Goal: Task Accomplishment & Management: Complete application form

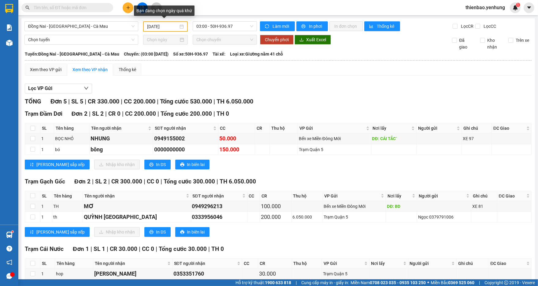
click at [182, 27] on div "14/08/2025" at bounding box center [165, 26] width 37 height 7
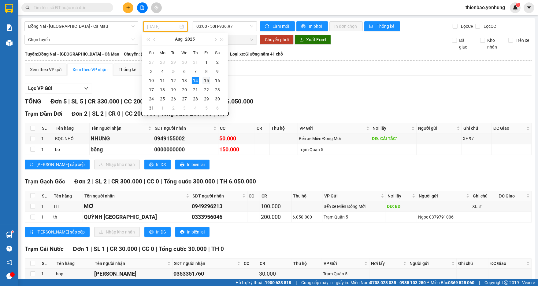
click at [203, 82] on div "15" at bounding box center [206, 80] width 7 height 7
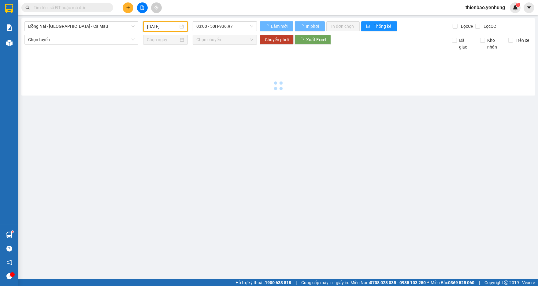
type input "[DATE]"
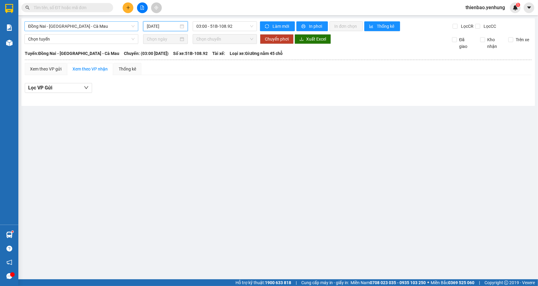
click at [132, 28] on span "Đồng Nai - [GEOGRAPHIC_DATA] - Cà Mau" at bounding box center [81, 26] width 106 height 9
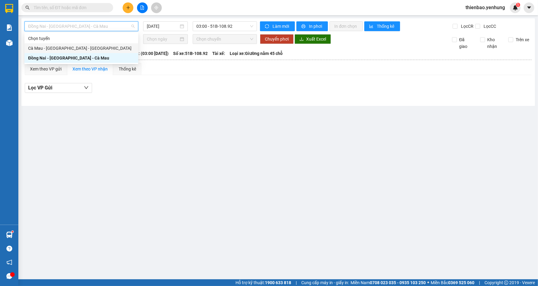
click at [120, 50] on div "Cà Mau - [GEOGRAPHIC_DATA] - [GEOGRAPHIC_DATA]" at bounding box center [81, 48] width 106 height 7
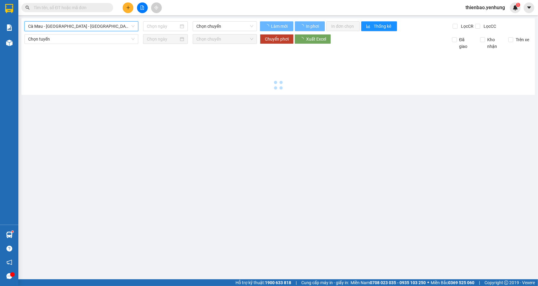
type input "[DATE]"
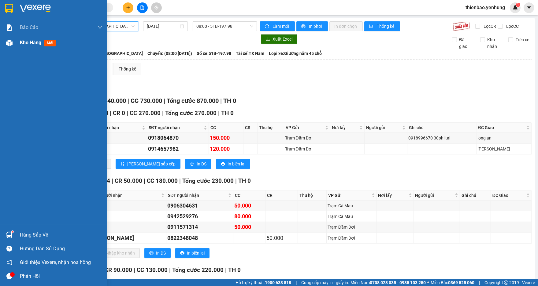
click at [8, 42] on img at bounding box center [9, 43] width 6 height 6
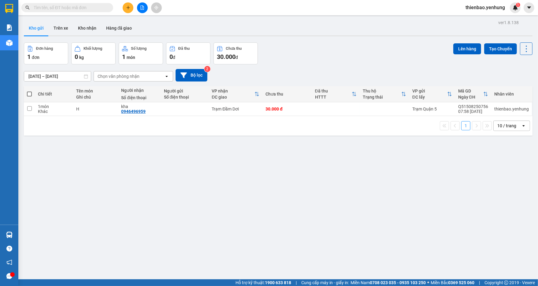
click at [29, 93] on span at bounding box center [29, 94] width 5 height 5
click at [29, 91] on input "checkbox" at bounding box center [29, 91] width 0 height 0
checkbox input "true"
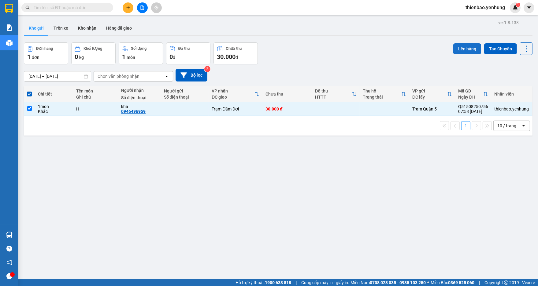
click at [460, 49] on button "Lên hàng" at bounding box center [467, 48] width 28 height 11
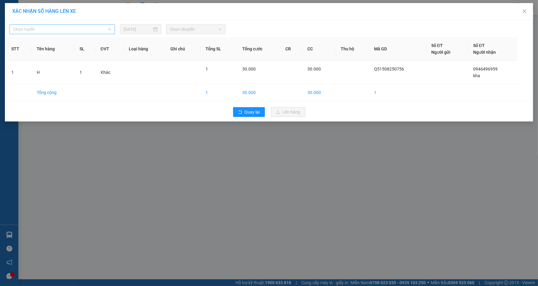
click at [109, 29] on span "Chọn tuyến" at bounding box center [62, 29] width 98 height 9
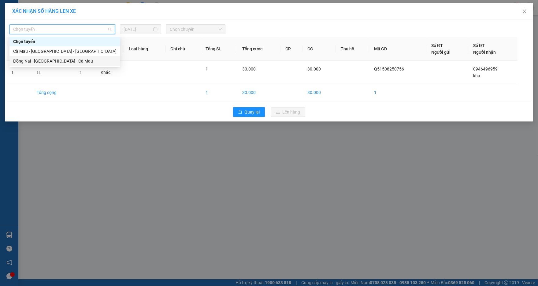
click at [82, 61] on div "Đồng Nai - [GEOGRAPHIC_DATA] - Cà Mau" at bounding box center [64, 61] width 103 height 7
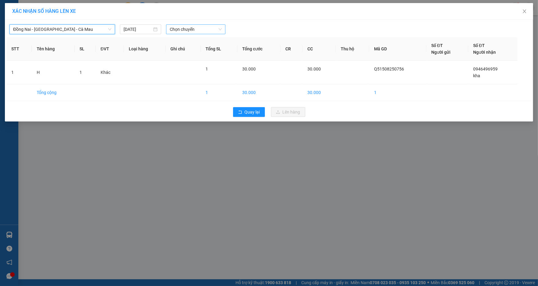
click at [219, 29] on span "Chọn chuyến" at bounding box center [196, 29] width 52 height 9
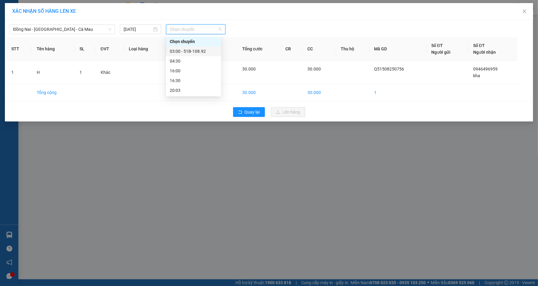
click at [201, 52] on div "03:00 - 51B-108.92" at bounding box center [194, 51] width 48 height 7
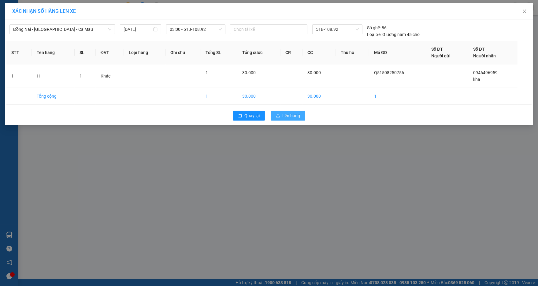
click at [282, 116] on button "Lên hàng" at bounding box center [288, 116] width 34 height 10
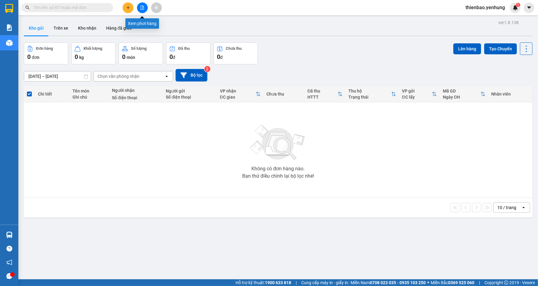
click at [141, 7] on icon "file-add" at bounding box center [142, 8] width 3 height 4
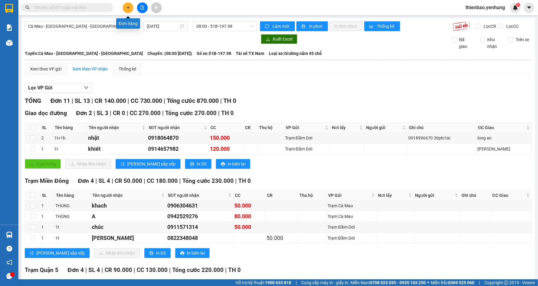
click at [127, 6] on icon "plus" at bounding box center [128, 8] width 4 height 4
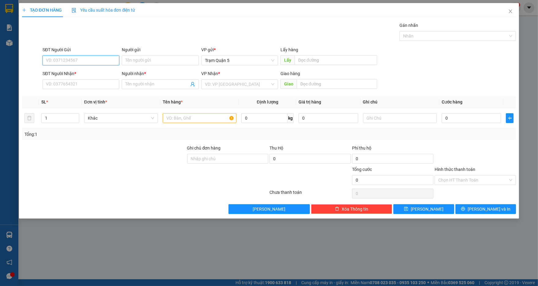
type input "0"
click at [67, 87] on input "SĐT Người Nhận *" at bounding box center [80, 84] width 77 height 10
click at [79, 83] on input "SĐT Người Nhận *" at bounding box center [80, 84] width 77 height 10
type input "0944022914"
click at [83, 98] on div "0944022914 - BINH" at bounding box center [80, 96] width 69 height 7
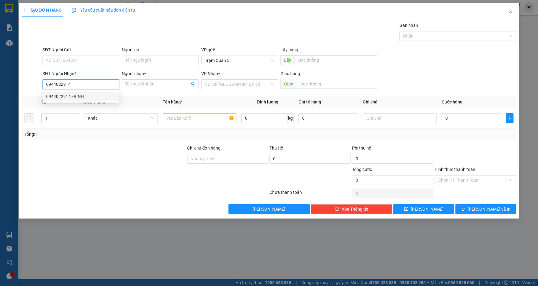
type input "BINH"
type input "100.000"
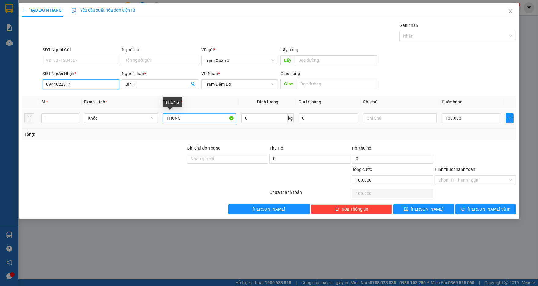
type input "0944022914"
click at [185, 121] on input "THUNG" at bounding box center [200, 118] width 74 height 10
click at [49, 119] on input "1" at bounding box center [60, 118] width 37 height 9
type input "2"
click at [167, 119] on input "THUNG" at bounding box center [200, 118] width 74 height 10
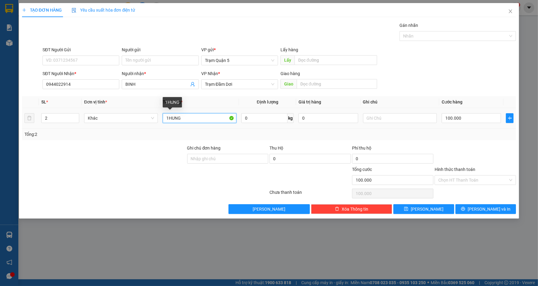
click at [189, 118] on input "1HUNG" at bounding box center [200, 118] width 74 height 10
type input "1HUNG+1điện thoại"
type input "0"
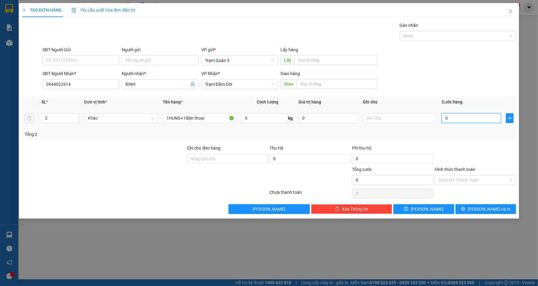
type input "1"
type input "01"
type input "15"
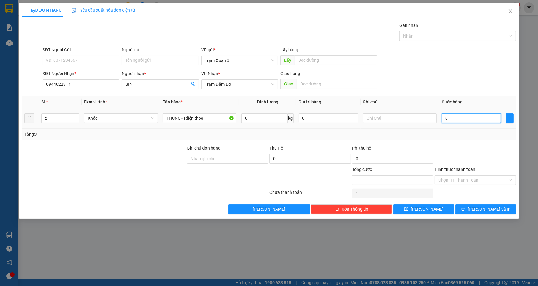
type input "015"
type input "150"
type input "0.150"
type input "150.000"
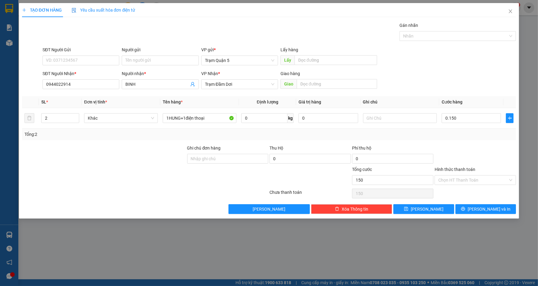
type input "150.000"
drag, startPoint x: 464, startPoint y: 70, endPoint x: 467, endPoint y: 90, distance: 20.4
click at [464, 70] on form "SĐT Người Gửi VD: 0371234567 Người gửi Tên người gửi VP gửi * Trạm Quận 5 Lấy h…" at bounding box center [269, 68] width 494 height 45
click at [511, 179] on div "Chọn HT Thanh Toán" at bounding box center [474, 180] width 81 height 10
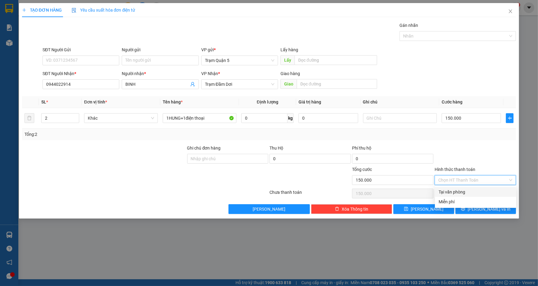
click at [502, 193] on div "Tại văn phòng" at bounding box center [475, 192] width 74 height 7
type input "0"
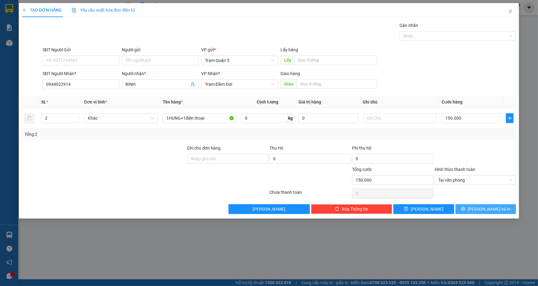
click at [492, 210] on span "[PERSON_NAME] và In" at bounding box center [488, 209] width 43 height 7
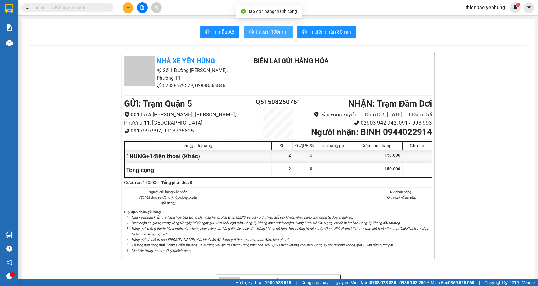
click at [271, 31] on span "In tem 100mm" at bounding box center [271, 32] width 31 height 8
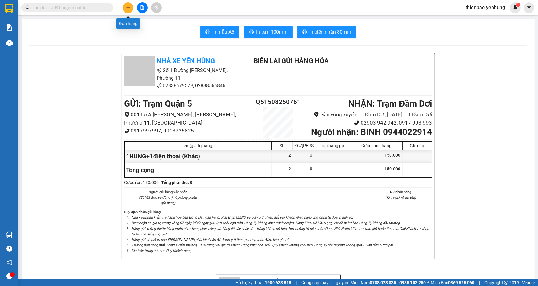
click at [126, 9] on icon "plus" at bounding box center [128, 8] width 4 height 4
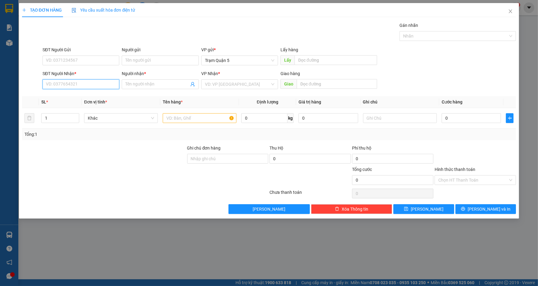
click at [78, 86] on input "SĐT Người Nhận *" at bounding box center [80, 84] width 77 height 10
type input "0916174737"
click at [96, 93] on div "0916174737 - my" at bounding box center [80, 96] width 69 height 7
type input "my"
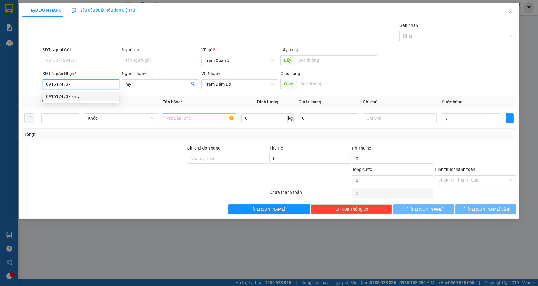
type input "60.000"
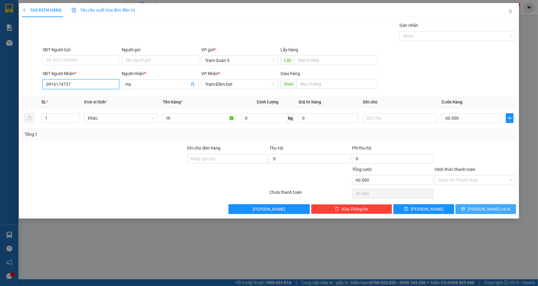
type input "0916174737"
drag, startPoint x: 488, startPoint y: 208, endPoint x: 483, endPoint y: 207, distance: 4.9
click at [486, 208] on span "[PERSON_NAME] và In" at bounding box center [488, 209] width 43 height 7
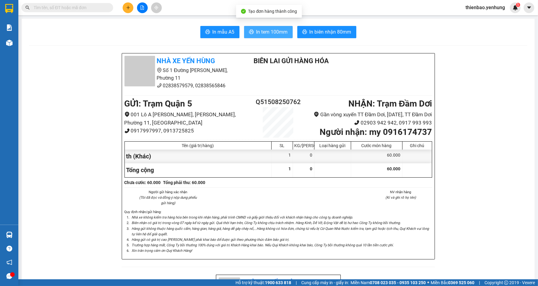
click at [272, 33] on span "In tem 100mm" at bounding box center [271, 32] width 31 height 8
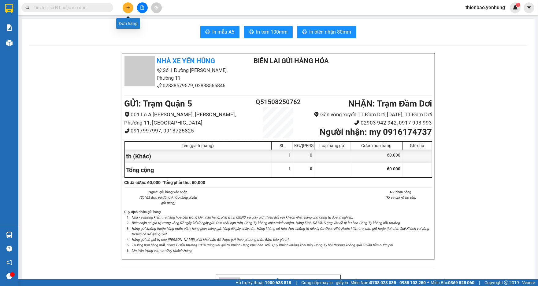
click at [127, 4] on button at bounding box center [128, 7] width 11 height 11
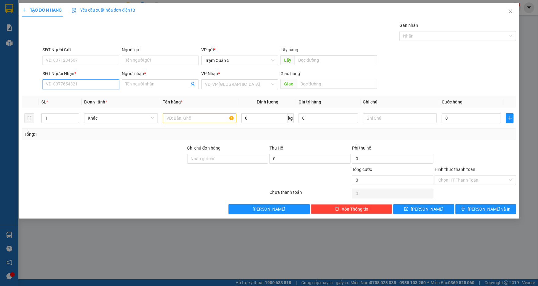
click at [81, 86] on input "SĐT Người Nhận *" at bounding box center [80, 84] width 77 height 10
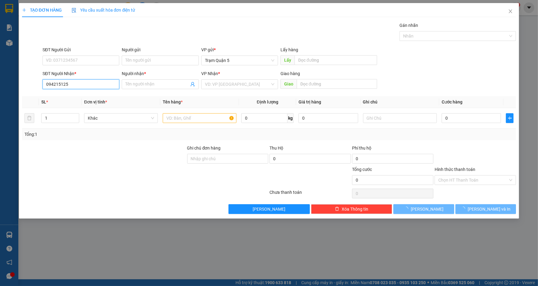
type input "0942151255"
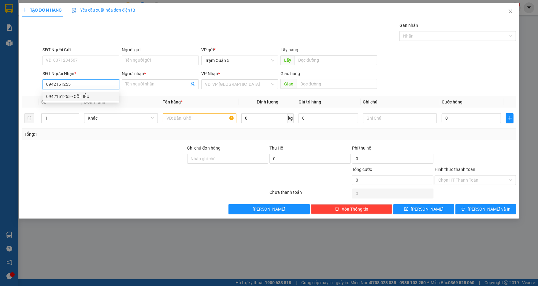
click at [104, 97] on div "0942151255 - CÔ LIỄU" at bounding box center [80, 96] width 69 height 7
type input "CÔ LIỄU"
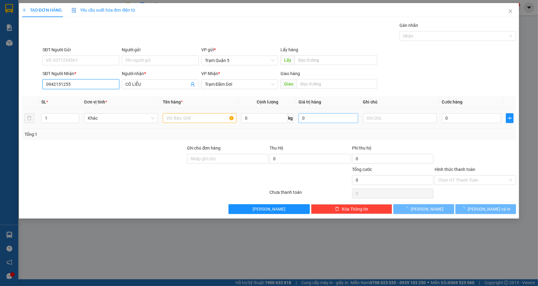
type input "40.000"
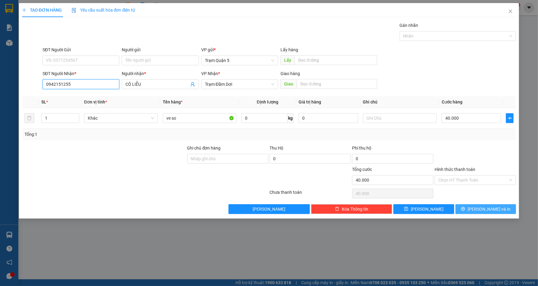
type input "0942151255"
click at [489, 210] on span "[PERSON_NAME] và In" at bounding box center [488, 209] width 43 height 7
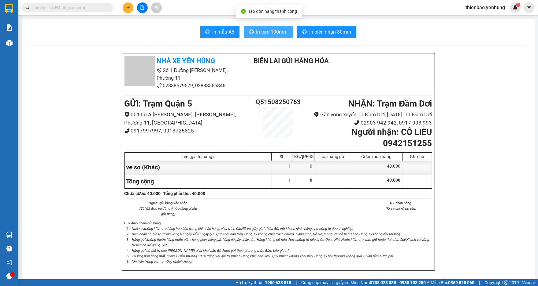
click at [272, 33] on span "In tem 100mm" at bounding box center [271, 32] width 31 height 8
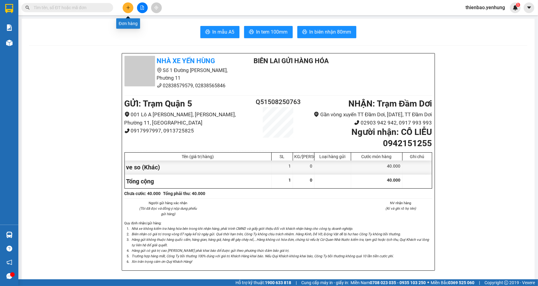
click at [126, 8] on icon "plus" at bounding box center [128, 8] width 4 height 4
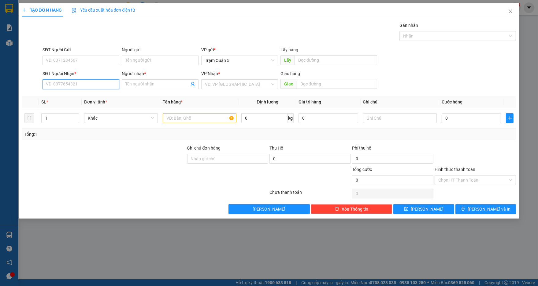
click at [101, 85] on input "SĐT Người Nhận *" at bounding box center [80, 84] width 77 height 10
click at [95, 85] on input "SĐT Người Nhận *" at bounding box center [80, 84] width 77 height 10
click at [153, 86] on input "Người nhận *" at bounding box center [156, 84] width 63 height 7
click at [111, 88] on input "0918866476" at bounding box center [80, 84] width 77 height 10
type input "0"
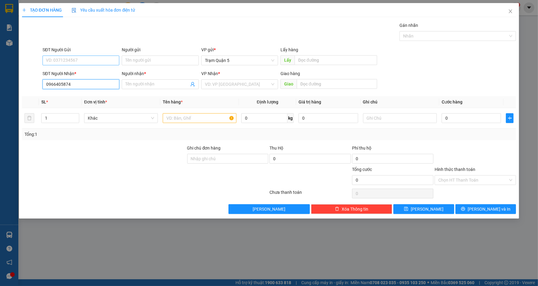
type input "0966405874"
click at [88, 61] on input "SĐT Người Gửi" at bounding box center [80, 61] width 77 height 10
type input "0898571102"
click at [171, 61] on input "Người gửi" at bounding box center [160, 61] width 77 height 10
click at [94, 85] on input "0966405874" at bounding box center [80, 84] width 77 height 10
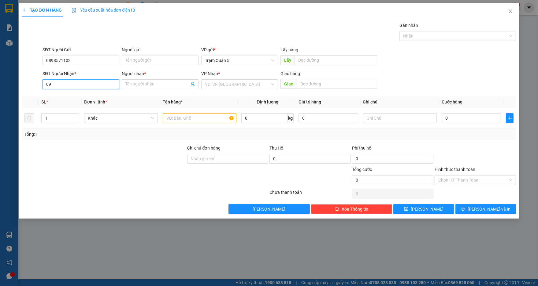
type input "0"
click at [273, 86] on div "VD: VP [GEOGRAPHIC_DATA]" at bounding box center [239, 84] width 77 height 10
type input "0918866476"
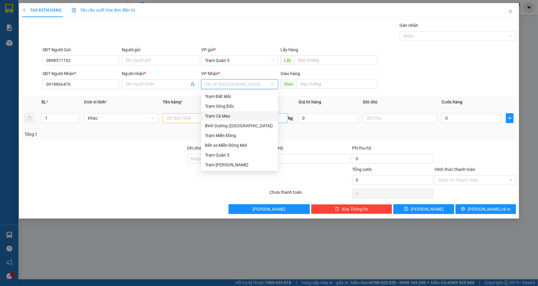
click at [243, 116] on div "Trạm Cà Mau" at bounding box center [239, 116] width 69 height 7
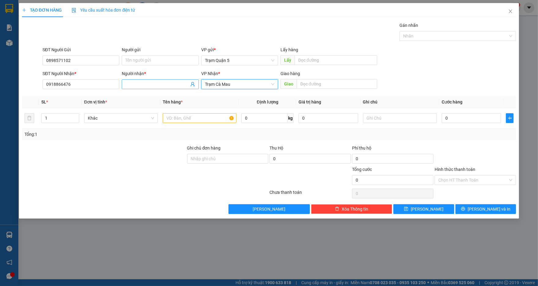
click at [175, 86] on input "Người nhận *" at bounding box center [156, 84] width 63 height 7
type input "a"
click at [198, 118] on input "text" at bounding box center [200, 118] width 74 height 10
type input "kiện"
type input "8"
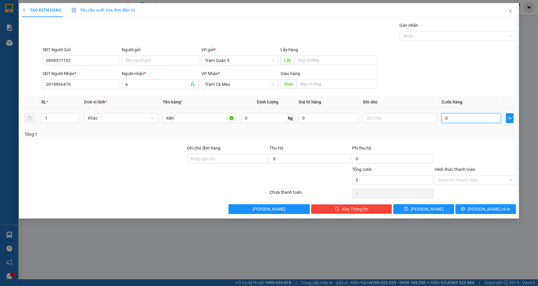
type input "8"
type input "80"
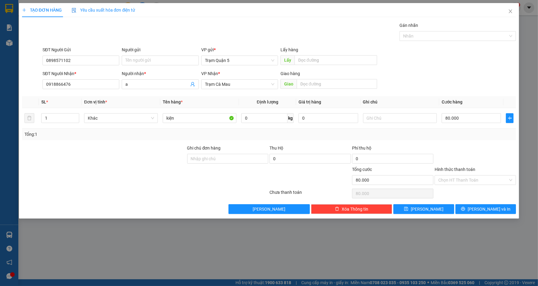
click at [454, 70] on form "SĐT Người Gửi 0898571102 Người gửi Tên người gửi VP gửi * Trạm Quận 5 Lấy hàng …" at bounding box center [269, 68] width 494 height 45
click at [487, 211] on span "[PERSON_NAME] và In" at bounding box center [488, 209] width 43 height 7
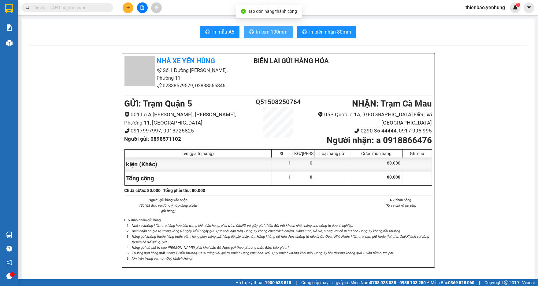
click at [268, 32] on span "In tem 100mm" at bounding box center [271, 32] width 31 height 8
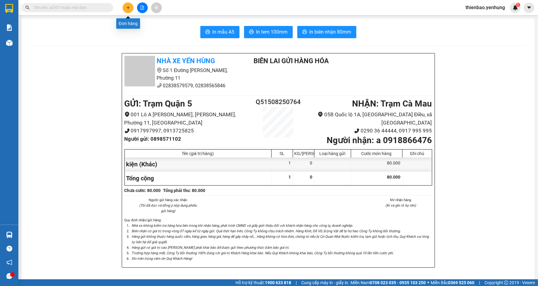
click at [127, 6] on icon "plus" at bounding box center [128, 8] width 4 height 4
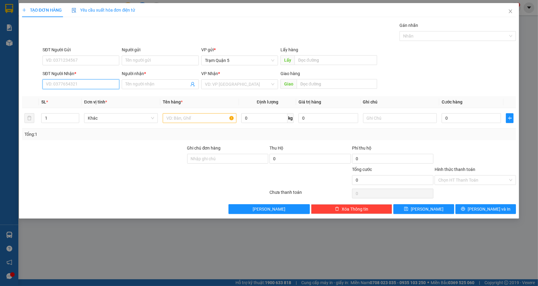
drag, startPoint x: 93, startPoint y: 84, endPoint x: 91, endPoint y: 93, distance: 9.7
click at [92, 92] on div "Transit Pickup Surcharge Ids Transit Deliver Surcharge Ids Transit Deliver Surc…" at bounding box center [269, 118] width 494 height 192
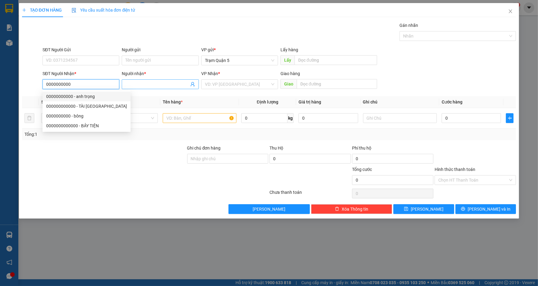
type input "0000000000"
click at [164, 88] on span at bounding box center [160, 84] width 77 height 10
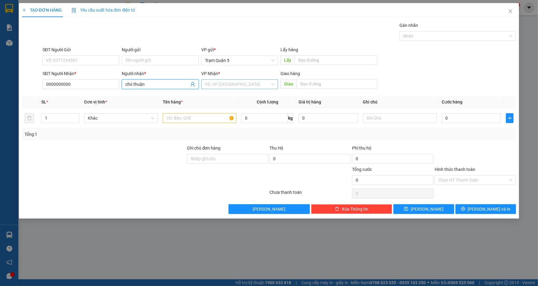
click at [270, 83] on div "VD: VP [GEOGRAPHIC_DATA]" at bounding box center [239, 84] width 77 height 10
type input "chú thuận"
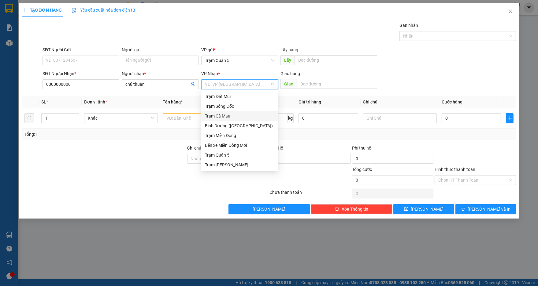
click at [259, 118] on div "Trạm Cà Mau" at bounding box center [239, 116] width 69 height 7
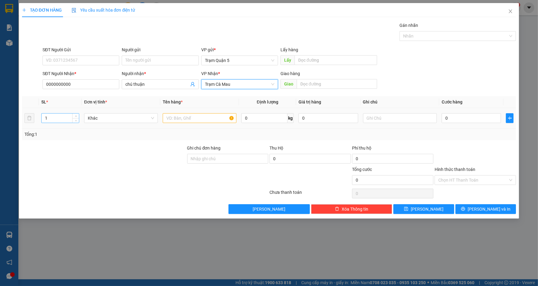
click at [52, 119] on input "1" at bounding box center [60, 118] width 37 height 9
type input "12"
click at [201, 114] on input "text" at bounding box center [200, 118] width 74 height 10
type input "món"
click at [454, 119] on input "0" at bounding box center [470, 118] width 59 height 10
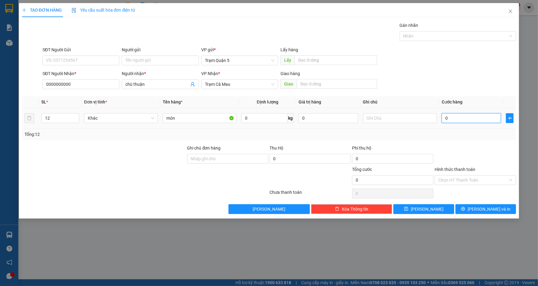
type input "4"
type input "40"
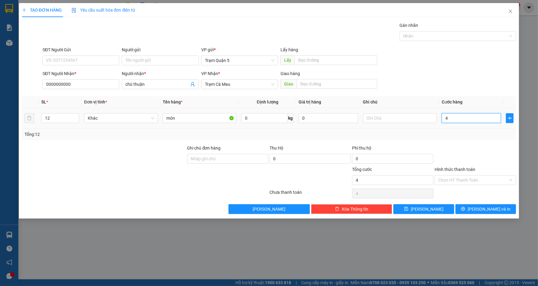
type input "40"
type input "400"
type input "400.000"
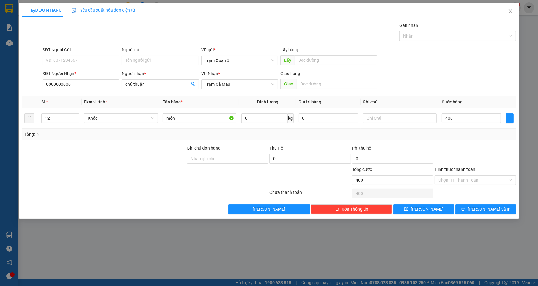
type input "400.000"
drag, startPoint x: 475, startPoint y: 69, endPoint x: 477, endPoint y: 79, distance: 10.3
click at [476, 75] on div "SĐT Người Nhận * 0000000000 Người nhận * chú thuận VP Nhận * Trạm Cà Mau Giao h…" at bounding box center [279, 80] width 476 height 21
click at [489, 214] on button "[PERSON_NAME] và In" at bounding box center [485, 209] width 61 height 10
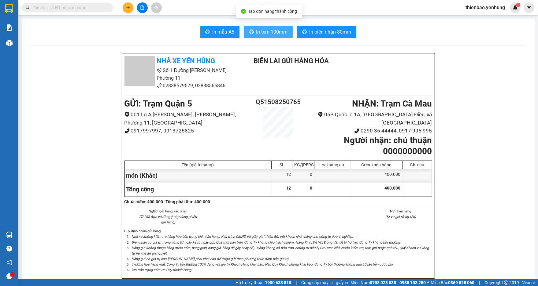
click at [271, 30] on span "In tem 100mm" at bounding box center [271, 32] width 31 height 8
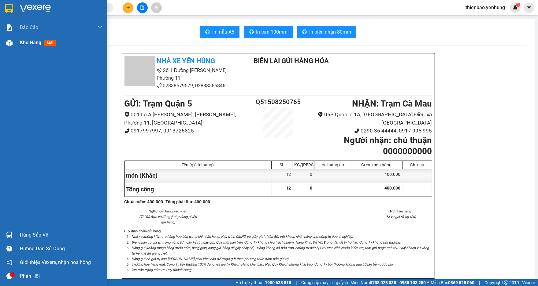
click at [7, 42] on img at bounding box center [9, 43] width 6 height 6
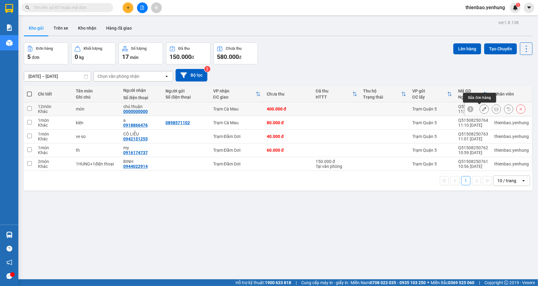
click at [482, 108] on icon at bounding box center [484, 109] width 4 height 4
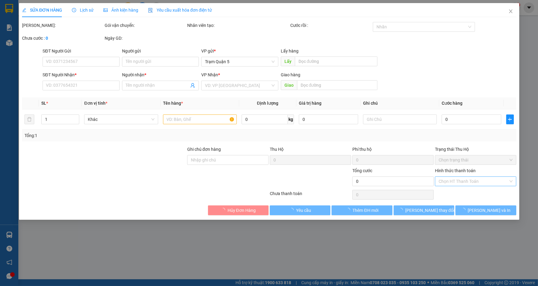
type input "0000000000"
type input "chú thuận"
type input "400.000"
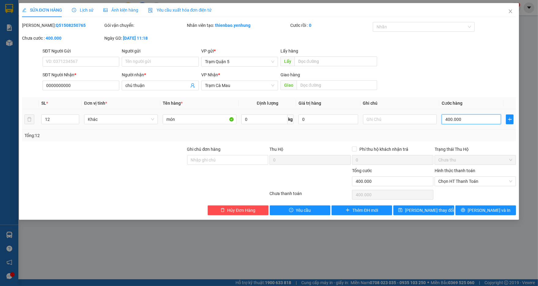
click at [483, 122] on input "400.000" at bounding box center [470, 120] width 59 height 10
type input "0"
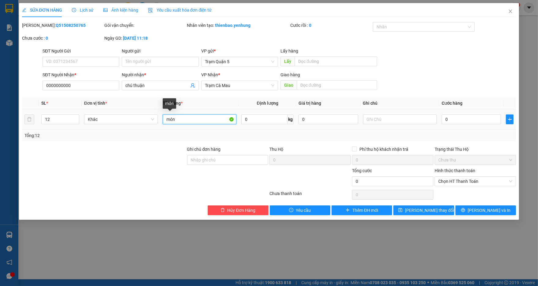
click at [199, 119] on input "món" at bounding box center [200, 120] width 74 height 10
type input "món"
click at [408, 118] on input "text" at bounding box center [400, 120] width 74 height 10
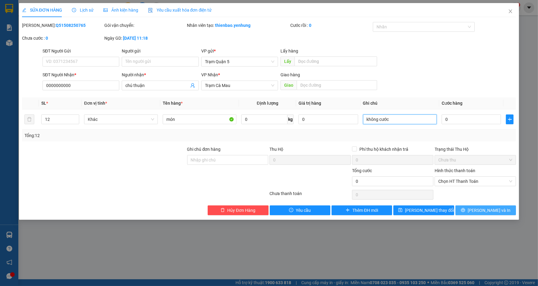
type input "không cước"
click at [489, 211] on span "[PERSON_NAME] và In" at bounding box center [488, 210] width 43 height 7
click at [456, 120] on input "0" at bounding box center [470, 120] width 59 height 10
type input "1"
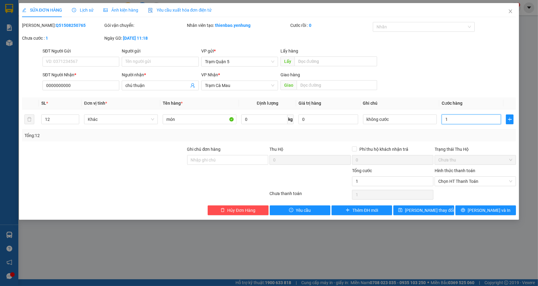
type input "1"
type input "1.000"
drag, startPoint x: 493, startPoint y: 84, endPoint x: 475, endPoint y: 103, distance: 25.7
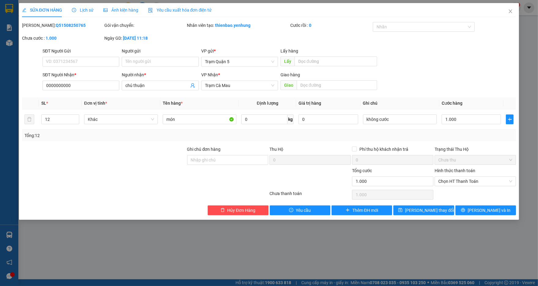
click at [489, 88] on div "SĐT Người Nhận * 0000000000 Người nhận * chú thuận VP Nhận * Trạm Cà Mau Giao h…" at bounding box center [279, 82] width 476 height 21
click at [484, 213] on span "[PERSON_NAME] và In" at bounding box center [488, 210] width 43 height 7
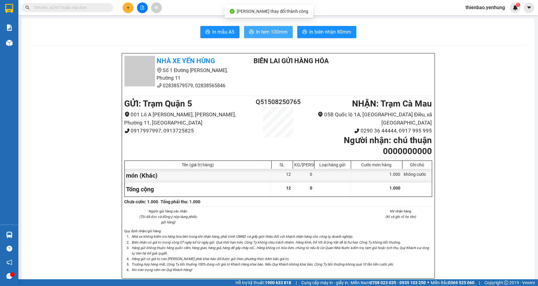
click at [276, 29] on span "In tem 100mm" at bounding box center [271, 32] width 31 height 8
click at [278, 34] on span "In tem 100mm" at bounding box center [271, 32] width 31 height 8
click at [127, 11] on button at bounding box center [128, 7] width 11 height 11
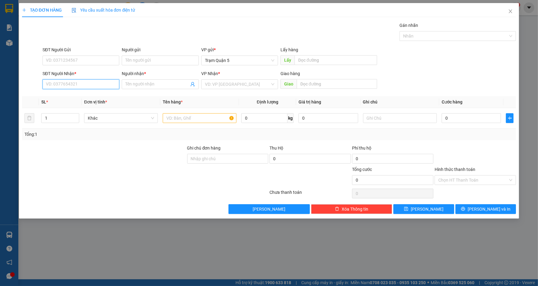
click at [82, 88] on input "SĐT Người Nhận *" at bounding box center [80, 84] width 77 height 10
type input "0914284201"
click at [93, 90] on body "Kết quả tìm kiếm ( 0 ) Bộ lọc No Data thienbao.yenhung 1 Báo cáo Báo cáo thống …" at bounding box center [269, 143] width 538 height 286
click at [84, 90] on div "SĐT Người Nhận * 0914284201" at bounding box center [80, 80] width 77 height 21
click at [84, 85] on input "0914284201" at bounding box center [80, 84] width 77 height 10
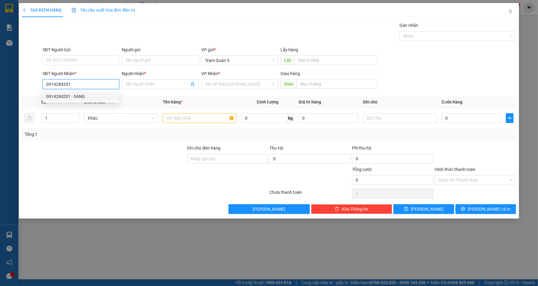
click at [87, 95] on div "0914284201 - SANG" at bounding box center [80, 96] width 69 height 7
type input "SANG"
type input "250.000"
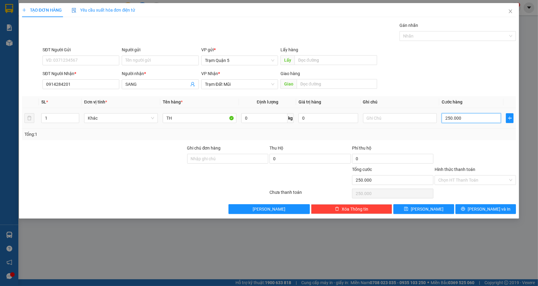
click at [482, 117] on input "250.000" at bounding box center [470, 118] width 59 height 10
type input "2"
type input "20"
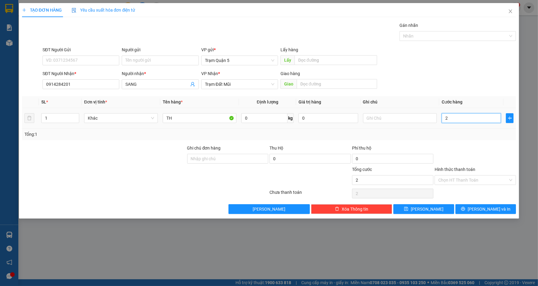
type input "20"
type input "20.000"
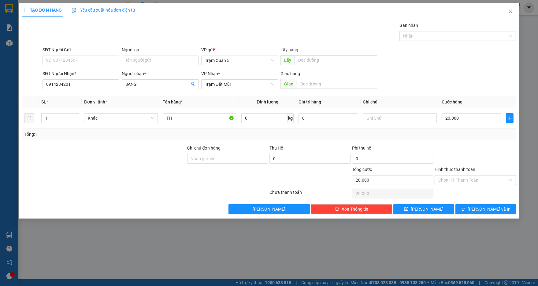
click at [485, 135] on div "Tổng: 1" at bounding box center [268, 134] width 489 height 7
click at [474, 119] on input "20.000" at bounding box center [470, 118] width 59 height 10
type input "2"
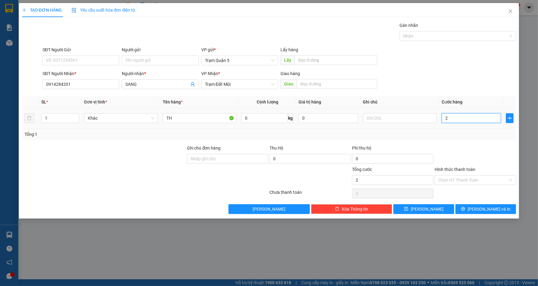
type input "20"
type input "200"
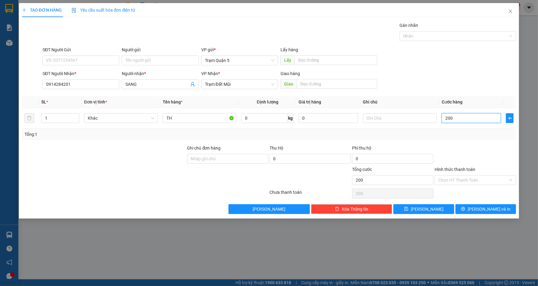
type input "200"
type input "200.000"
click at [476, 134] on div "Tổng: 1" at bounding box center [268, 134] width 489 height 7
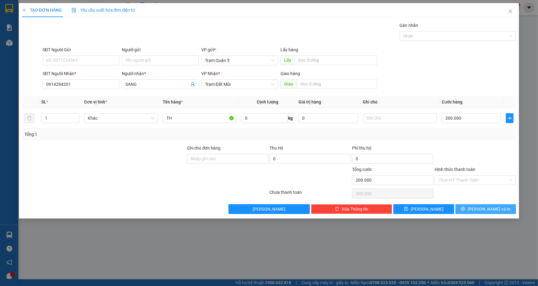
click at [485, 206] on span "[PERSON_NAME] và In" at bounding box center [488, 209] width 43 height 7
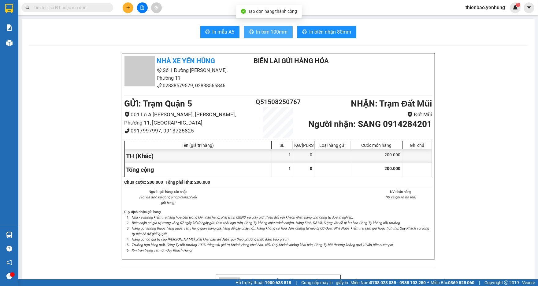
click at [268, 30] on span "In tem 100mm" at bounding box center [271, 32] width 31 height 8
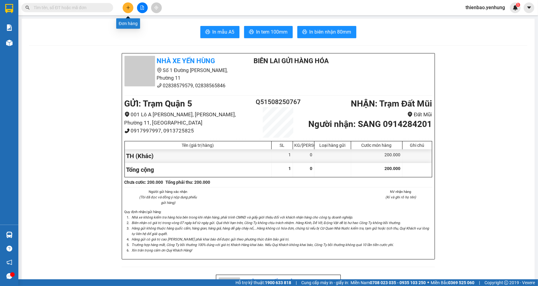
click at [129, 9] on icon "plus" at bounding box center [128, 8] width 4 height 4
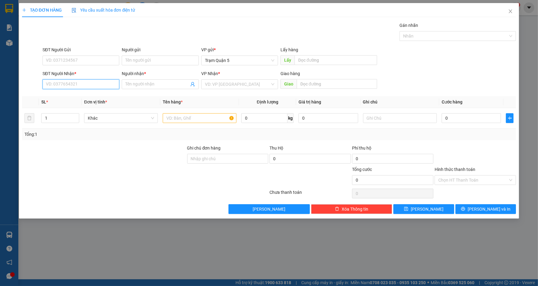
click at [82, 82] on input "SĐT Người Nhận *" at bounding box center [80, 84] width 77 height 10
type input "0942424316"
click at [81, 96] on div "0942424316 - chỉ tam" at bounding box center [80, 96] width 69 height 7
type input "chỉ tam"
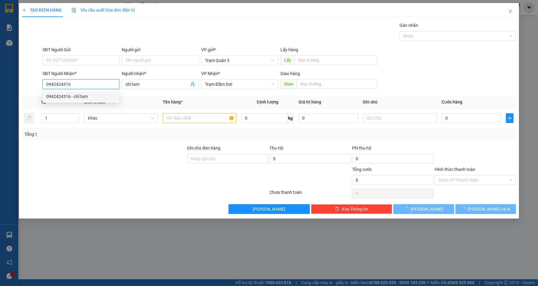
type input "50.000"
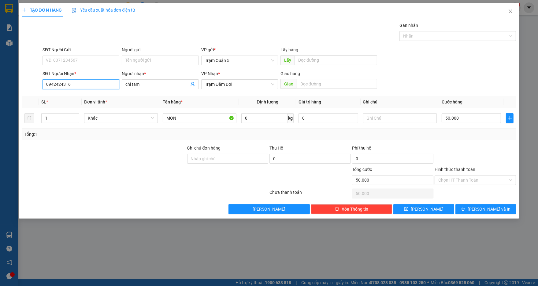
type input "0942424316"
click at [489, 204] on div "Transit Pickup Surcharge Ids Transit Deliver Surcharge Ids Transit Deliver Surc…" at bounding box center [269, 118] width 494 height 192
click at [489, 206] on span "[PERSON_NAME] và In" at bounding box center [488, 209] width 43 height 7
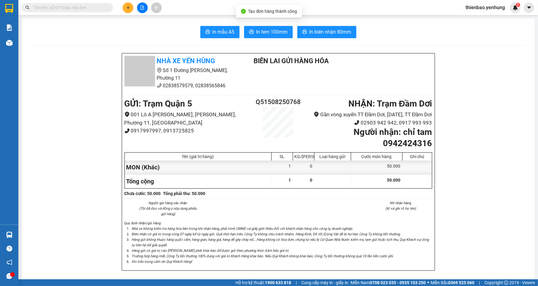
click at [249, 27] on button "In tem 100mm" at bounding box center [268, 32] width 49 height 12
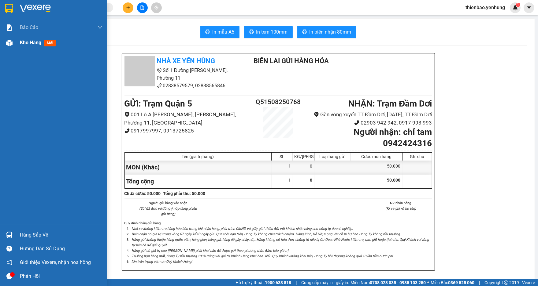
click at [17, 47] on div "Kho hàng mới" at bounding box center [53, 42] width 107 height 15
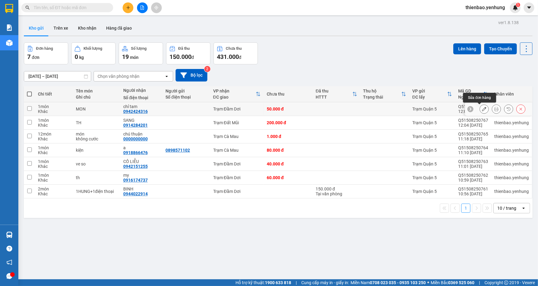
click at [480, 109] on button at bounding box center [484, 109] width 9 height 11
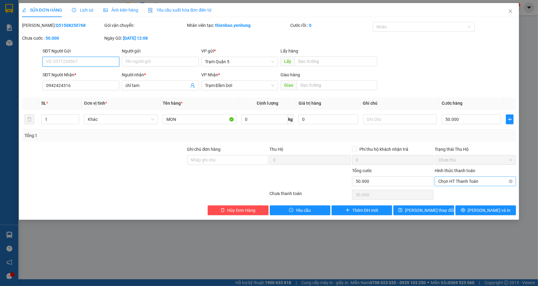
drag, startPoint x: 469, startPoint y: 180, endPoint x: 489, endPoint y: 179, distance: 19.9
click at [469, 182] on span "Chọn HT Thanh Toán" at bounding box center [475, 181] width 74 height 9
click at [472, 197] on div "Tại văn phòng" at bounding box center [475, 194] width 81 height 10
click at [484, 214] on button "[PERSON_NAME] và In" at bounding box center [485, 211] width 61 height 10
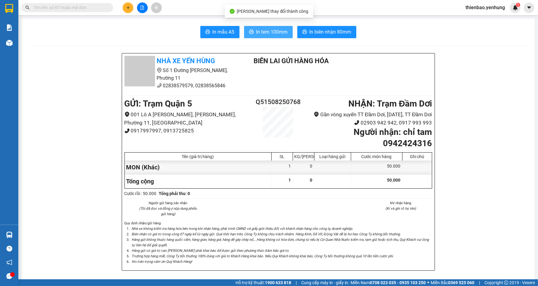
click at [276, 37] on button "In tem 100mm" at bounding box center [268, 32] width 49 height 12
click at [124, 7] on button at bounding box center [128, 7] width 11 height 11
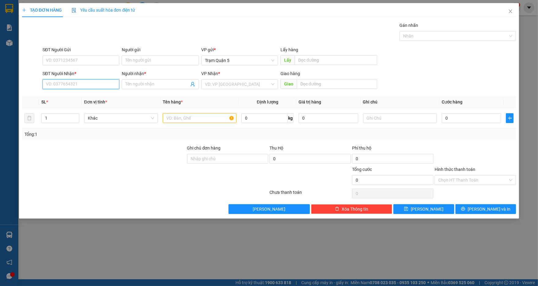
click at [93, 86] on input "SĐT Người Nhận *" at bounding box center [80, 84] width 77 height 10
type input "0949272660"
click at [108, 92] on div "0949272660 - TƯ" at bounding box center [80, 97] width 77 height 10
type input "TƯ"
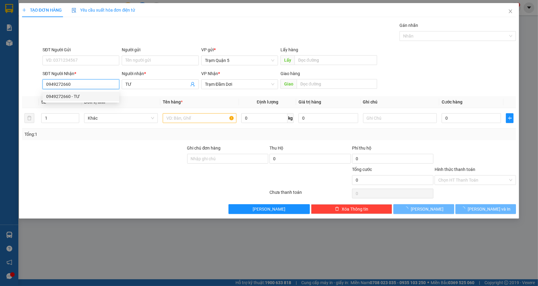
type input "40.000"
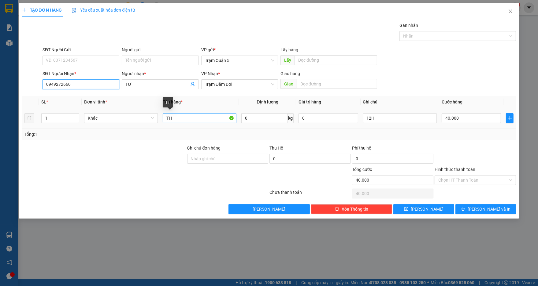
type input "0949272660"
drag, startPoint x: 176, startPoint y: 123, endPoint x: 116, endPoint y: 123, distance: 60.2
click at [114, 124] on tr "1 Khác TH 0 kg 0 12H 40.000" at bounding box center [269, 118] width 494 height 20
type input "can + cục nhỏ"
click at [381, 121] on input "12H" at bounding box center [400, 118] width 74 height 10
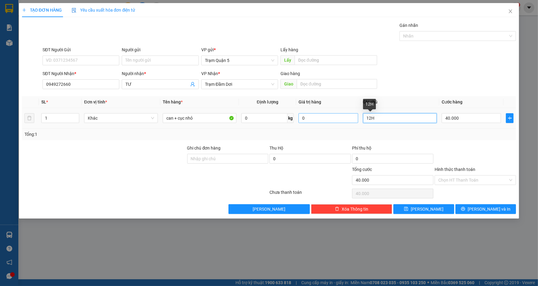
drag, startPoint x: 374, startPoint y: 120, endPoint x: 339, endPoint y: 118, distance: 34.9
click at [339, 118] on tr "1 Khác can + cục nhỏ 0 kg 0 12H 40.000" at bounding box center [269, 118] width 494 height 20
click at [462, 120] on input "40.000" at bounding box center [470, 118] width 59 height 10
type input "8"
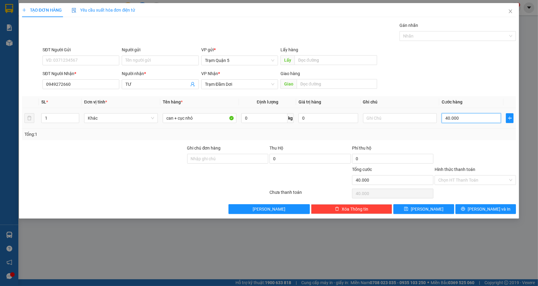
type input "8"
type input "80"
type input "80.000"
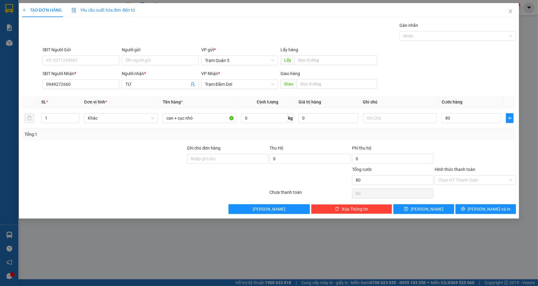
type input "80.000"
click at [475, 148] on div at bounding box center [475, 155] width 83 height 21
click at [74, 114] on span "Increase Value" at bounding box center [75, 117] width 7 height 6
click at [482, 207] on span "[PERSON_NAME] và In" at bounding box center [488, 209] width 43 height 7
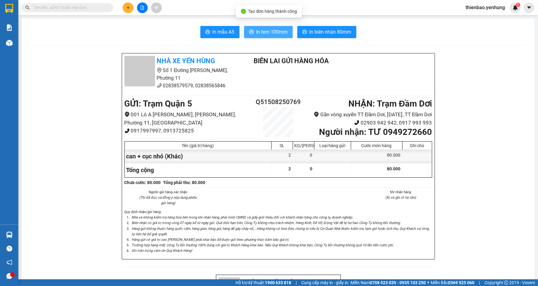
click at [285, 29] on button "In tem 100mm" at bounding box center [268, 32] width 49 height 12
click at [252, 28] on button "In tem 100mm" at bounding box center [268, 32] width 49 height 12
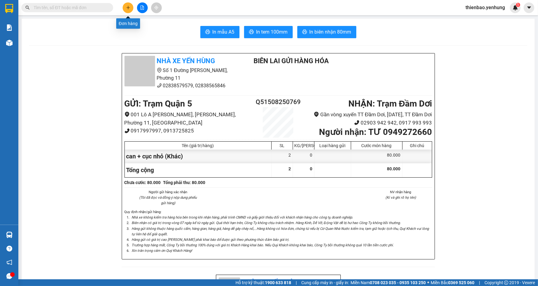
click at [128, 8] on icon "plus" at bounding box center [128, 7] width 0 height 3
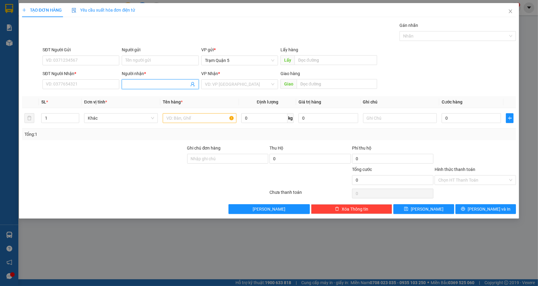
click at [180, 82] on input "Người nhận *" at bounding box center [156, 84] width 63 height 7
type input "khanh"
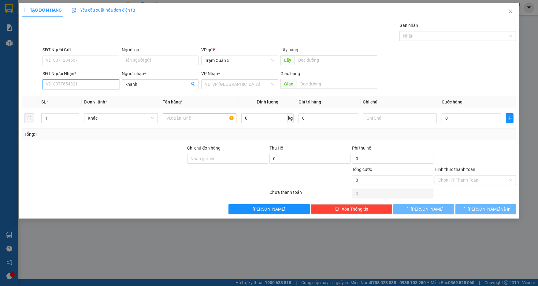
click at [85, 85] on input "SĐT Người Nhận *" at bounding box center [80, 84] width 77 height 10
click at [86, 85] on input "SĐT Người Nhận *" at bounding box center [80, 84] width 77 height 10
click at [90, 80] on input "SĐT Người Nhận *" at bounding box center [80, 84] width 77 height 10
click at [151, 83] on input "khanh" at bounding box center [156, 84] width 63 height 7
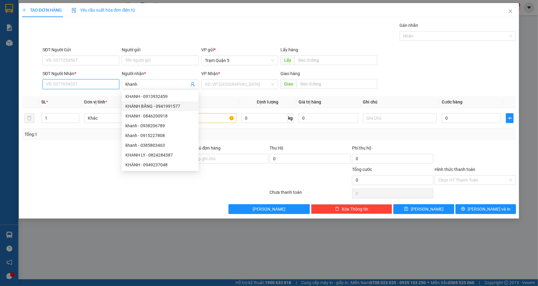
click at [97, 85] on input "SĐT Người Nhận *" at bounding box center [80, 84] width 77 height 10
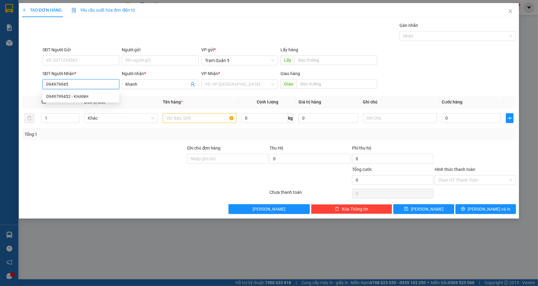
type input "0949799452"
click at [83, 96] on div "0949799452 - KHANH" at bounding box center [80, 96] width 69 height 7
type input "KHANH"
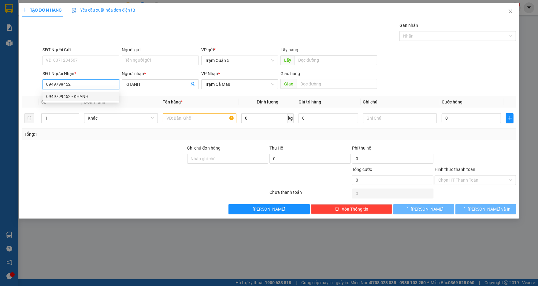
type input "50.000"
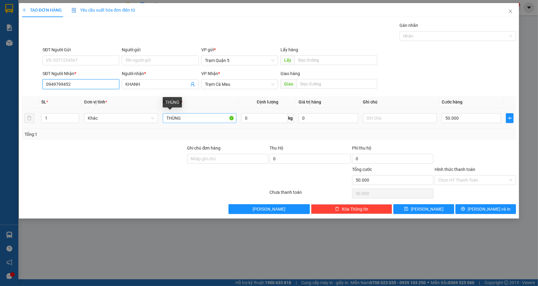
type input "0949799452"
click at [166, 117] on input "THÙNG" at bounding box center [200, 118] width 74 height 10
type input "1THÙNG"
click at [479, 119] on input "50.000" at bounding box center [470, 118] width 59 height 10
type input "7"
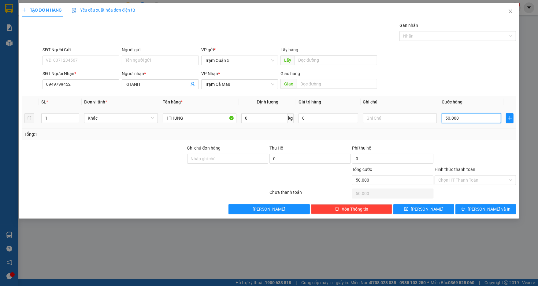
type input "7"
type input "70"
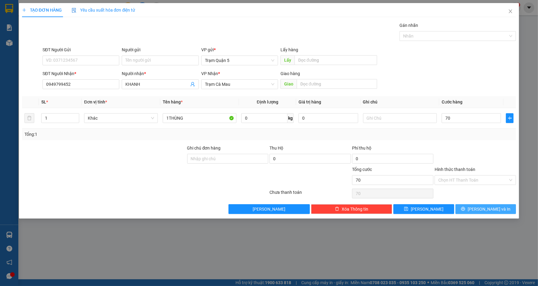
type input "70.000"
click at [486, 210] on span "[PERSON_NAME] và In" at bounding box center [488, 209] width 43 height 7
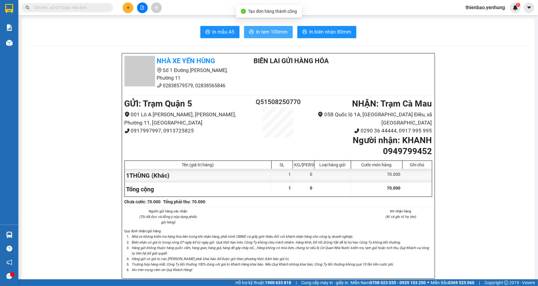
click at [262, 33] on span "In tem 100mm" at bounding box center [271, 32] width 31 height 8
click at [123, 10] on button at bounding box center [128, 7] width 11 height 11
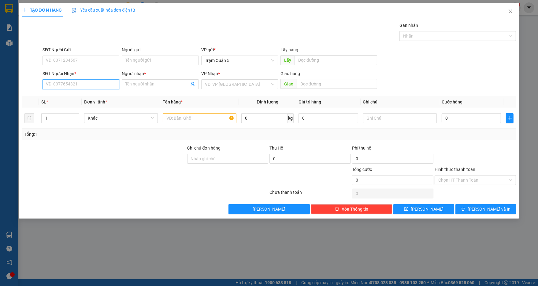
click at [106, 79] on input "SĐT Người Nhận *" at bounding box center [80, 84] width 77 height 10
type input "0836945279"
click at [72, 94] on div "0836945279 - SƠN" at bounding box center [80, 96] width 69 height 7
type input "SƠN"
drag, startPoint x: 468, startPoint y: 125, endPoint x: 468, endPoint y: 121, distance: 4.3
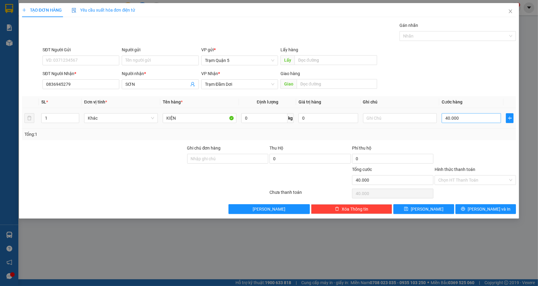
click at [468, 124] on td "40.000" at bounding box center [471, 118] width 64 height 20
click at [468, 121] on input "40.000" at bounding box center [470, 118] width 59 height 10
click at [472, 133] on div "Tổng: 1" at bounding box center [268, 134] width 489 height 7
click at [488, 210] on span "[PERSON_NAME] và In" at bounding box center [488, 209] width 43 height 7
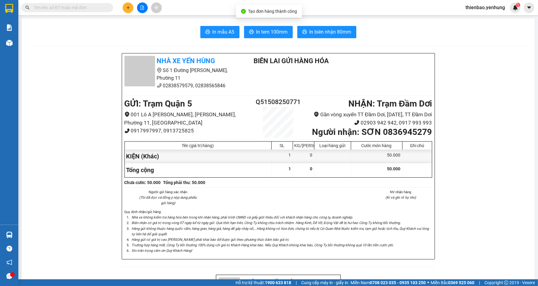
click at [272, 37] on button "In tem 100mm" at bounding box center [268, 32] width 49 height 12
click at [126, 12] on button at bounding box center [128, 7] width 11 height 11
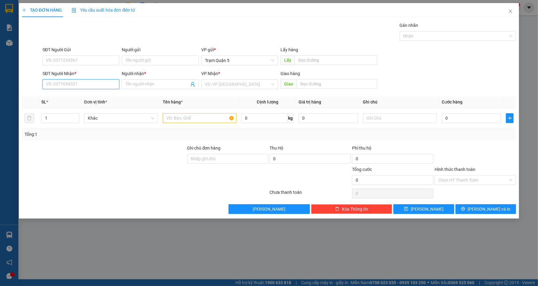
click at [87, 82] on input "SĐT Người Nhận *" at bounding box center [80, 84] width 77 height 10
type input "0931896836"
click at [127, 84] on input "Người nhận *" at bounding box center [156, 84] width 63 height 7
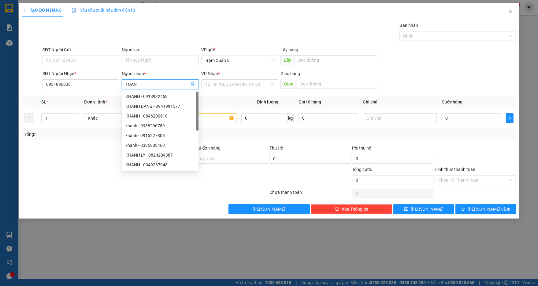
type input "TOÀN"
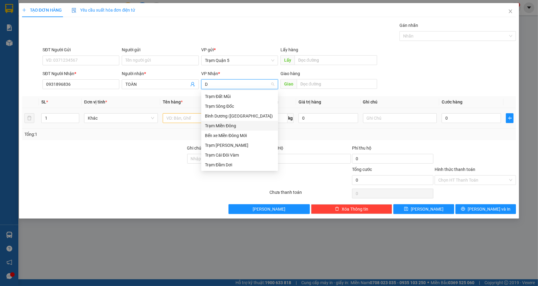
type input "DA"
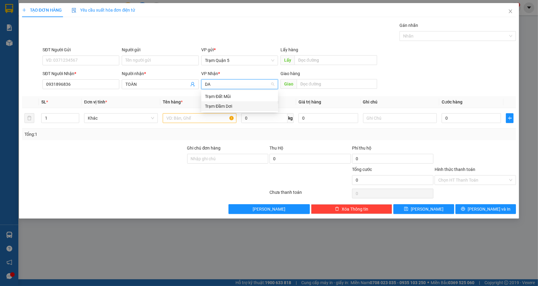
click at [231, 106] on div "Trạm Đầm Dơi" at bounding box center [239, 106] width 69 height 7
click at [201, 120] on input "text" at bounding box center [200, 118] width 74 height 10
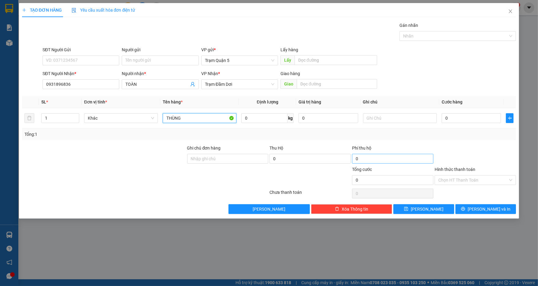
type input "THÙNG"
click at [476, 140] on div "Tổng: 1" at bounding box center [269, 135] width 494 height 12
click at [490, 204] on button "[PERSON_NAME] và In" at bounding box center [485, 209] width 61 height 10
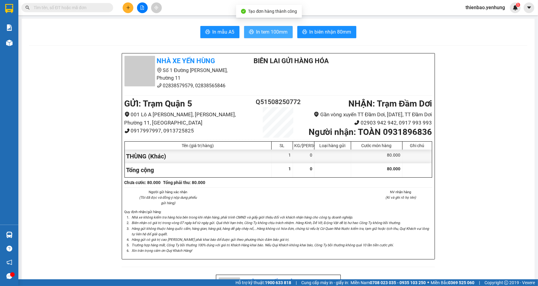
click at [281, 35] on span "In tem 100mm" at bounding box center [271, 32] width 31 height 8
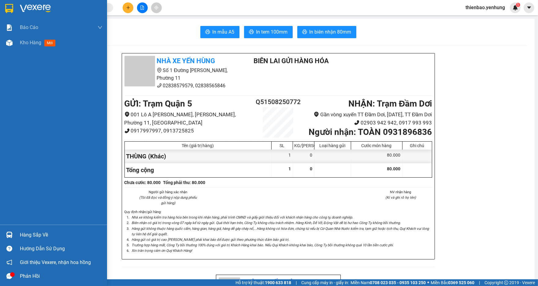
click at [47, 46] on span "mới" at bounding box center [49, 43] width 11 height 7
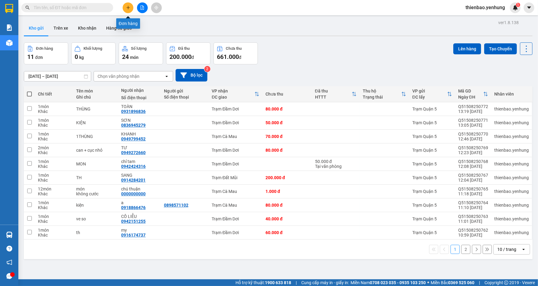
click at [128, 9] on icon "plus" at bounding box center [128, 7] width 0 height 3
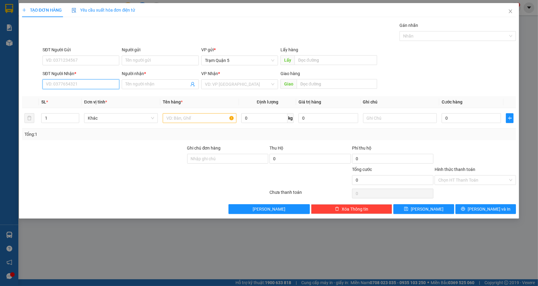
click at [116, 83] on input "SĐT Người Nhận *" at bounding box center [80, 84] width 77 height 10
type input "0945933605"
click at [77, 96] on div "0945933605 - TRƯỜNG HẬN" at bounding box center [80, 96] width 69 height 7
type input "TRƯỜNG HẬN"
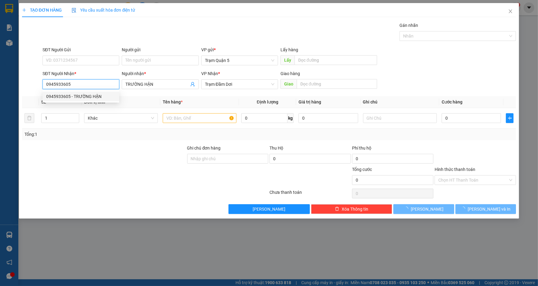
type input "40.000"
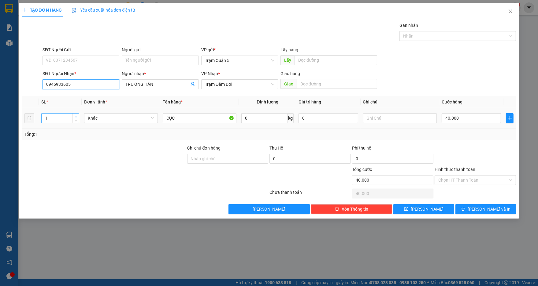
type input "0945933605"
click at [76, 116] on icon "up" at bounding box center [76, 117] width 2 height 2
type input "3"
click at [76, 116] on icon "up" at bounding box center [76, 117] width 2 height 2
click at [457, 120] on input "40.000" at bounding box center [470, 118] width 59 height 10
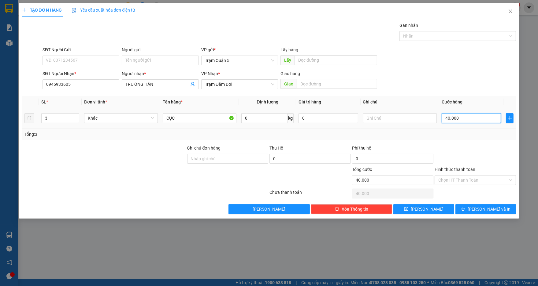
type input "1"
type input "15"
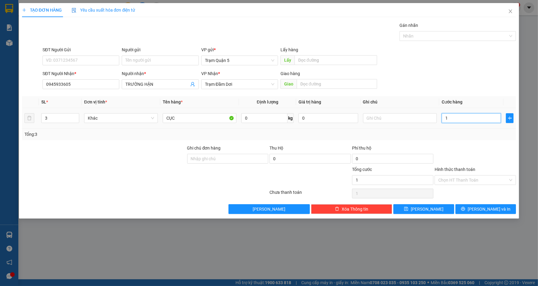
type input "15"
type input "150"
type input "150.000"
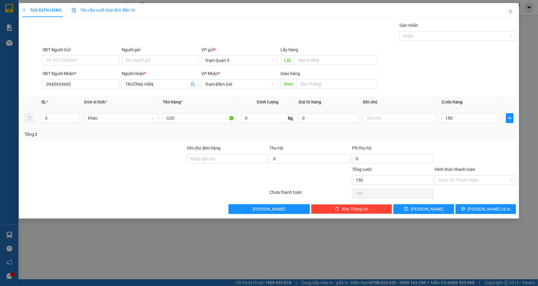
type input "150.000"
click at [467, 127] on td "150.000" at bounding box center [471, 118] width 64 height 20
click at [466, 120] on input "150.000" at bounding box center [470, 118] width 59 height 10
type input "1"
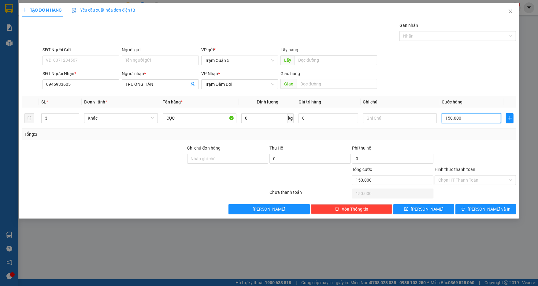
type input "1"
type input "12"
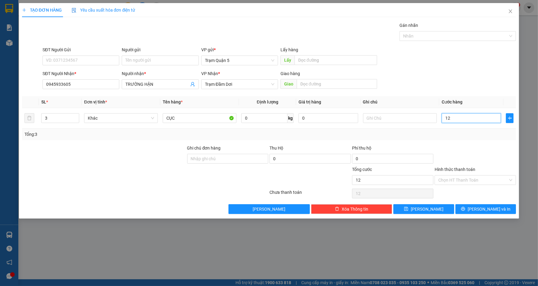
type input "120"
type input "120.000"
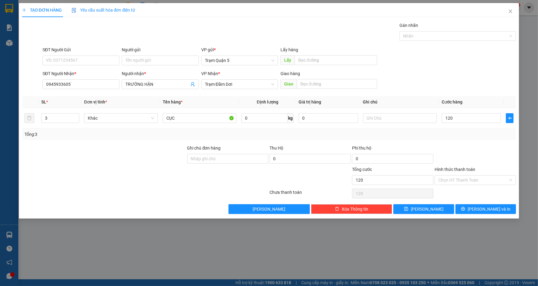
type input "120.000"
click at [495, 146] on div at bounding box center [475, 155] width 83 height 21
click at [471, 117] on input "120.000" at bounding box center [470, 118] width 59 height 10
type input "1"
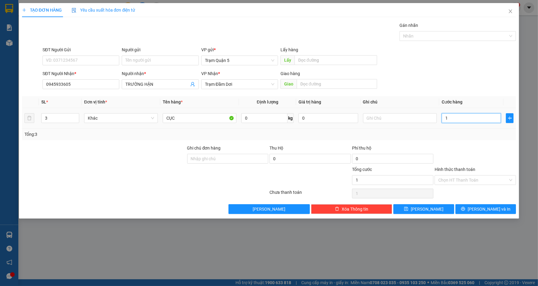
type input "15"
type input "150"
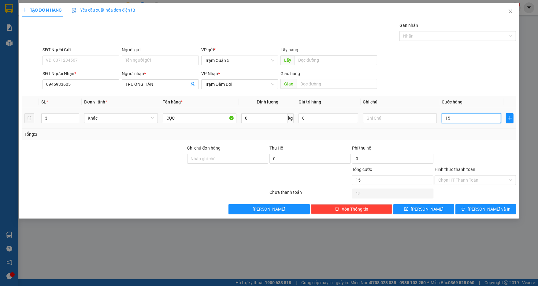
type input "150"
drag, startPoint x: 474, startPoint y: 135, endPoint x: 483, endPoint y: 192, distance: 57.3
click at [475, 137] on div "Tổng: 3" at bounding box center [268, 134] width 489 height 7
click at [484, 208] on span "[PERSON_NAME] và In" at bounding box center [488, 209] width 43 height 7
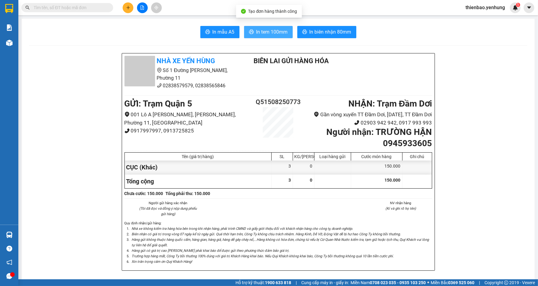
click at [282, 32] on span "In tem 100mm" at bounding box center [271, 32] width 31 height 8
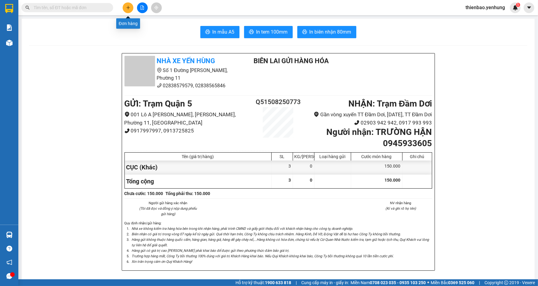
click at [124, 8] on button at bounding box center [128, 7] width 11 height 11
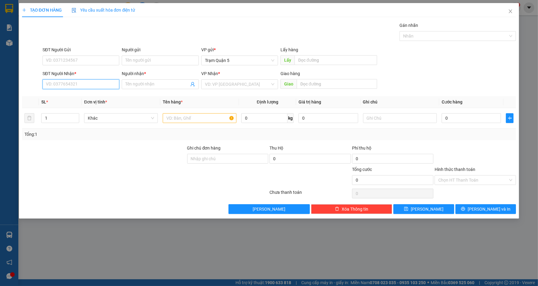
click at [99, 79] on input "SĐT Người Nhận *" at bounding box center [80, 84] width 77 height 10
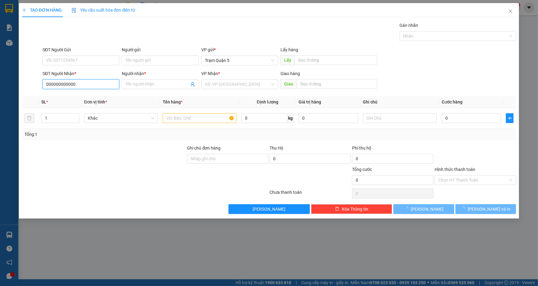
type input "000000000000"
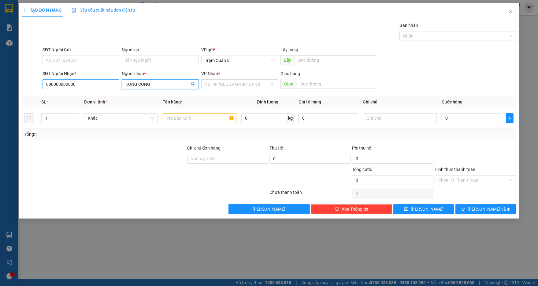
type input "KONG CONG"
click at [246, 83] on input "search" at bounding box center [237, 84] width 65 height 9
type input "CA"
click at [238, 118] on div "Trạm Cái Đôi Vàm" at bounding box center [239, 116] width 69 height 7
click at [209, 119] on input "text" at bounding box center [200, 118] width 74 height 10
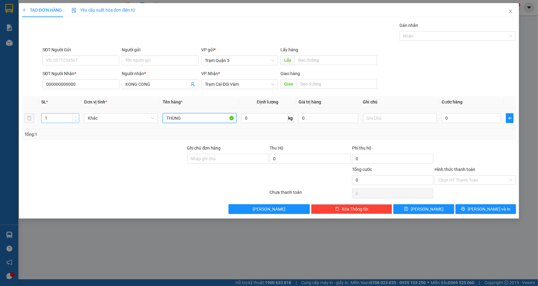
type input "THÙNG"
click at [77, 116] on span "up" at bounding box center [76, 117] width 4 height 4
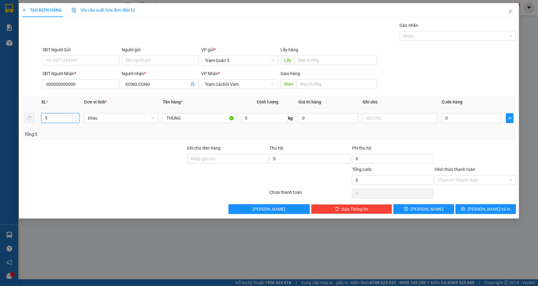
type input "6"
click at [78, 116] on span "up" at bounding box center [76, 117] width 4 height 4
click at [450, 114] on input "0" at bounding box center [470, 118] width 59 height 10
type input "3"
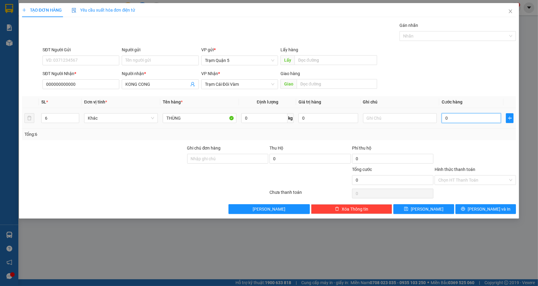
type input "3"
click at [471, 134] on div "Tổng: 6" at bounding box center [268, 134] width 489 height 7
click at [486, 204] on button "[PERSON_NAME] và In" at bounding box center [485, 209] width 61 height 10
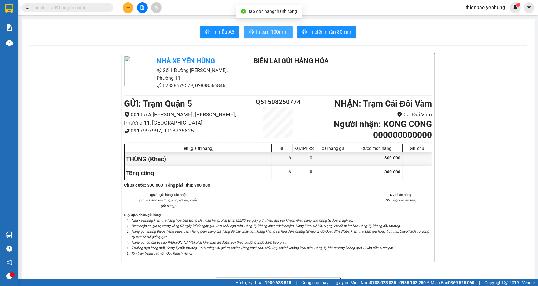
click at [271, 33] on span "In tem 100mm" at bounding box center [271, 32] width 31 height 8
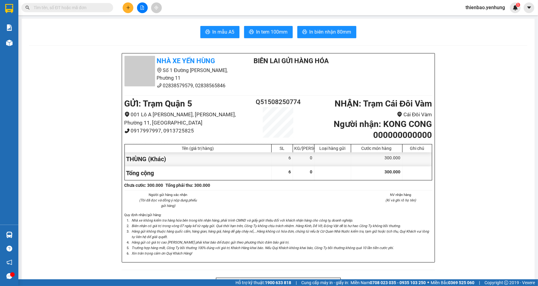
click at [129, 10] on button at bounding box center [128, 7] width 11 height 11
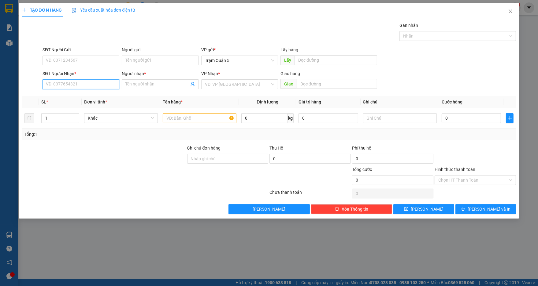
click at [89, 82] on input "SĐT Người Nhận *" at bounding box center [80, 84] width 77 height 10
type input "0919111128"
click at [146, 88] on span at bounding box center [160, 84] width 77 height 10
type input "A"
click at [253, 86] on input "search" at bounding box center [237, 84] width 65 height 9
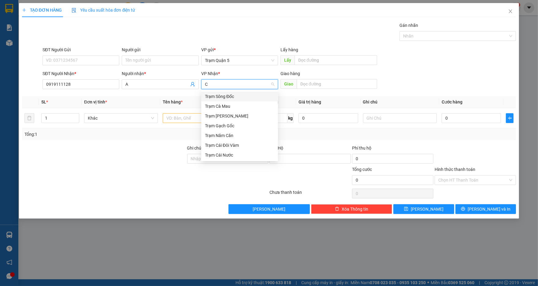
type input "CA"
click at [250, 94] on div "Trạm Cà Mau" at bounding box center [239, 96] width 69 height 7
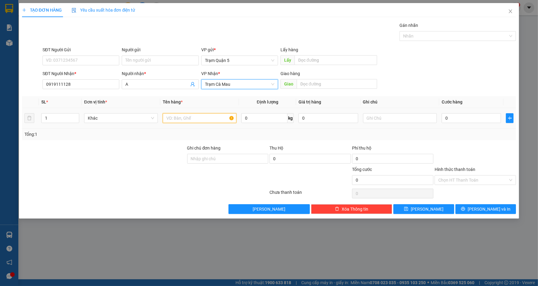
click at [205, 116] on input "text" at bounding box center [200, 118] width 74 height 10
drag, startPoint x: 198, startPoint y: 117, endPoint x: 121, endPoint y: 130, distance: 77.7
click at [121, 130] on div "SL * Đơn vị tính * Tên hàng * Định lượng Giá trị hàng Ghi chú Cước hàng 1 Khác …" at bounding box center [269, 118] width 494 height 44
click at [134, 138] on div "Tổng: 1" at bounding box center [269, 135] width 494 height 12
click at [461, 116] on input "0" at bounding box center [470, 118] width 59 height 10
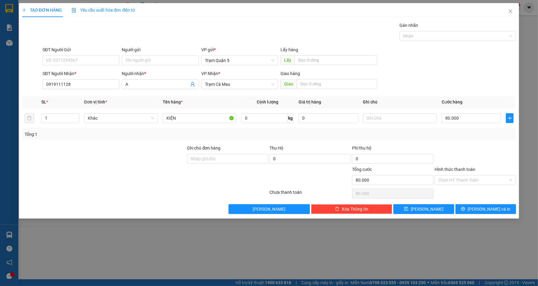
drag, startPoint x: 481, startPoint y: 162, endPoint x: 471, endPoint y: 162, distance: 10.1
click at [480, 162] on div at bounding box center [475, 155] width 83 height 21
drag, startPoint x: 298, startPoint y: 165, endPoint x: 296, endPoint y: 161, distance: 4.4
click at [297, 164] on div "0" at bounding box center [309, 160] width 81 height 12
click at [296, 161] on input "0" at bounding box center [309, 159] width 81 height 10
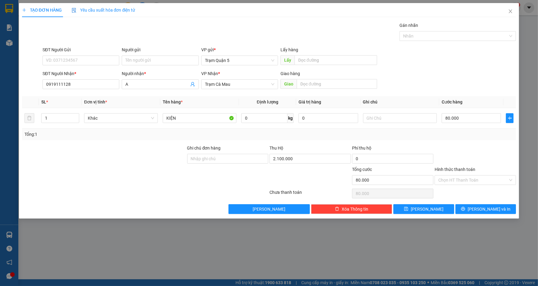
click at [488, 188] on div "Chọn HT Thanh Toán" at bounding box center [475, 194] width 83 height 12
click at [483, 182] on input "Hình thức thanh toán" at bounding box center [473, 180] width 70 height 9
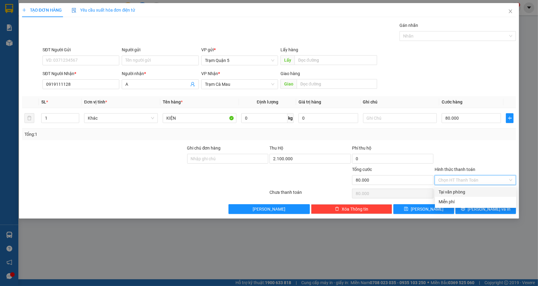
click at [480, 188] on div "Tại văn phòng" at bounding box center [475, 192] width 81 height 10
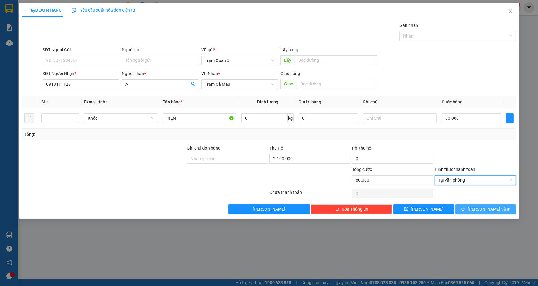
click at [491, 208] on span "[PERSON_NAME] và In" at bounding box center [488, 209] width 43 height 7
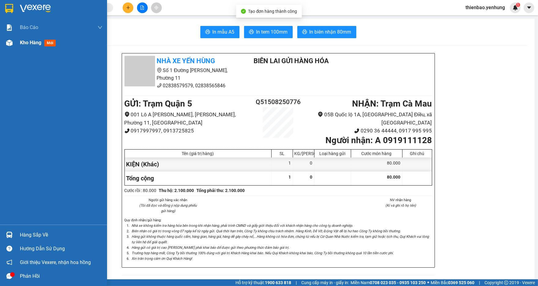
click at [8, 47] on div at bounding box center [9, 43] width 11 height 11
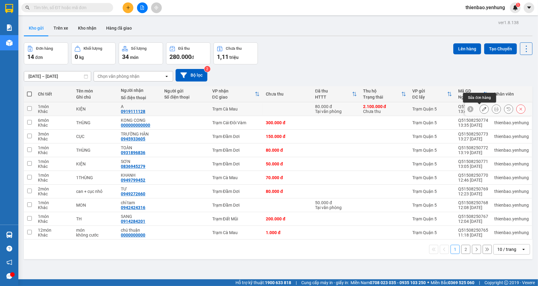
click at [482, 108] on icon at bounding box center [484, 109] width 4 height 4
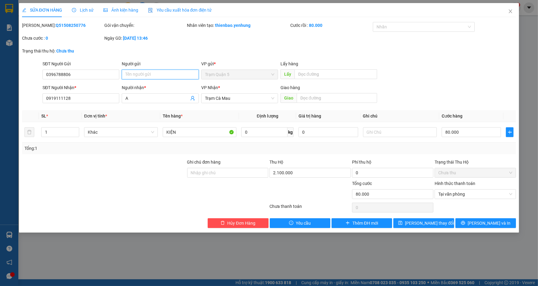
click at [135, 79] on input "Người gửi" at bounding box center [160, 75] width 77 height 10
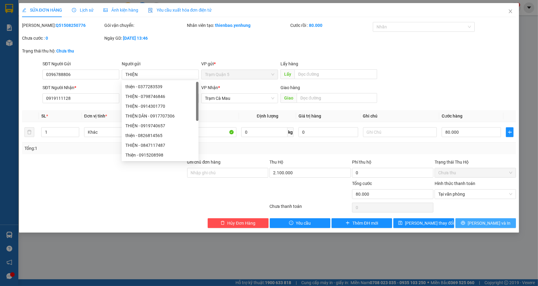
click at [479, 224] on button "[PERSON_NAME] và In" at bounding box center [485, 224] width 61 height 10
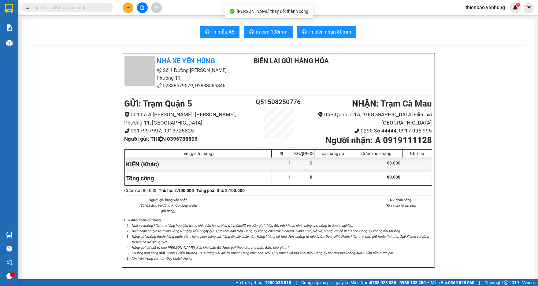
click at [278, 28] on span "In tem 100mm" at bounding box center [271, 32] width 31 height 8
click at [130, 1] on div "Kết quả tìm kiếm ( 0 ) Bộ lọc No Data thienbao.yenhung 1" at bounding box center [269, 7] width 538 height 15
click at [127, 6] on icon "plus" at bounding box center [128, 8] width 4 height 4
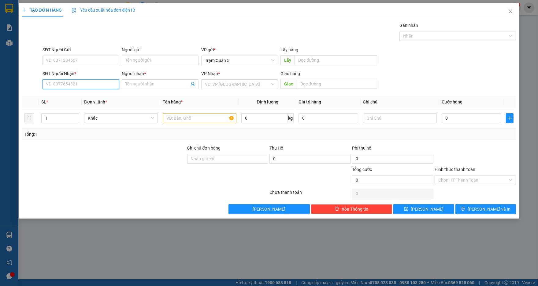
drag, startPoint x: 90, startPoint y: 88, endPoint x: 153, endPoint y: 78, distance: 64.4
click at [90, 88] on input "SĐT Người Nhận *" at bounding box center [80, 84] width 77 height 10
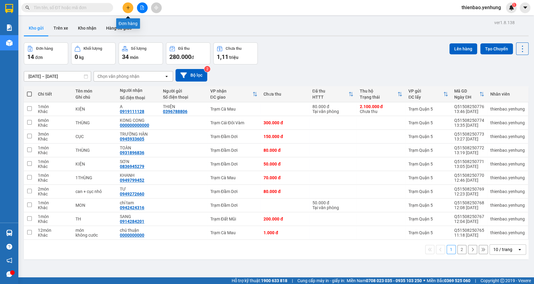
click at [128, 8] on icon "plus" at bounding box center [128, 8] width 4 height 4
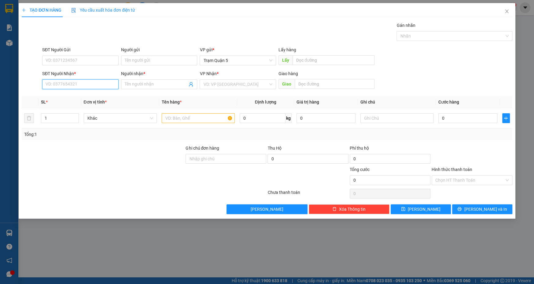
click at [104, 86] on input "SĐT Người Nhận *" at bounding box center [80, 84] width 76 height 10
type input "0398900910"
click at [101, 99] on div "0398900910 - HƯNG" at bounding box center [80, 96] width 69 height 7
type input "HƯNG"
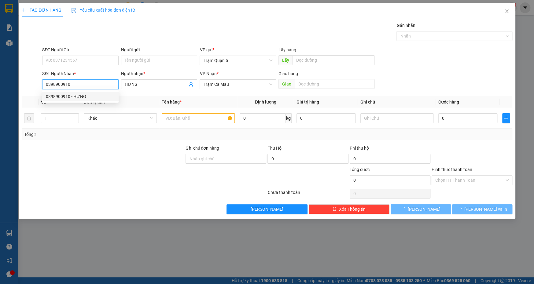
type input "40.000"
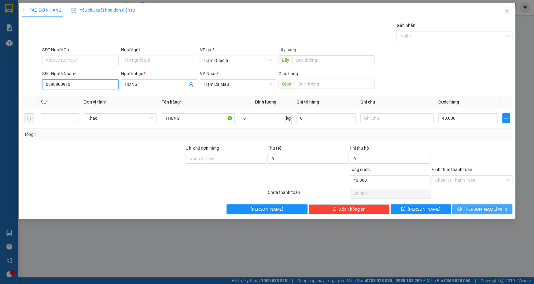
type input "0398900910"
click at [493, 208] on span "[PERSON_NAME] và In" at bounding box center [485, 209] width 43 height 7
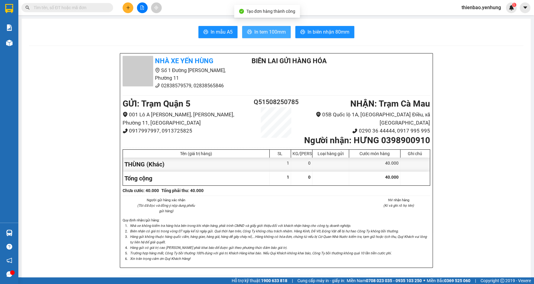
click at [269, 33] on span "In tem 100mm" at bounding box center [269, 32] width 31 height 8
click at [125, 6] on button at bounding box center [128, 7] width 11 height 11
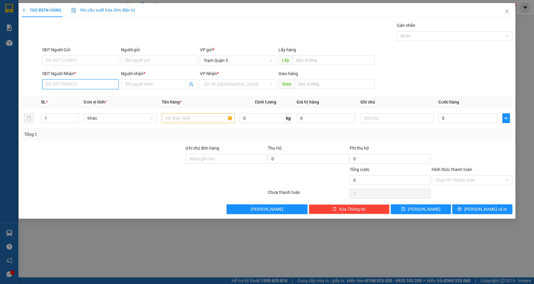
click at [94, 84] on input "SĐT Người Nhận *" at bounding box center [80, 84] width 76 height 10
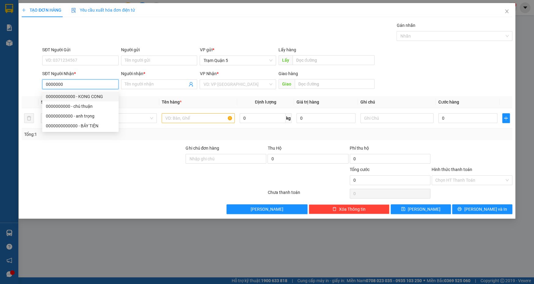
click at [86, 96] on div "000000000000 - KONG CONG" at bounding box center [80, 96] width 69 height 7
type input "000000000000"
type input "KONG CONG"
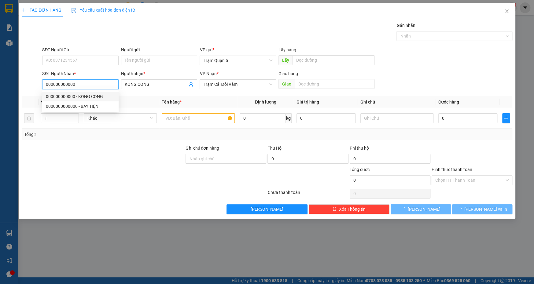
type input "300.000"
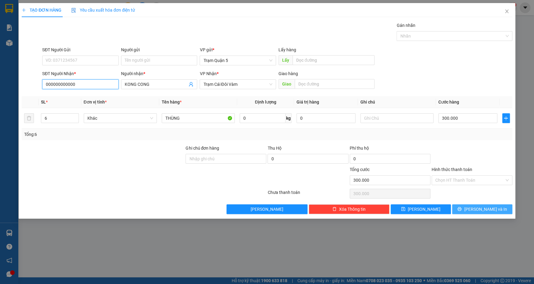
type input "000000000000"
click at [486, 210] on span "[PERSON_NAME] và In" at bounding box center [485, 209] width 43 height 7
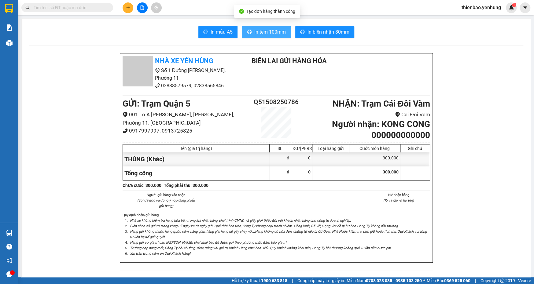
drag, startPoint x: 259, startPoint y: 32, endPoint x: 260, endPoint y: 36, distance: 4.7
click at [260, 33] on span "In tem 100mm" at bounding box center [269, 32] width 31 height 8
click at [127, 7] on icon "plus" at bounding box center [128, 8] width 4 height 4
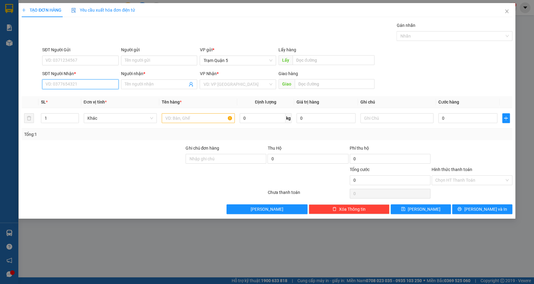
click at [107, 86] on input "SĐT Người Nhận *" at bounding box center [80, 84] width 76 height 10
drag, startPoint x: 95, startPoint y: 96, endPoint x: 97, endPoint y: 99, distance: 3.4
click at [96, 97] on div "0918727282 - NHÂN" at bounding box center [80, 96] width 69 height 7
type input "0918727282"
type input "NHÂN"
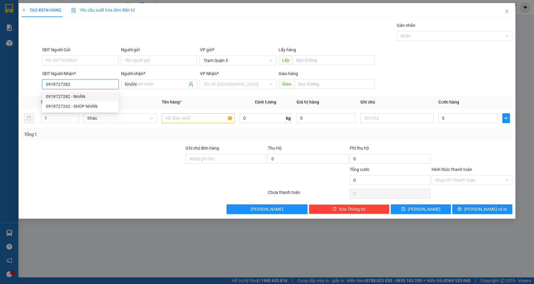
type input "60.000"
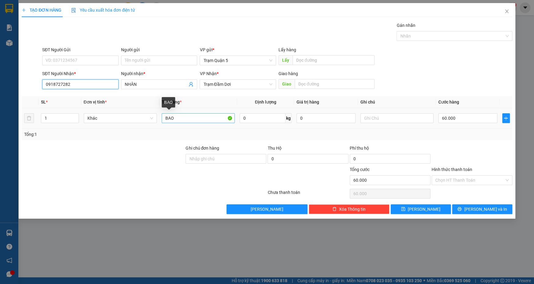
type input "0918727282"
click at [184, 119] on input "BAO" at bounding box center [198, 118] width 73 height 10
type input "B"
click at [510, 180] on div "Chọn HT Thanh Toán" at bounding box center [472, 180] width 81 height 10
type input "THÙNG"
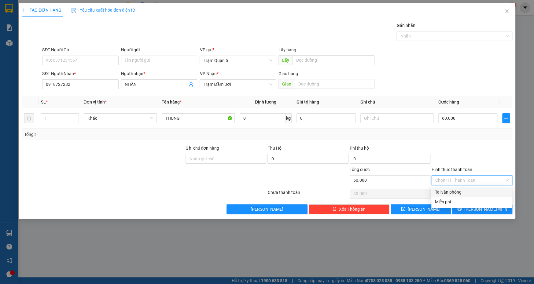
drag, startPoint x: 488, startPoint y: 192, endPoint x: 485, endPoint y: 190, distance: 3.3
click at [488, 192] on div "Tại văn phòng" at bounding box center [471, 192] width 73 height 7
type input "0"
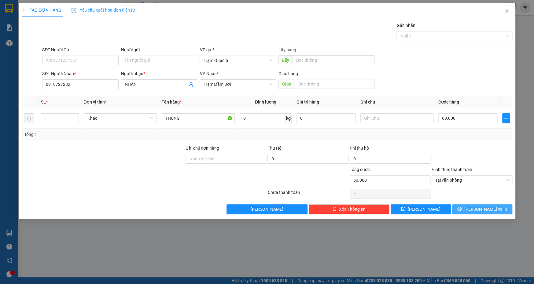
click at [481, 212] on span "[PERSON_NAME] và In" at bounding box center [485, 209] width 43 height 7
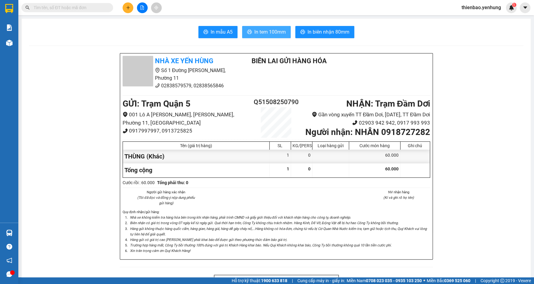
click at [259, 33] on span "In tem 100mm" at bounding box center [269, 32] width 31 height 8
click at [276, 29] on span "In tem 100mm" at bounding box center [269, 32] width 31 height 8
drag, startPoint x: 129, startPoint y: 6, endPoint x: 125, endPoint y: 3, distance: 4.8
click at [125, 3] on button at bounding box center [128, 7] width 11 height 11
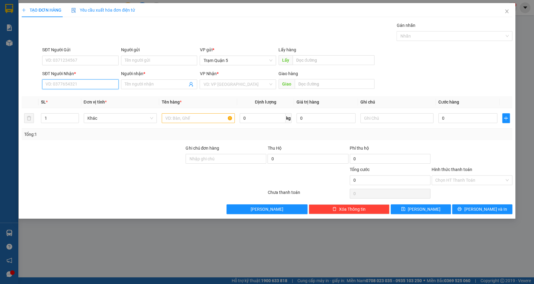
drag, startPoint x: 97, startPoint y: 86, endPoint x: 96, endPoint y: 67, distance: 18.4
click at [97, 85] on input "SĐT Người Nhận *" at bounding box center [80, 84] width 76 height 10
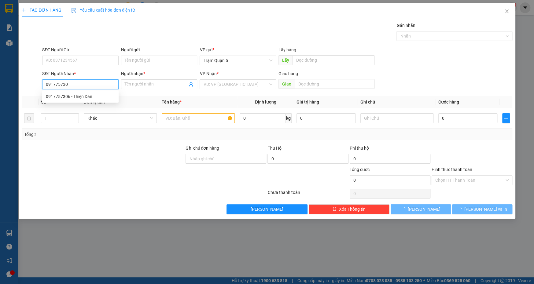
type input "0917757306"
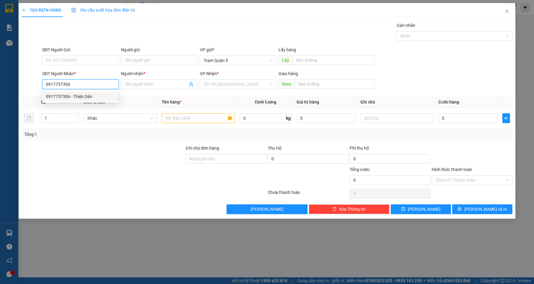
click at [99, 95] on div "0917757306 - Thiện Dân" at bounding box center [80, 96] width 69 height 7
type input "Thiện Dân"
type input "140.000"
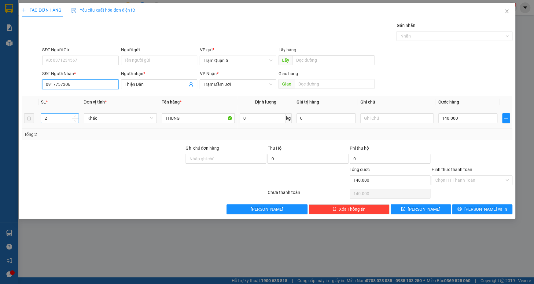
type input "0917757306"
click at [54, 117] on input "2" at bounding box center [59, 118] width 37 height 9
type input "1"
click at [467, 115] on input "140.000" at bounding box center [467, 118] width 59 height 10
type input "0"
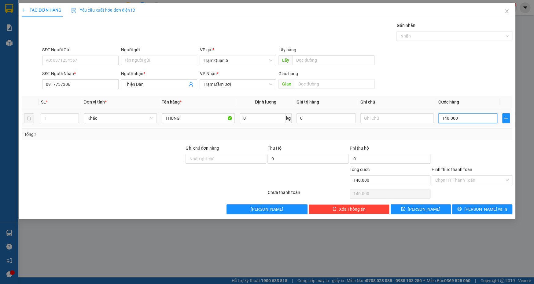
type input "0"
type input "7"
type input "07"
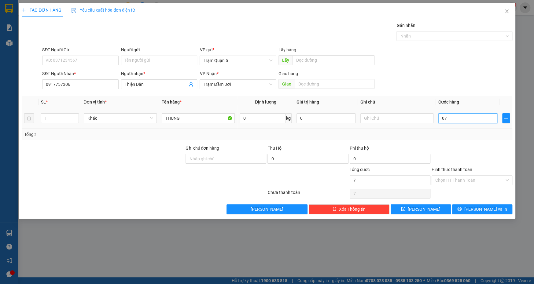
type input "70"
type input "070"
type input "70.000"
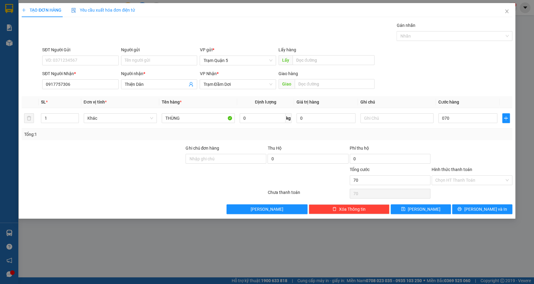
type input "70.000"
drag, startPoint x: 458, startPoint y: 74, endPoint x: 462, endPoint y: 76, distance: 5.1
click at [462, 76] on div "SĐT Người Nhận * 0917757306 Người nhận * Thiện Dân VP Nhận * Trạm Đầm Dơi Giao …" at bounding box center [277, 80] width 472 height 21
click at [467, 121] on input "70.000" at bounding box center [467, 118] width 59 height 10
type input "0"
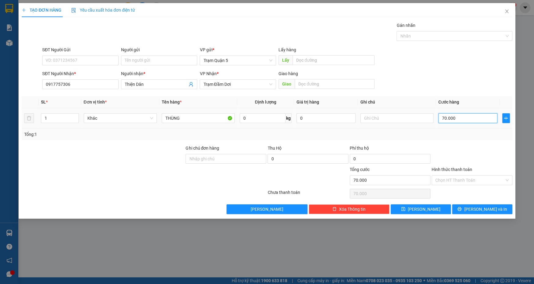
type input "0"
type input "8"
type input "08"
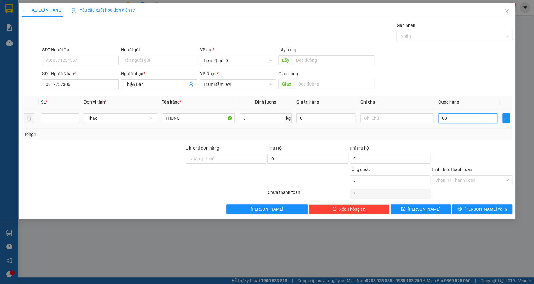
type input "80"
drag, startPoint x: 483, startPoint y: 38, endPoint x: 483, endPoint y: 48, distance: 10.7
click at [483, 47] on div "Transit Pickup Surcharge Ids Transit Deliver Surcharge Ids Transit Deliver Surc…" at bounding box center [267, 118] width 491 height 192
type input "080"
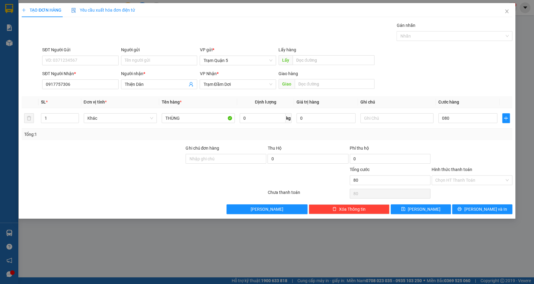
type input "80.000"
click at [480, 61] on div "SĐT Người Gửi VD: 0371234567 Người gửi Tên người gửi VP gửi * Trạm Quận 5 Lấy h…" at bounding box center [277, 56] width 472 height 21
click at [483, 212] on span "[PERSON_NAME] và In" at bounding box center [485, 209] width 43 height 7
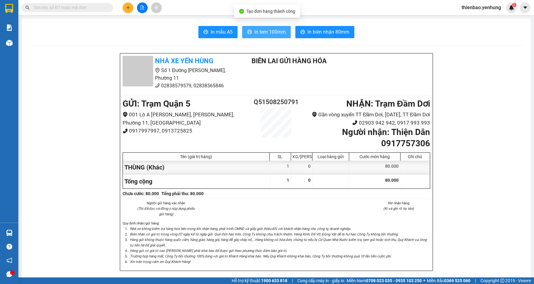
click at [264, 33] on span "In tem 100mm" at bounding box center [269, 32] width 31 height 8
click at [128, 7] on icon "plus" at bounding box center [128, 8] width 4 height 4
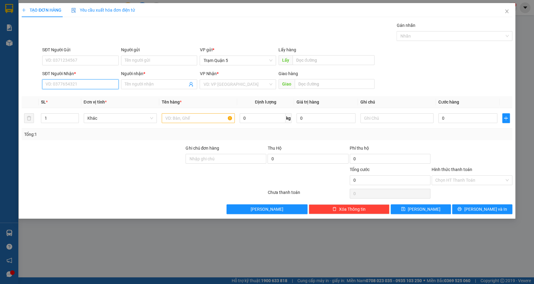
click at [104, 84] on input "SĐT Người Nhận *" at bounding box center [80, 84] width 76 height 10
click at [99, 86] on input "0948535233" at bounding box center [80, 84] width 76 height 10
type input "0948535233"
click at [157, 85] on input "Người nhận *" at bounding box center [156, 84] width 63 height 7
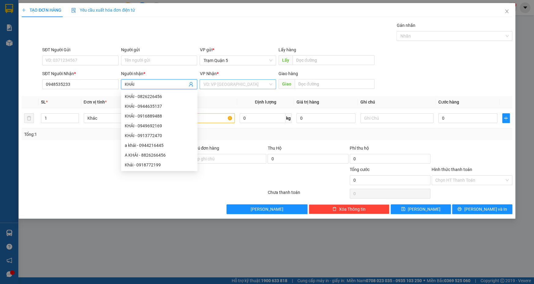
click at [271, 85] on div "VD: VP [GEOGRAPHIC_DATA]" at bounding box center [238, 84] width 76 height 10
type input "KHẢI"
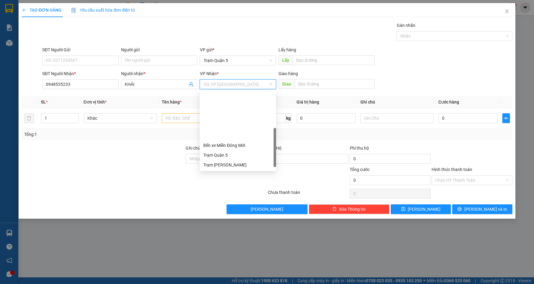
drag, startPoint x: 275, startPoint y: 122, endPoint x: 236, endPoint y: 150, distance: 48.1
click at [253, 154] on div "Bến xe Miền Đông Mới Trạm Quận 5 Trạm Đức Hòa Trạm Phú Tân Trạm Gạch Gốc Trạm N…" at bounding box center [238, 131] width 76 height 78
click at [256, 181] on div "Trạm Gạch Gốc" at bounding box center [237, 184] width 69 height 7
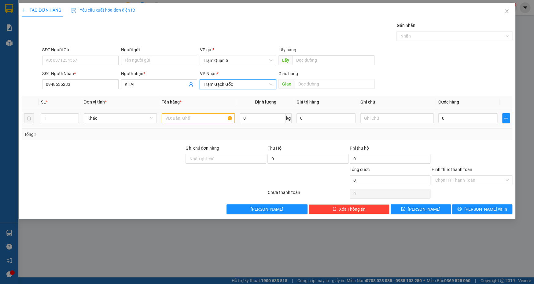
drag, startPoint x: 65, startPoint y: 117, endPoint x: 60, endPoint y: 112, distance: 7.2
click at [64, 116] on input "1" at bounding box center [59, 118] width 37 height 9
type input "2"
click at [201, 119] on input "text" at bounding box center [198, 118] width 73 height 10
type input "KIỆN"
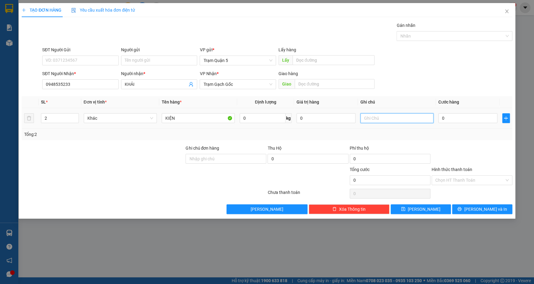
click at [395, 119] on input "text" at bounding box center [396, 118] width 73 height 10
type input "620"
type input "1"
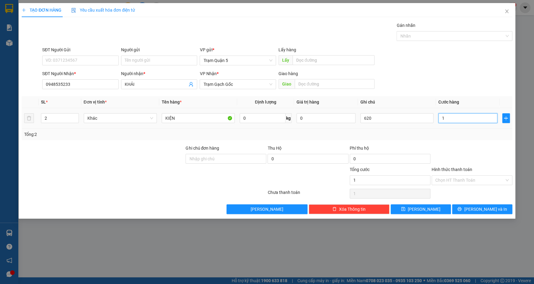
type input "15"
type input "150"
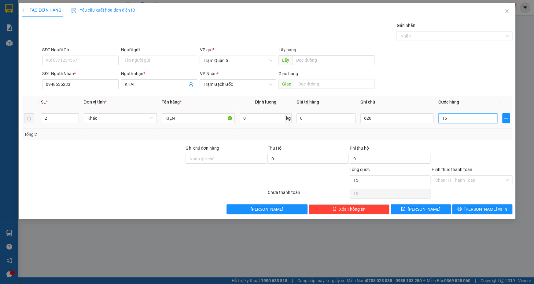
type input "150"
type input "150.000"
click at [449, 73] on div "SĐT Người Nhận * 0948535233 Người nhận * KHẢI VP Nhận * Trạm Gạch Gốc Giao hàng…" at bounding box center [277, 80] width 472 height 21
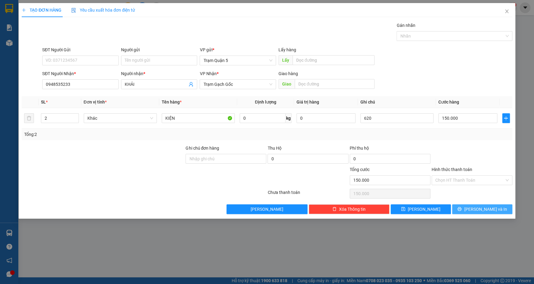
click at [485, 209] on span "[PERSON_NAME] và In" at bounding box center [485, 209] width 43 height 7
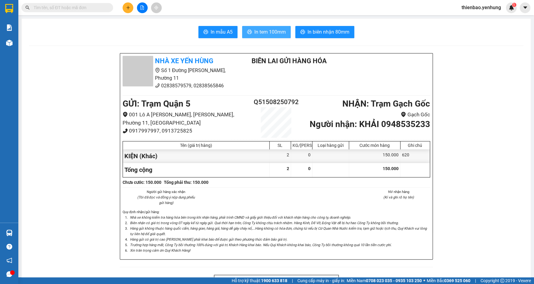
click at [263, 34] on span "In tem 100mm" at bounding box center [269, 32] width 31 height 8
click at [128, 7] on icon "plus" at bounding box center [128, 7] width 0 height 3
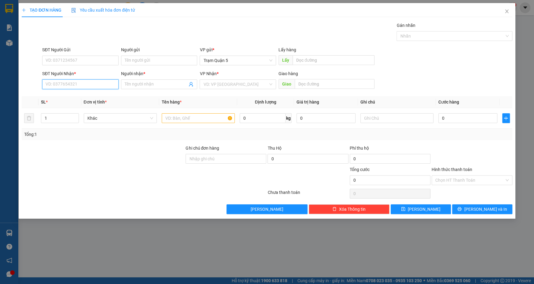
click at [85, 83] on input "SĐT Người Nhận *" at bounding box center [80, 84] width 76 height 10
drag, startPoint x: 164, startPoint y: 86, endPoint x: 162, endPoint y: 79, distance: 7.3
click at [165, 84] on input "Người nhận *" at bounding box center [156, 84] width 63 height 7
type input "C"
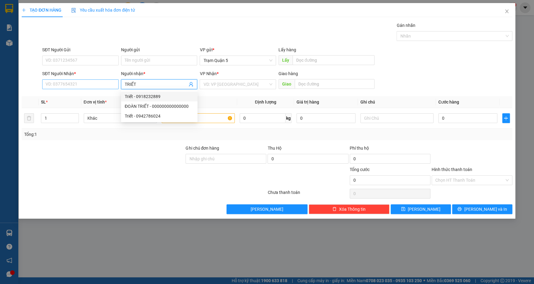
type input "TRIẾT"
click at [99, 82] on input "SĐT Người Nhận *" at bounding box center [80, 84] width 76 height 10
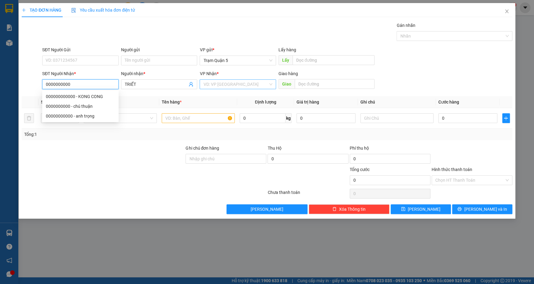
click at [270, 85] on div "VD: VP [GEOGRAPHIC_DATA]" at bounding box center [238, 84] width 76 height 10
type input "0000000000"
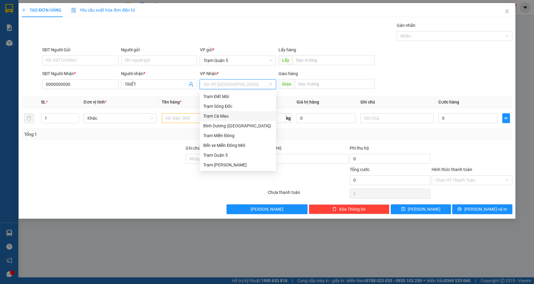
click at [245, 113] on div "Trạm Cà Mau" at bounding box center [237, 116] width 69 height 7
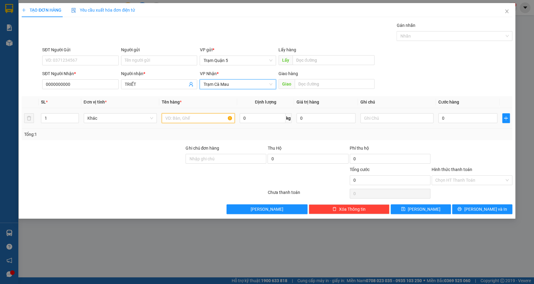
click at [196, 120] on input "text" at bounding box center [198, 118] width 73 height 10
type input "BAO"
click at [470, 122] on input "0" at bounding box center [467, 118] width 59 height 10
type input "6"
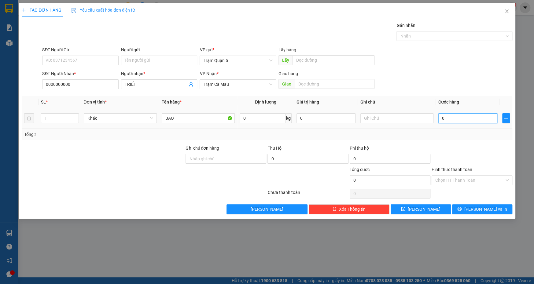
type input "6"
type input "60"
type input "60.000"
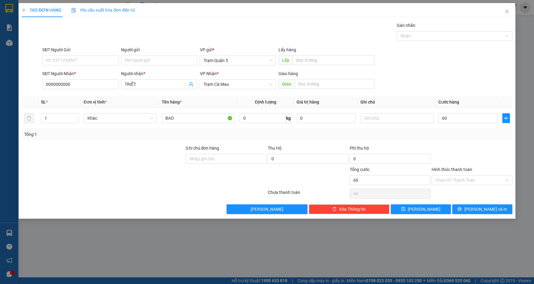
type input "60.000"
click at [468, 70] on div "SĐT Người Nhận * 0000000000 Người nhận * TRIẾT VP Nhận * Trạm Cà Mau Giao hàng …" at bounding box center [277, 80] width 472 height 21
click at [481, 209] on span "[PERSON_NAME] và In" at bounding box center [485, 209] width 43 height 7
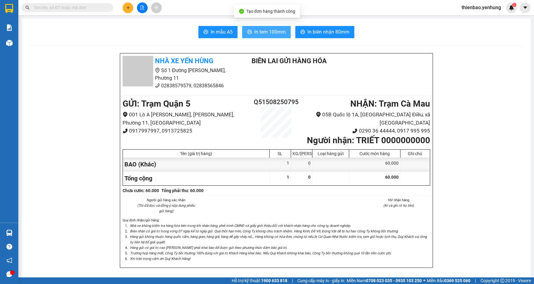
click at [264, 34] on span "In tem 100mm" at bounding box center [269, 32] width 31 height 8
click at [127, 7] on icon "plus" at bounding box center [128, 8] width 4 height 4
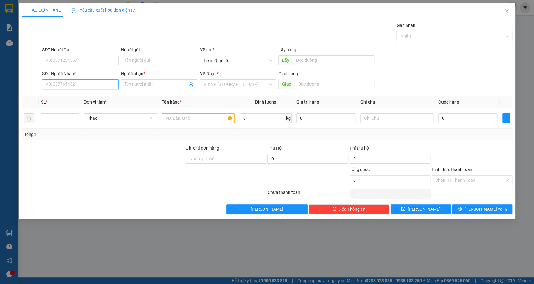
click at [90, 85] on input "SĐT Người Nhận *" at bounding box center [80, 84] width 76 height 10
click at [100, 94] on div "0969712885 - DUONG VAN UT" at bounding box center [80, 96] width 69 height 7
type input "0969712885"
type input "DUONG VAN UT"
type input "150.000"
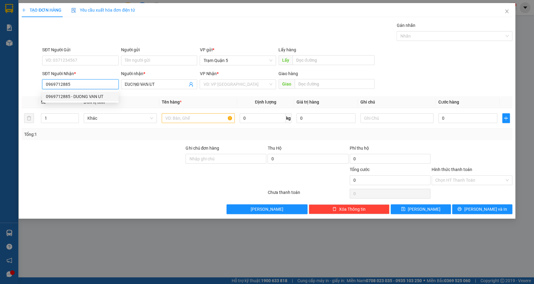
type input "150.000"
type input "0969712885"
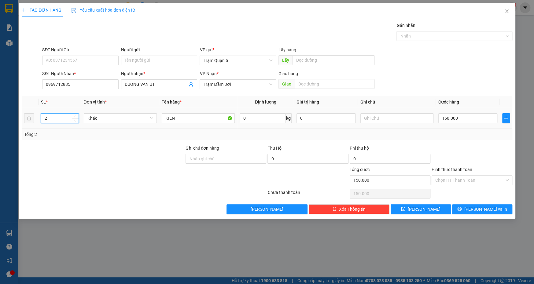
click at [57, 121] on input "2" at bounding box center [59, 118] width 37 height 9
type input "1"
click at [193, 120] on input "KIEN" at bounding box center [198, 118] width 73 height 10
type input "K"
type input "THUNG"
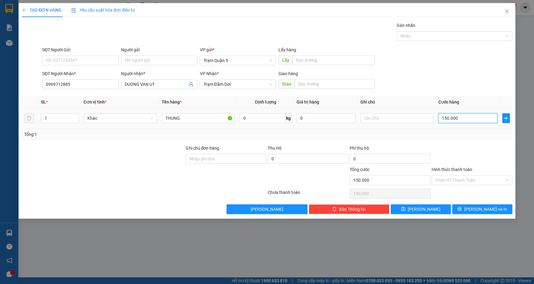
click at [463, 117] on input "150.000" at bounding box center [467, 118] width 59 height 10
type input "0"
type input "7"
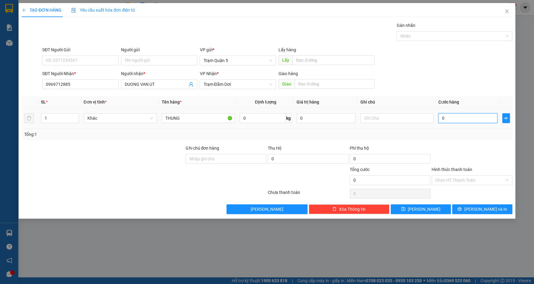
type input "7"
type input "07"
type input "70"
type input "070"
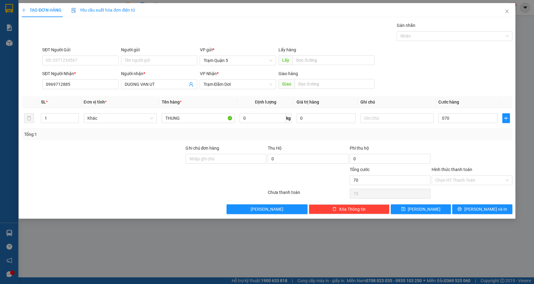
type input "70.000"
drag, startPoint x: 472, startPoint y: 53, endPoint x: 465, endPoint y: 61, distance: 10.8
click at [472, 55] on div "SĐT Người Gửi VD: 0371234567 Người gửi Tên người gửi VP gửi * Trạm Quận 5 Lấy h…" at bounding box center [277, 56] width 472 height 21
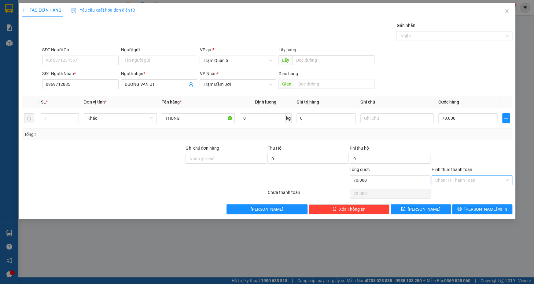
click at [509, 180] on div "Chọn HT Thanh Toán" at bounding box center [472, 180] width 81 height 10
click at [459, 194] on div "Tại văn phòng" at bounding box center [471, 192] width 73 height 7
drag, startPoint x: 491, startPoint y: 208, endPoint x: 488, endPoint y: 204, distance: 4.6
click at [491, 208] on span "[PERSON_NAME] và In" at bounding box center [485, 209] width 43 height 7
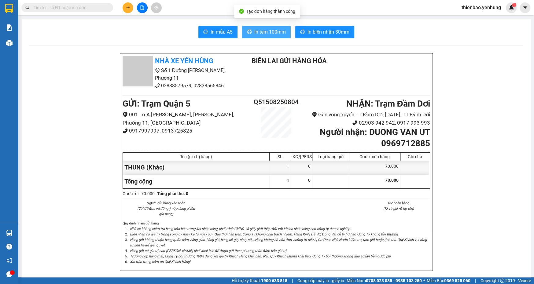
click at [273, 31] on span "In tem 100mm" at bounding box center [269, 32] width 31 height 8
click at [128, 9] on icon "plus" at bounding box center [128, 8] width 4 height 4
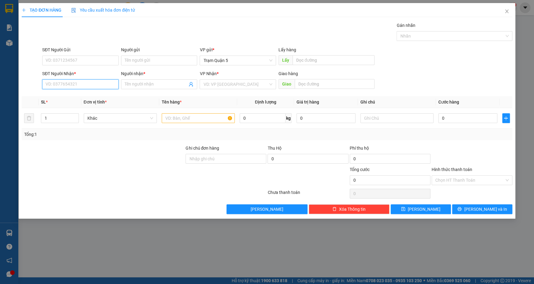
click at [89, 86] on input "SĐT Người Nhận *" at bounding box center [80, 84] width 76 height 10
click at [91, 93] on div "0907548495 - Cường" at bounding box center [80, 97] width 76 height 10
type input "0907548495"
type input "Cường"
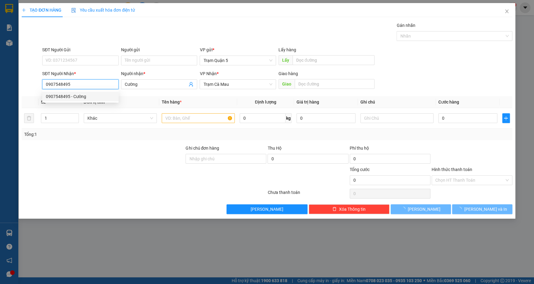
type input "50.000"
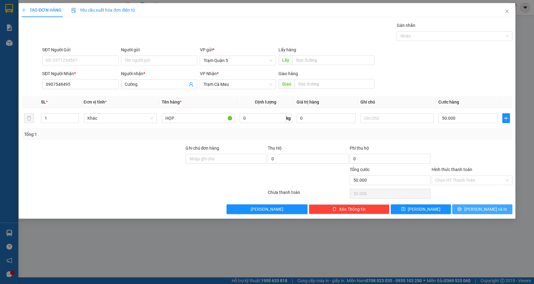
click at [489, 209] on span "[PERSON_NAME] và In" at bounding box center [485, 209] width 43 height 7
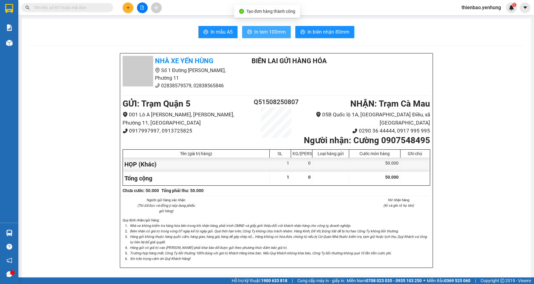
click at [261, 33] on span "In tem 100mm" at bounding box center [269, 32] width 31 height 8
click at [128, 8] on icon "plus" at bounding box center [128, 7] width 0 height 3
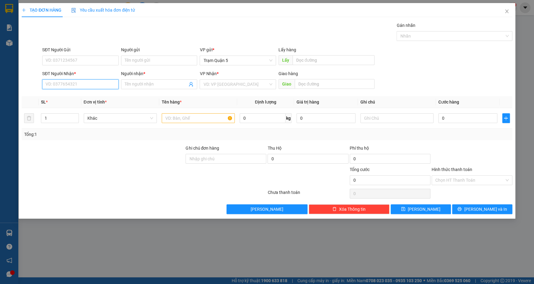
click at [86, 85] on input "SĐT Người Nhận *" at bounding box center [80, 84] width 76 height 10
click at [89, 110] on div "0915787999 - DŨNG" at bounding box center [80, 106] width 76 height 10
type input "0915787999"
type input "DŨNG"
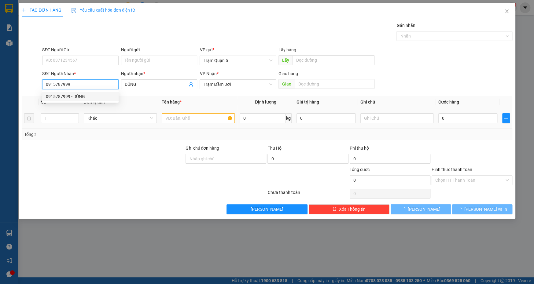
type input "70.000"
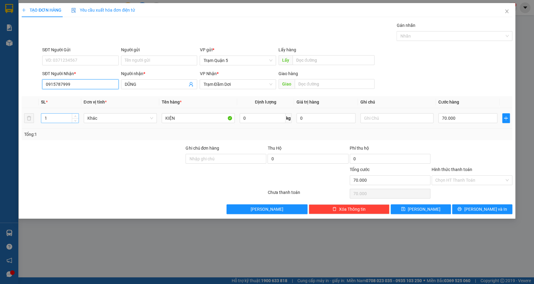
type input "0915787999"
click at [58, 121] on input "1" at bounding box center [59, 118] width 37 height 9
type input "2"
click at [184, 121] on input "KIỆN" at bounding box center [198, 118] width 73 height 10
type input "K"
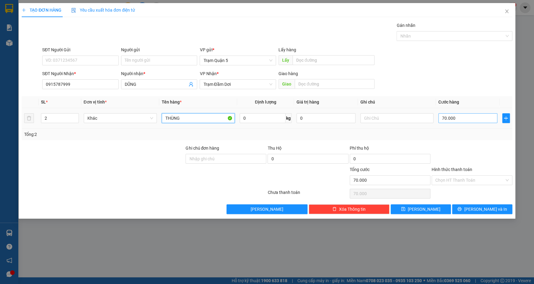
type input "THÙNG"
click at [461, 117] on input "70.000" at bounding box center [467, 118] width 59 height 10
type input "0"
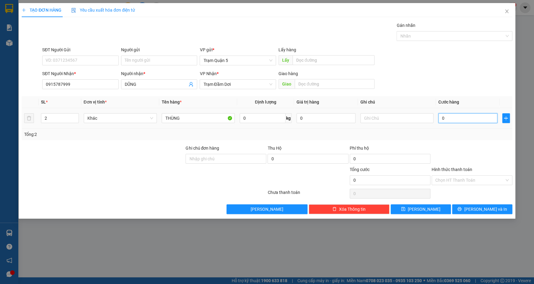
type input "1"
type input "01"
type input "12"
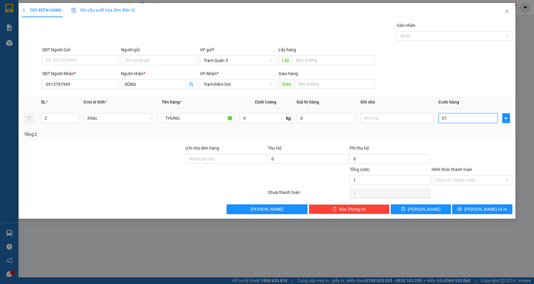
type input "012"
type input "120"
type input "0.120"
click at [488, 83] on div "SĐT Người Nhận * 0915787999 Người nhận * DŨNG VP Nhận * Trạm Đầm Dơi Giao hàng …" at bounding box center [277, 80] width 472 height 21
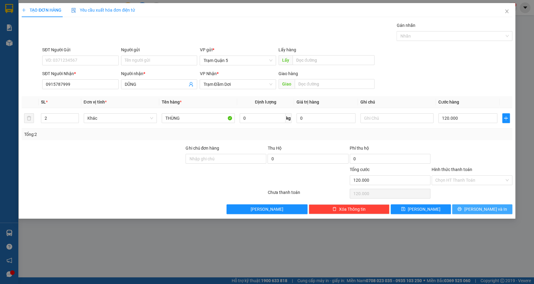
click at [486, 210] on span "[PERSON_NAME] và In" at bounding box center [485, 209] width 43 height 7
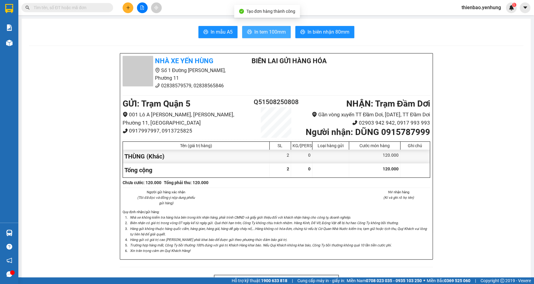
click at [259, 27] on button "In tem 100mm" at bounding box center [266, 32] width 49 height 12
click at [264, 31] on span "In tem 100mm" at bounding box center [269, 32] width 31 height 8
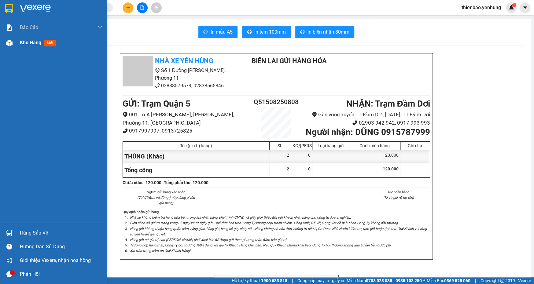
click at [8, 40] on img at bounding box center [9, 43] width 6 height 6
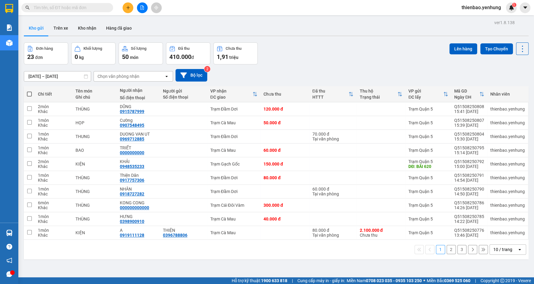
click at [518, 249] on icon at bounding box center [519, 249] width 2 height 1
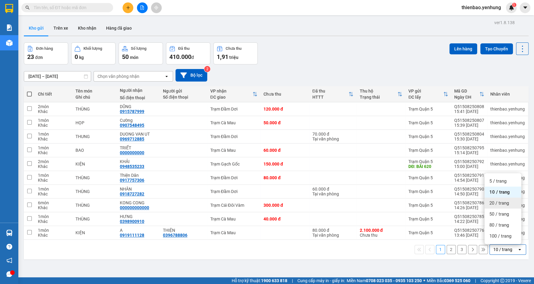
drag, startPoint x: 500, startPoint y: 175, endPoint x: 505, endPoint y: 177, distance: 5.4
click at [500, 200] on span "20 / trang" at bounding box center [499, 203] width 20 height 6
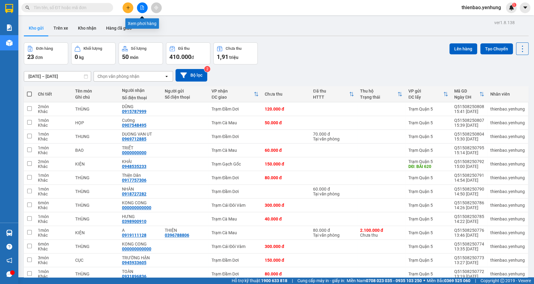
click at [141, 8] on icon "file-add" at bounding box center [142, 8] width 4 height 4
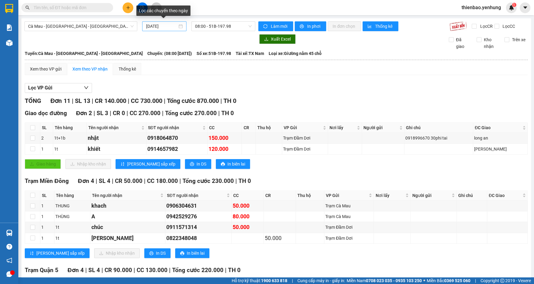
click at [180, 25] on div "[DATE]" at bounding box center [164, 26] width 37 height 7
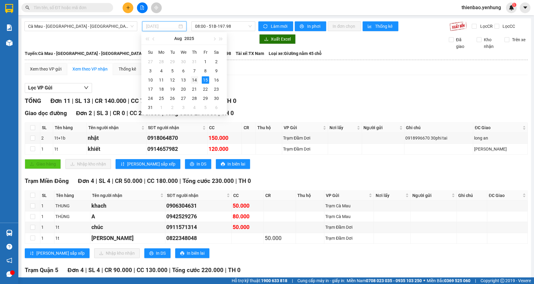
click at [195, 80] on div "14" at bounding box center [194, 79] width 7 height 7
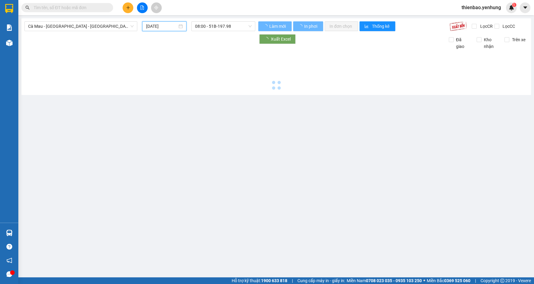
type input "14/08/2025"
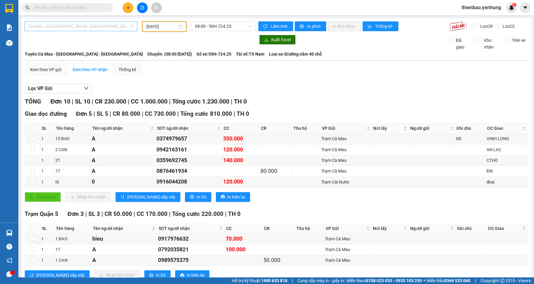
click at [132, 24] on span "Cà Mau - [GEOGRAPHIC_DATA] - [GEOGRAPHIC_DATA]" at bounding box center [80, 26] width 105 height 9
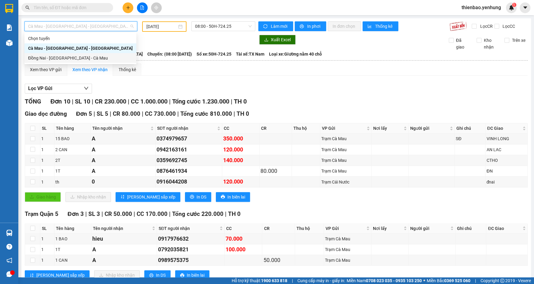
click at [108, 58] on div "Đồng Nai - [GEOGRAPHIC_DATA] - Cà Mau" at bounding box center [80, 58] width 105 height 7
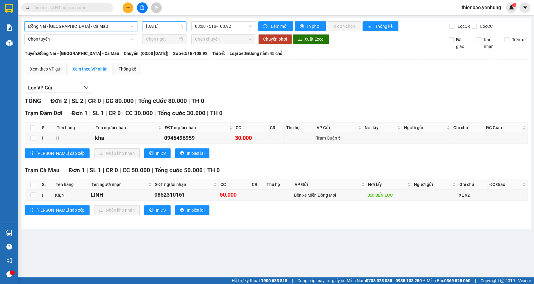
click at [182, 27] on div "[DATE]" at bounding box center [164, 26] width 37 height 7
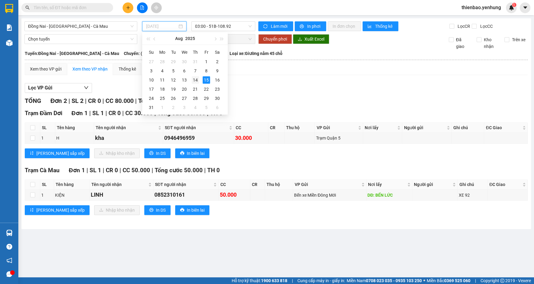
click at [197, 80] on div "14" at bounding box center [195, 79] width 7 height 7
type input "14/08/2025"
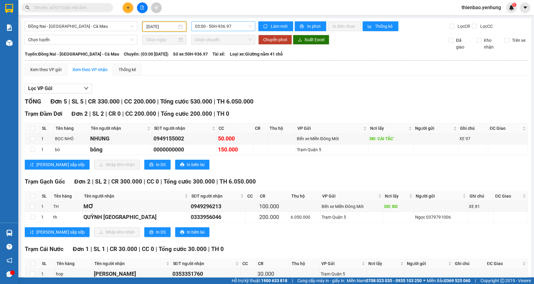
click at [249, 25] on div "03:00 - 50H-936.97" at bounding box center [223, 26] width 64 height 10
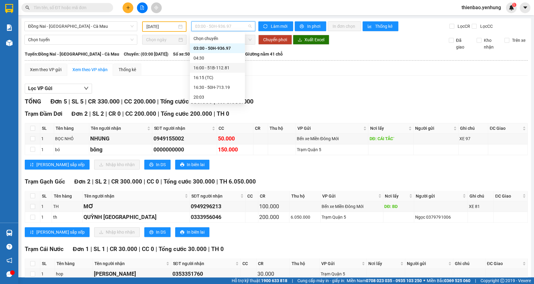
click at [222, 69] on div "16:00 - 51B-112.81" at bounding box center [217, 67] width 48 height 7
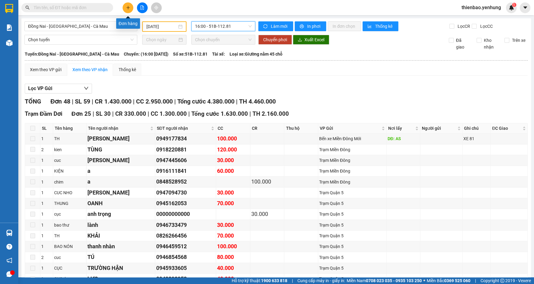
click at [127, 10] on button at bounding box center [128, 7] width 11 height 11
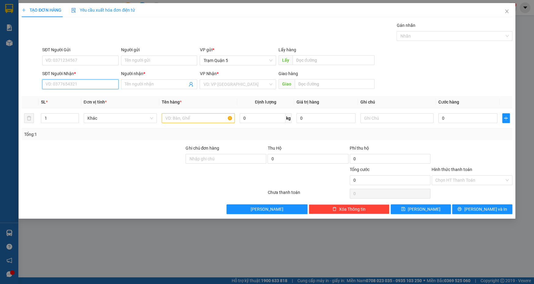
click at [108, 88] on input "SĐT Người Nhận *" at bounding box center [80, 84] width 76 height 10
click at [104, 97] on div "0915352027 - tân DAM DOI" at bounding box center [80, 96] width 69 height 7
type input "0915352027"
type input "tân DAM DOI"
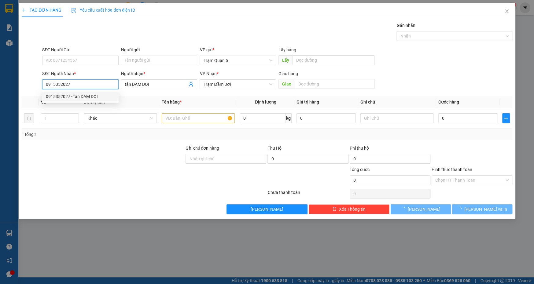
type input "100.000"
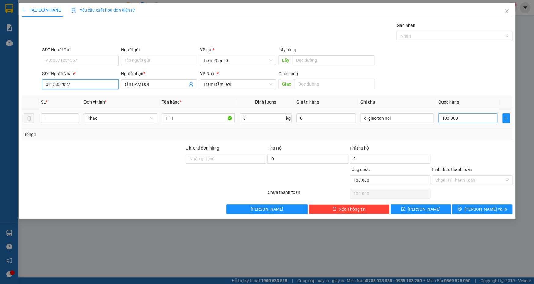
type input "0915352027"
type input "0"
type input "8"
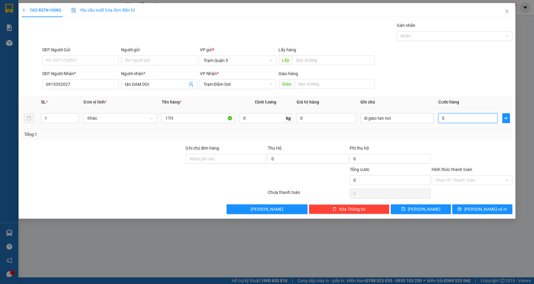
type input "8"
type input "08"
type input "80"
type input "080"
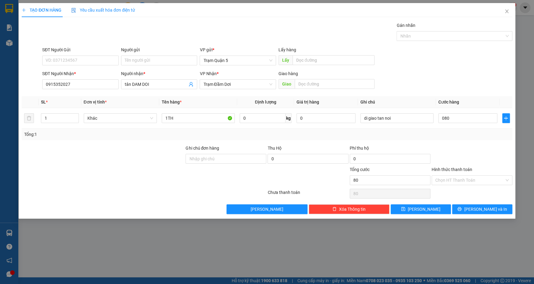
type input "80.000"
drag, startPoint x: 429, startPoint y: 71, endPoint x: 434, endPoint y: 72, distance: 4.7
click at [432, 72] on div "SĐT Người Nhận * 0915352027 Người nhận * tân DAM DOI VP Nhận * Trạm Đầm Dơi Gia…" at bounding box center [277, 80] width 472 height 21
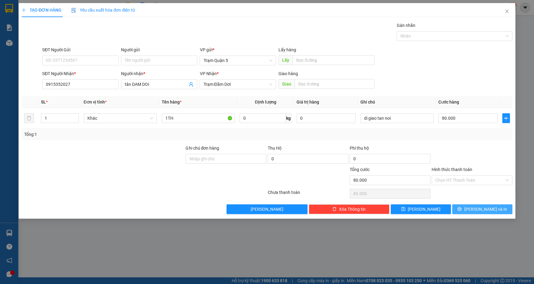
click at [483, 206] on span "[PERSON_NAME] và In" at bounding box center [485, 209] width 43 height 7
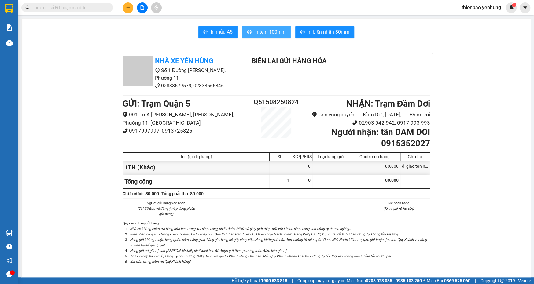
click at [280, 33] on span "In tem 100mm" at bounding box center [269, 32] width 31 height 8
click at [127, 6] on icon "plus" at bounding box center [128, 8] width 4 height 4
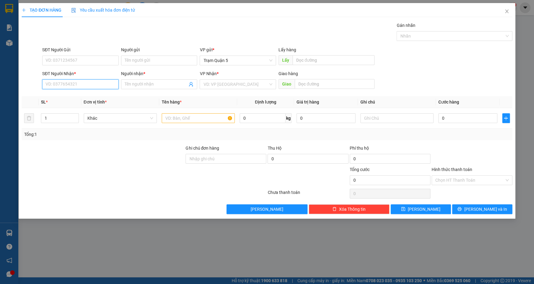
drag, startPoint x: 71, startPoint y: 83, endPoint x: 80, endPoint y: 85, distance: 9.5
click at [74, 84] on input "SĐT Người Nhận *" at bounding box center [80, 84] width 76 height 10
click at [103, 97] on div "0915851767 - MINH DƯƠNG" at bounding box center [80, 96] width 69 height 7
type input "0915851767"
type input "MINH DƯƠNG"
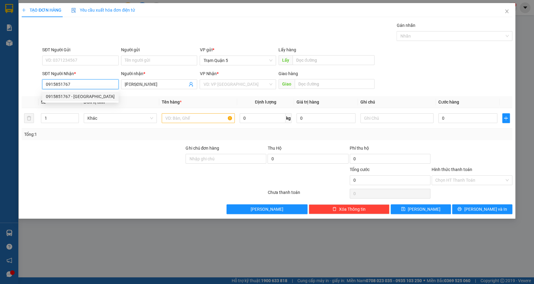
type input "50.000"
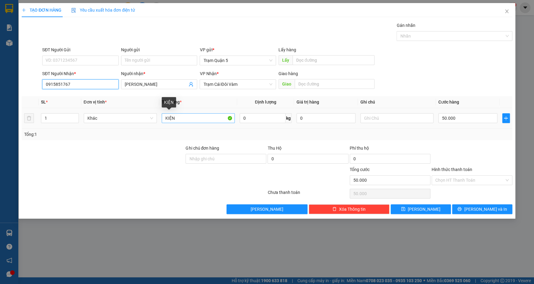
type input "0915851767"
click at [196, 117] on input "KIỆN" at bounding box center [198, 118] width 73 height 10
type input "K"
type input "CỤC"
drag, startPoint x: 485, startPoint y: 207, endPoint x: 481, endPoint y: 200, distance: 8.1
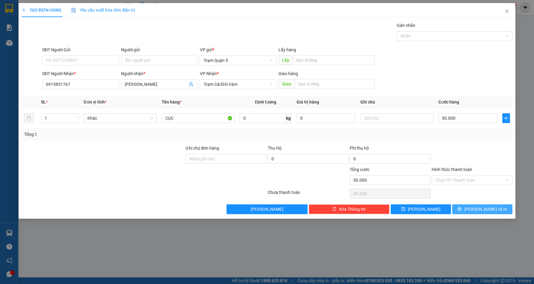
click at [484, 206] on span "[PERSON_NAME] và In" at bounding box center [485, 209] width 43 height 7
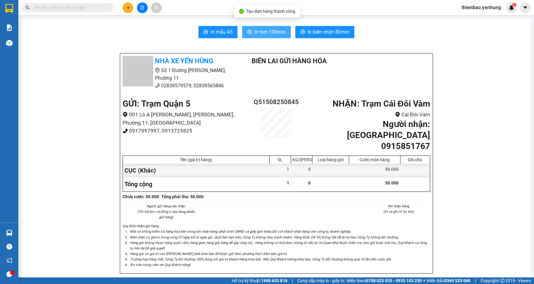
click at [262, 29] on span "In tem 100mm" at bounding box center [269, 32] width 31 height 8
click at [127, 3] on button at bounding box center [128, 7] width 11 height 11
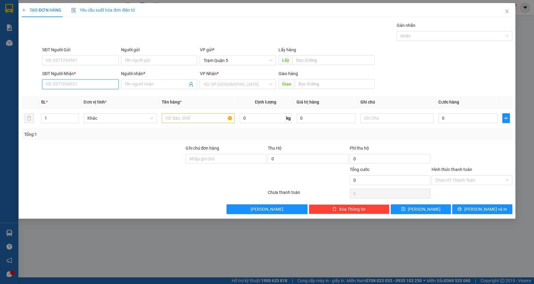
click at [88, 83] on input "SĐT Người Nhận *" at bounding box center [80, 84] width 76 height 10
type input "0916765357"
click at [91, 97] on div "0916765357 - Hoàng Long" at bounding box center [80, 96] width 69 height 7
type input "Hoàng Long"
type input "30.000"
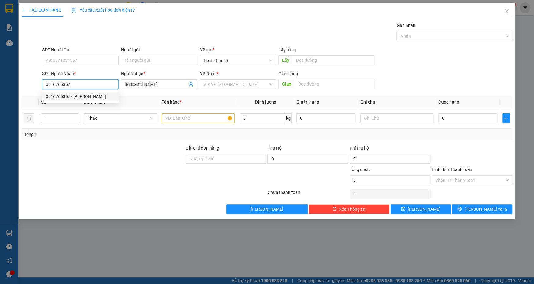
type input "30.000"
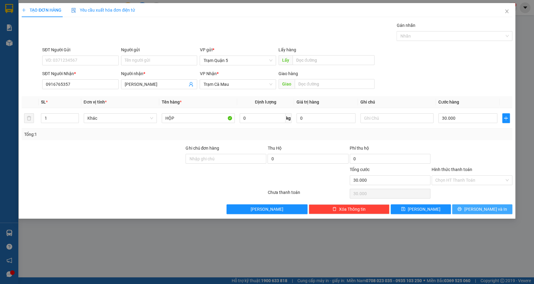
click at [485, 212] on span "[PERSON_NAME] và In" at bounding box center [485, 209] width 43 height 7
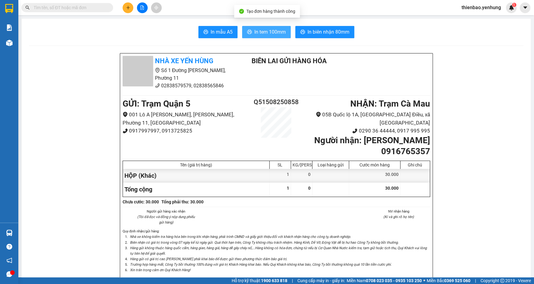
click at [271, 29] on span "In tem 100mm" at bounding box center [269, 32] width 31 height 8
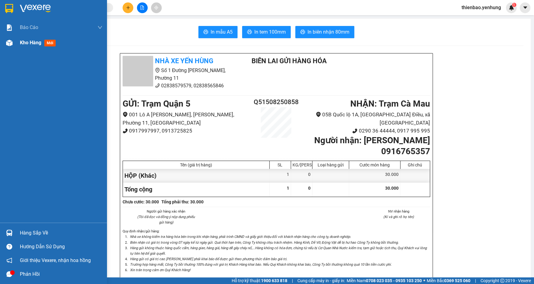
drag, startPoint x: 5, startPoint y: 42, endPoint x: 6, endPoint y: 45, distance: 3.3
click at [5, 42] on div at bounding box center [9, 43] width 11 height 11
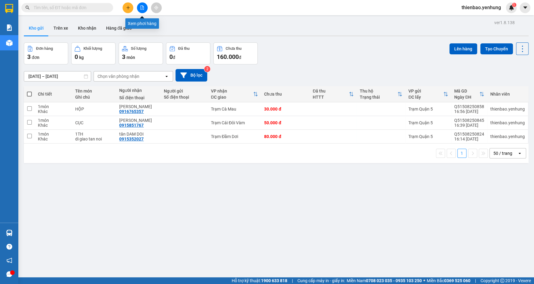
click at [141, 7] on icon "file-add" at bounding box center [142, 8] width 4 height 4
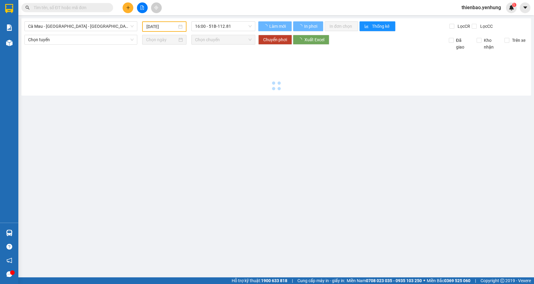
type input "[DATE]"
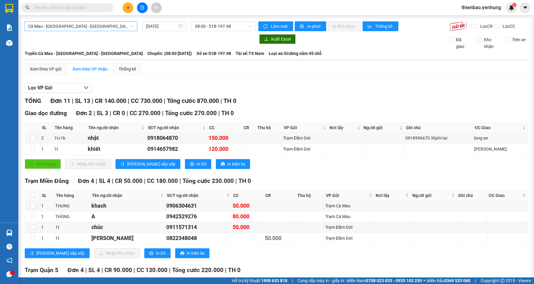
click at [130, 24] on span "Cà Mau - [GEOGRAPHIC_DATA] - [GEOGRAPHIC_DATA]" at bounding box center [80, 26] width 105 height 9
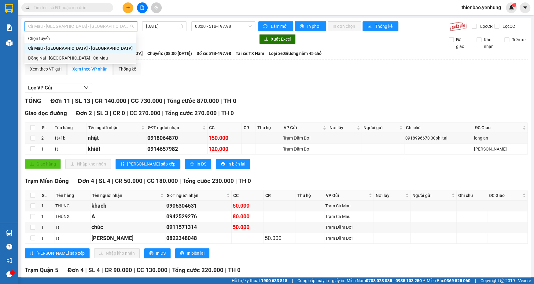
click at [119, 60] on div "Đồng Nai - [GEOGRAPHIC_DATA] - Cà Mau" at bounding box center [80, 58] width 105 height 7
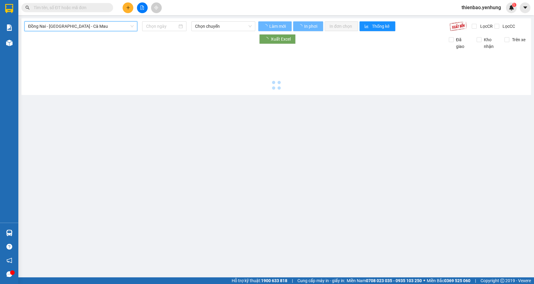
type input "[DATE]"
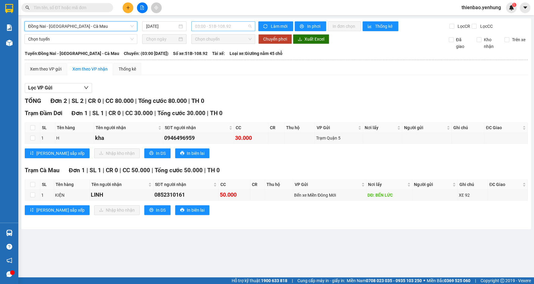
click at [248, 27] on span "03:00 - 51B-108.92" at bounding box center [223, 26] width 57 height 9
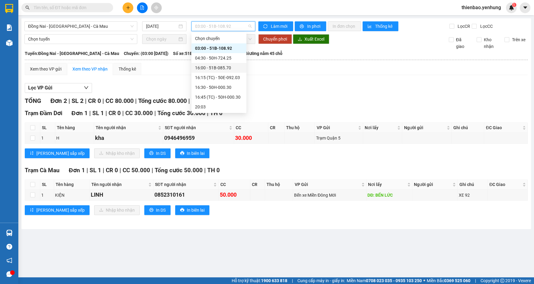
click at [228, 67] on div "16:00 - 51B-085.70" at bounding box center [219, 67] width 48 height 7
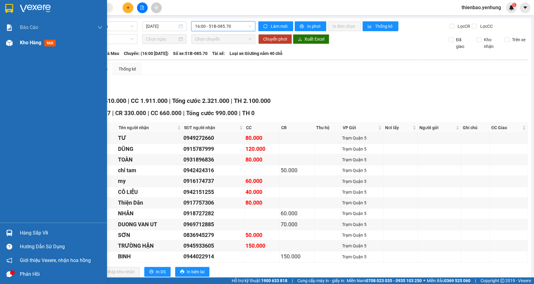
click at [11, 42] on img at bounding box center [9, 43] width 6 height 6
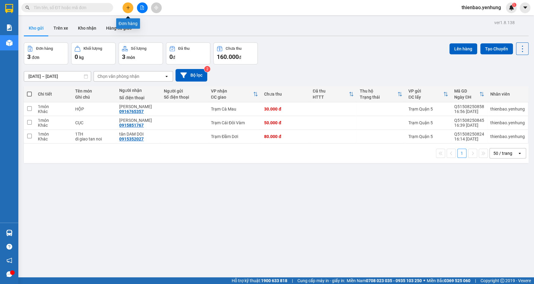
click at [127, 8] on icon "plus" at bounding box center [128, 8] width 4 height 4
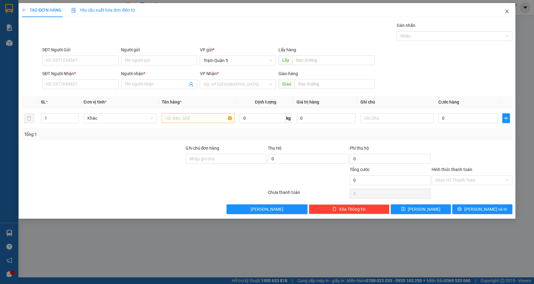
click at [509, 11] on icon "close" at bounding box center [506, 11] width 5 height 5
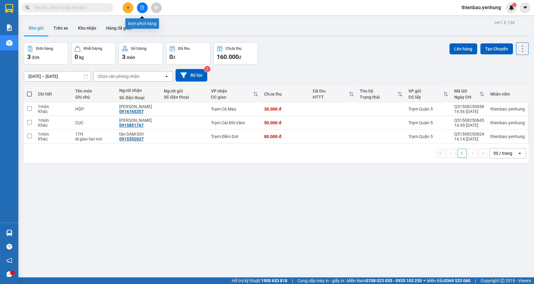
click at [138, 9] on button at bounding box center [142, 7] width 11 height 11
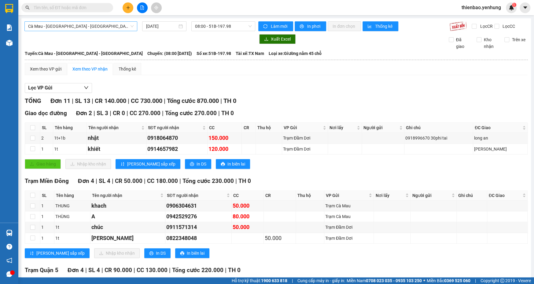
click at [130, 25] on span "Cà Mau - [GEOGRAPHIC_DATA] - [GEOGRAPHIC_DATA]" at bounding box center [80, 26] width 105 height 9
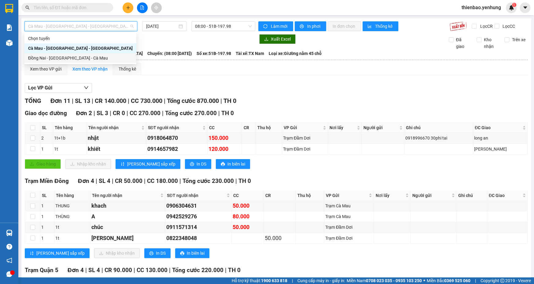
click at [106, 59] on div "Đồng Nai - [GEOGRAPHIC_DATA] - Cà Mau" at bounding box center [80, 58] width 105 height 7
type input "[DATE]"
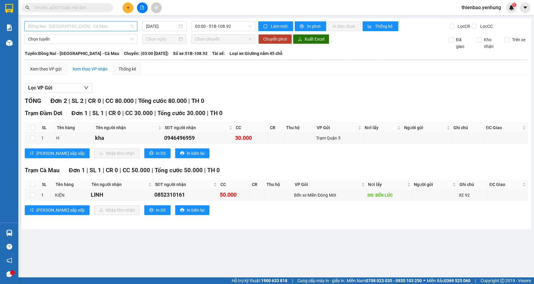
click at [132, 27] on span "Đồng Nai - [GEOGRAPHIC_DATA] - Cà Mau" at bounding box center [80, 26] width 105 height 9
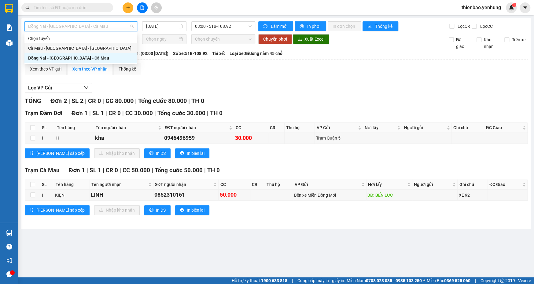
click at [120, 49] on div "Cà Mau - [GEOGRAPHIC_DATA] - [GEOGRAPHIC_DATA]" at bounding box center [80, 48] width 105 height 7
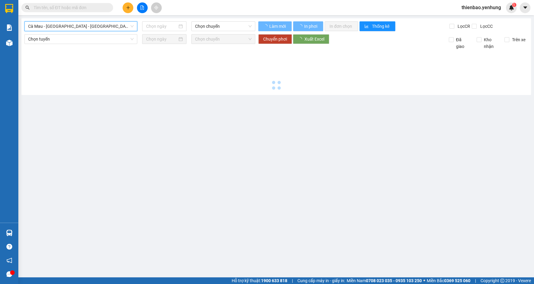
type input "[DATE]"
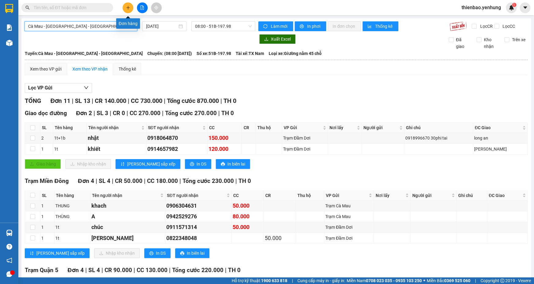
click at [129, 9] on icon "plus" at bounding box center [128, 8] width 4 height 4
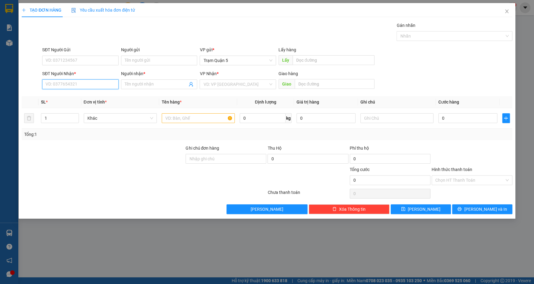
drag, startPoint x: 86, startPoint y: 85, endPoint x: 81, endPoint y: 90, distance: 7.6
click at [86, 86] on input "SĐT Người Nhận *" at bounding box center [80, 84] width 76 height 10
type input "0"
click at [87, 96] on div "0859202990 - A" at bounding box center [80, 96] width 69 height 7
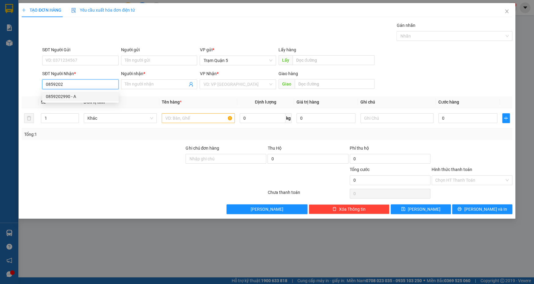
type input "0859202990"
type input "A"
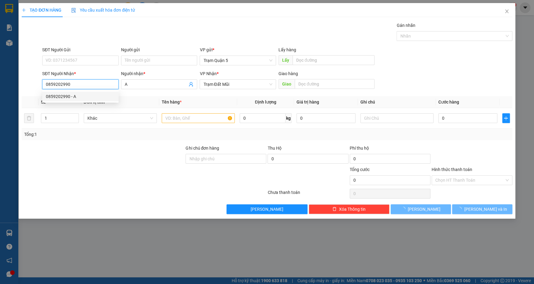
type input "60.000"
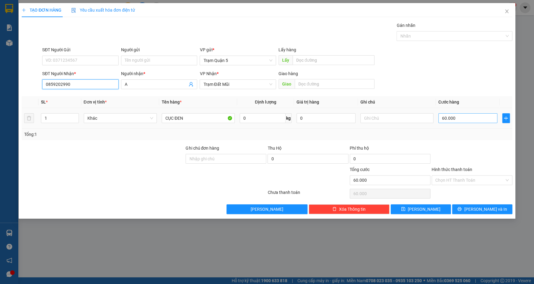
type input "0859202990"
type input "0"
type input "7"
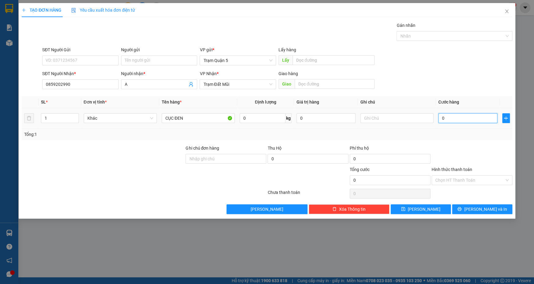
type input "7"
type input "07"
type input "70"
type input "070"
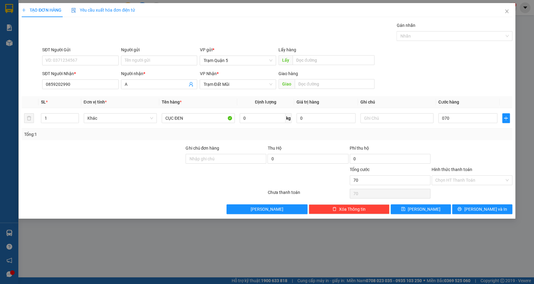
type input "70.000"
click at [465, 67] on div "SĐT Người Gửi VD: 0371234567 Người gửi Tên người gửi VP gửi * Trạm Quận 5 Lấy h…" at bounding box center [277, 56] width 472 height 21
click at [486, 208] on span "[PERSON_NAME] và In" at bounding box center [485, 209] width 43 height 7
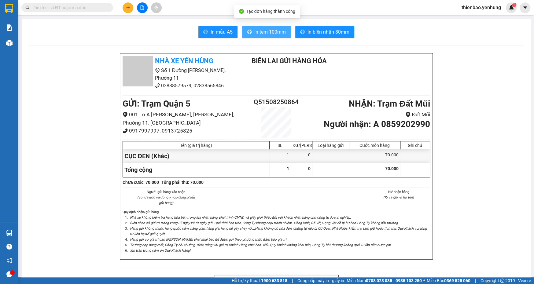
drag, startPoint x: 271, startPoint y: 30, endPoint x: 268, endPoint y: 32, distance: 4.2
click at [271, 31] on span "In tem 100mm" at bounding box center [269, 32] width 31 height 8
click at [127, 10] on button at bounding box center [128, 7] width 11 height 11
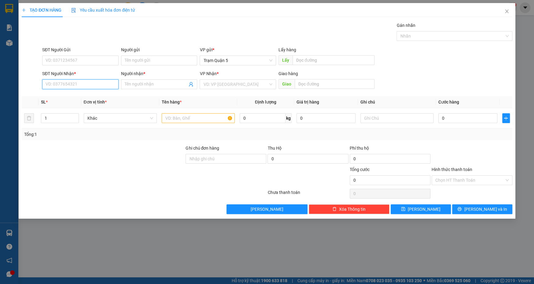
click at [84, 88] on input "SĐT Người Nhận *" at bounding box center [80, 84] width 76 height 10
type input "0971494439"
click at [100, 94] on div "0971494439 - QUỲNH LAM" at bounding box center [80, 96] width 69 height 7
type input "QUỲNH LAM"
type input "N3 AN CƯ"
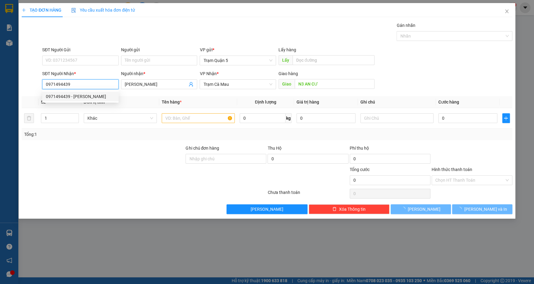
type input "200.000"
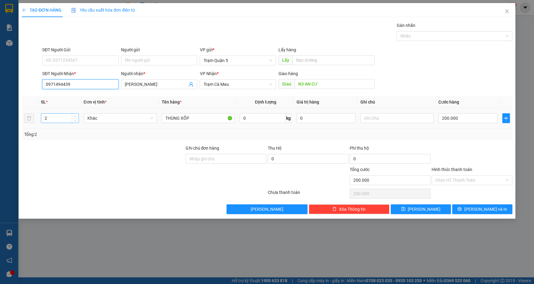
type input "0971494439"
click at [65, 121] on input "2" at bounding box center [59, 118] width 37 height 9
type input "1"
click at [463, 119] on input "200.000" at bounding box center [467, 118] width 59 height 10
type input "0"
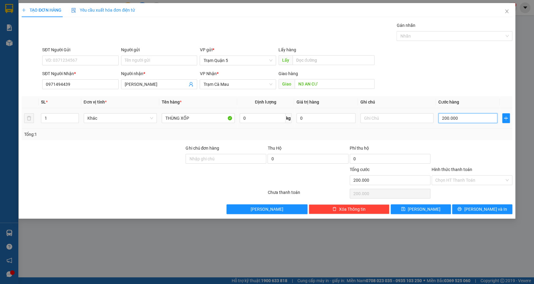
type input "0"
type input "1"
type input "01"
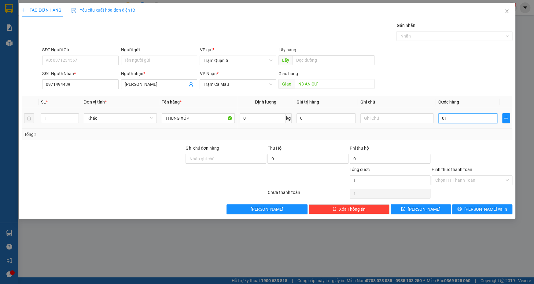
type input "10"
type input "010"
type input "100"
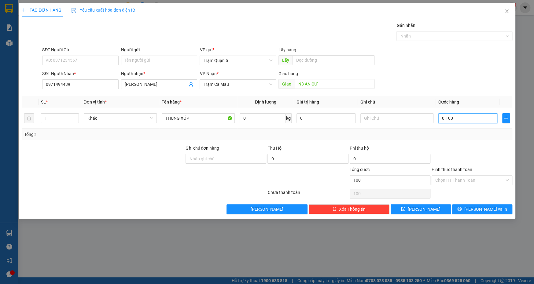
type input "0.100"
type input "100.000"
click at [468, 65] on div "SĐT Người Gửi VD: 0371234567 Người gửi Tên người gửi VP gửi * Trạm Quận 5 Lấy h…" at bounding box center [277, 56] width 472 height 21
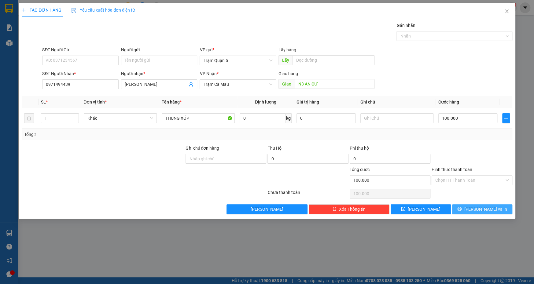
click at [480, 209] on span "[PERSON_NAME] và In" at bounding box center [485, 209] width 43 height 7
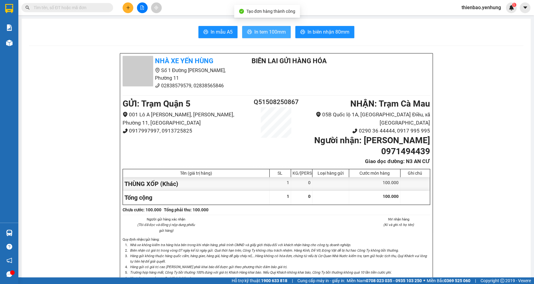
click at [263, 33] on span "In tem 100mm" at bounding box center [269, 32] width 31 height 8
click at [127, 8] on icon "plus" at bounding box center [128, 8] width 4 height 4
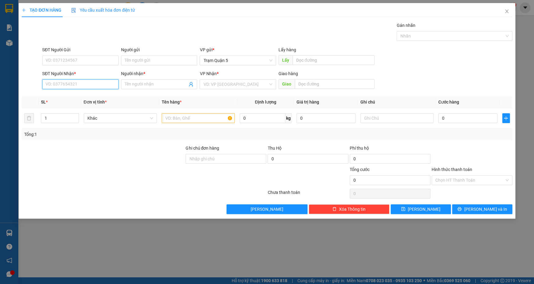
click at [89, 85] on input "SĐT Người Nhận *" at bounding box center [80, 84] width 76 height 10
type input "0918661715"
click at [86, 94] on div "0918661715 - [PERSON_NAME]" at bounding box center [80, 96] width 69 height 7
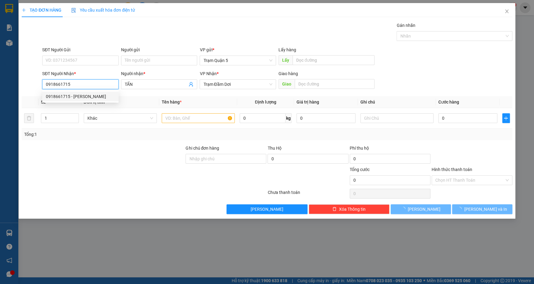
type input "TẤN"
type input "30.000"
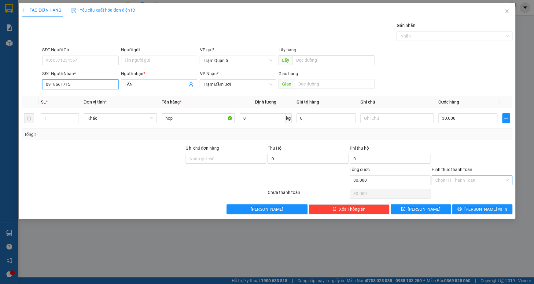
click at [506, 178] on div "Chọn HT Thanh Toán" at bounding box center [472, 180] width 81 height 10
click at [486, 190] on div "Tại văn phòng" at bounding box center [471, 192] width 73 height 7
click at [483, 210] on span "[PERSON_NAME] và In" at bounding box center [485, 209] width 43 height 7
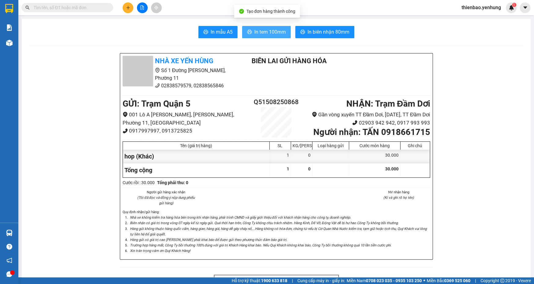
click at [273, 36] on span "In tem 100mm" at bounding box center [269, 32] width 31 height 8
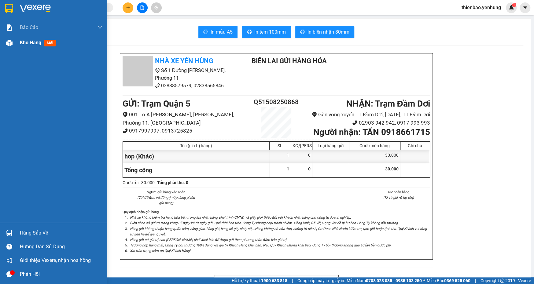
click at [8, 42] on img at bounding box center [9, 43] width 6 height 6
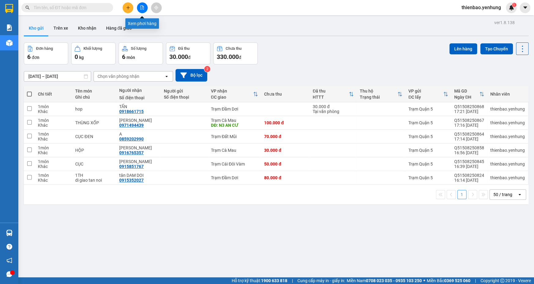
click at [144, 11] on button at bounding box center [142, 7] width 11 height 11
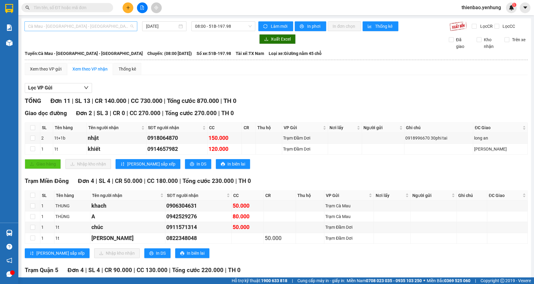
drag, startPoint x: 129, startPoint y: 26, endPoint x: 129, endPoint y: 29, distance: 3.4
click at [129, 28] on span "Cà Mau - [GEOGRAPHIC_DATA] - [GEOGRAPHIC_DATA]" at bounding box center [80, 26] width 105 height 9
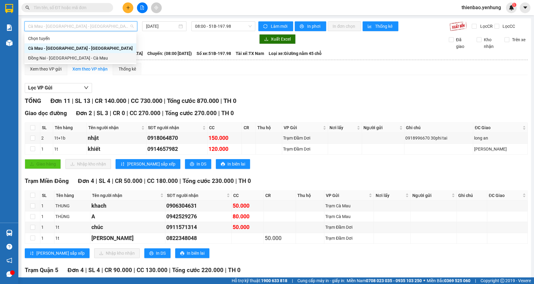
click at [108, 57] on div "Đồng Nai - [GEOGRAPHIC_DATA] - Cà Mau" at bounding box center [80, 58] width 105 height 7
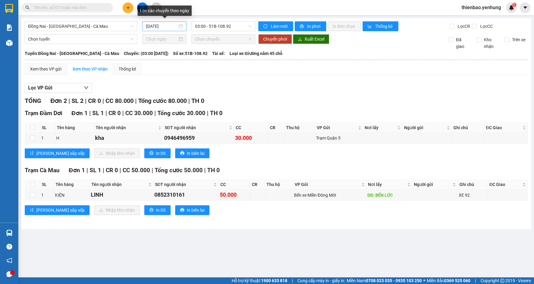
click at [181, 27] on div "[DATE]" at bounding box center [164, 26] width 37 height 7
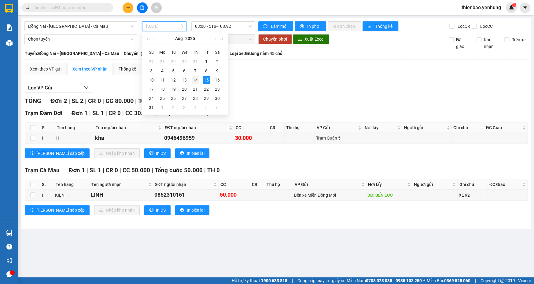
click at [194, 79] on div "14" at bounding box center [195, 79] width 7 height 7
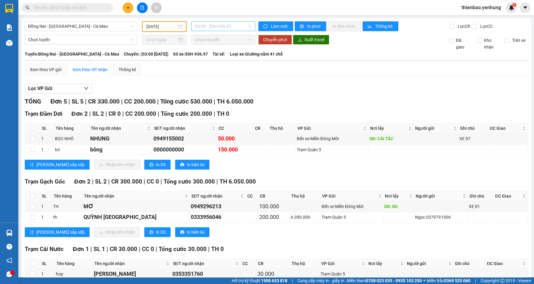
click at [247, 24] on span "03:00 - 50H-936.97" at bounding box center [223, 26] width 57 height 9
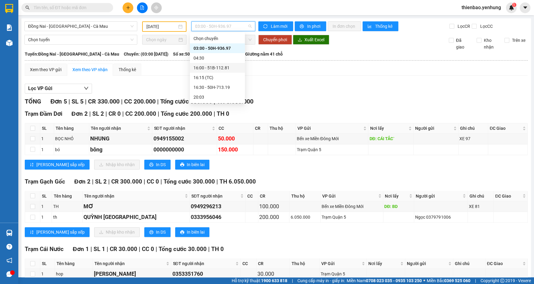
click at [225, 67] on div "16:00 - 51B-112.81" at bounding box center [217, 67] width 48 height 7
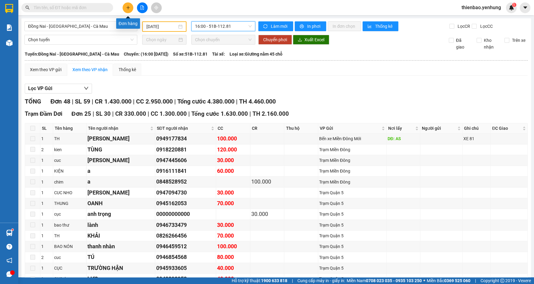
click at [126, 6] on icon "plus" at bounding box center [128, 8] width 4 height 4
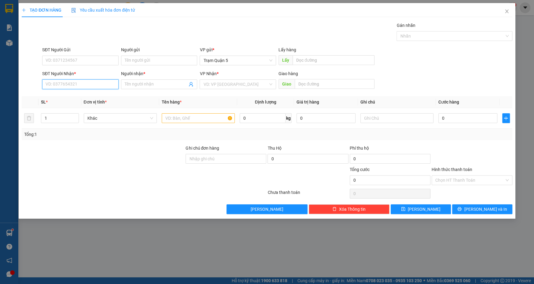
click at [78, 86] on input "SĐT Người Nhận *" at bounding box center [80, 84] width 76 height 10
click at [86, 97] on div "0918661907 - THÔNG" at bounding box center [80, 96] width 69 height 7
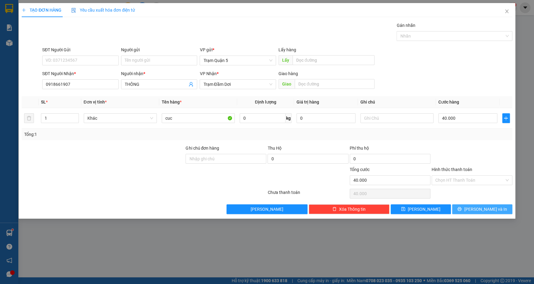
click at [485, 211] on span "[PERSON_NAME] và In" at bounding box center [485, 209] width 43 height 7
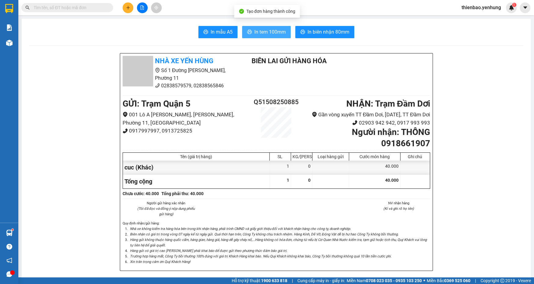
click at [259, 34] on span "In tem 100mm" at bounding box center [269, 32] width 31 height 8
click at [129, 10] on button at bounding box center [128, 7] width 11 height 11
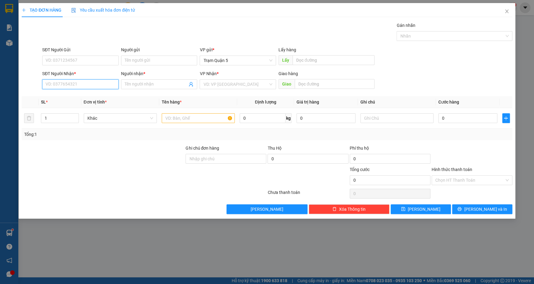
click at [76, 82] on input "SĐT Người Nhận *" at bounding box center [80, 84] width 76 height 10
click at [91, 99] on div "0856966977 - xuan" at bounding box center [80, 96] width 69 height 7
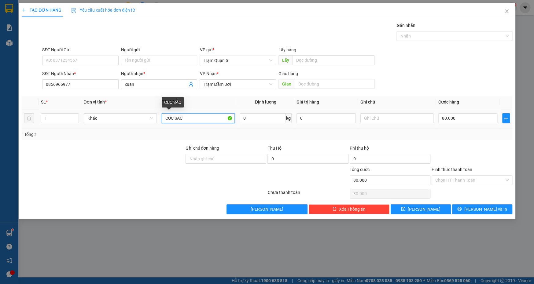
drag, startPoint x: 197, startPoint y: 121, endPoint x: 194, endPoint y: 118, distance: 4.2
click at [195, 119] on input "CUC SĂC" at bounding box center [198, 118] width 73 height 10
click at [451, 68] on form "SĐT Người Gửi VD: 0371234567 Người gửi Tên người gửi VP gửi * Trạm Quận 5 Lấy h…" at bounding box center [267, 68] width 491 height 45
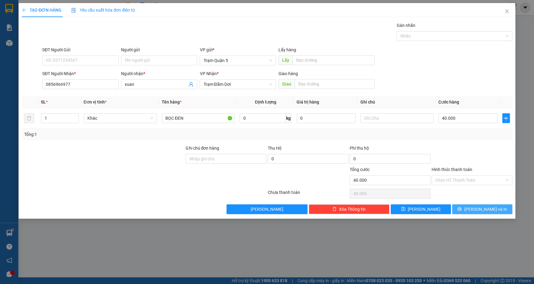
click at [485, 210] on span "[PERSON_NAME] và In" at bounding box center [485, 209] width 43 height 7
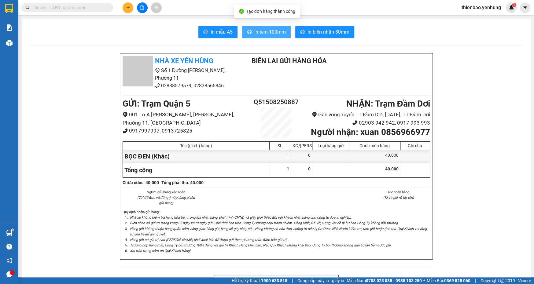
click at [262, 34] on span "In tem 100mm" at bounding box center [269, 32] width 31 height 8
click at [127, 8] on icon "plus" at bounding box center [128, 8] width 4 height 4
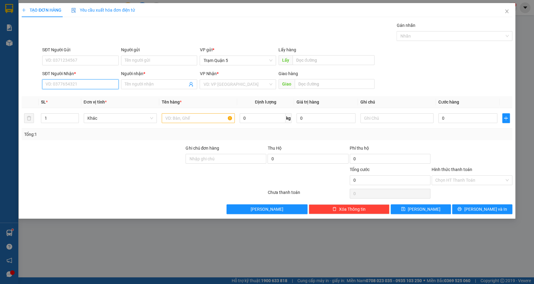
drag, startPoint x: 94, startPoint y: 85, endPoint x: 90, endPoint y: 86, distance: 4.0
click at [90, 86] on input "SĐT Người Nhận *" at bounding box center [80, 84] width 76 height 10
click at [96, 95] on div "0913552067 - DI 5 CAPE" at bounding box center [80, 96] width 69 height 7
click at [462, 116] on input "50.000" at bounding box center [467, 118] width 59 height 10
click at [475, 62] on div "SĐT Người Gửi VD: 0371234567 Người gửi Tên người gửi VP gửi * Trạm Quận 5 Lấy h…" at bounding box center [277, 56] width 472 height 21
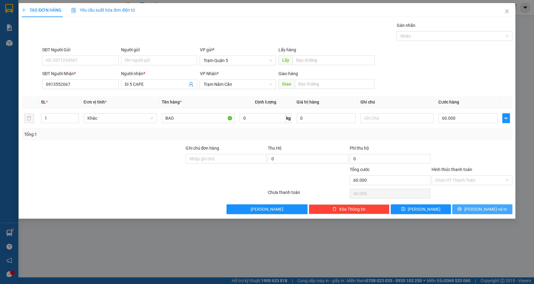
click at [485, 204] on button "[PERSON_NAME] và In" at bounding box center [482, 209] width 60 height 10
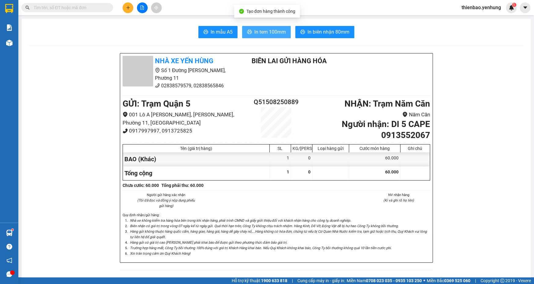
click at [263, 32] on span "In tem 100mm" at bounding box center [269, 32] width 31 height 8
click at [124, 9] on button at bounding box center [128, 7] width 11 height 11
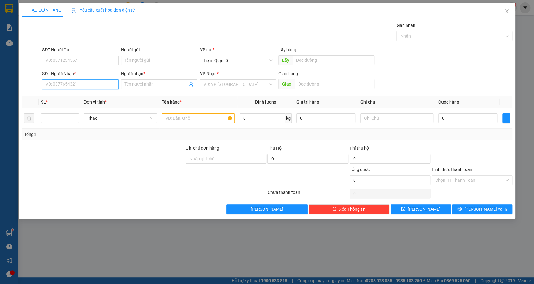
click at [81, 88] on input "SĐT Người Nhận *" at bounding box center [80, 84] width 76 height 10
click at [88, 96] on div "0906788675 - ĐỨC" at bounding box center [80, 96] width 69 height 7
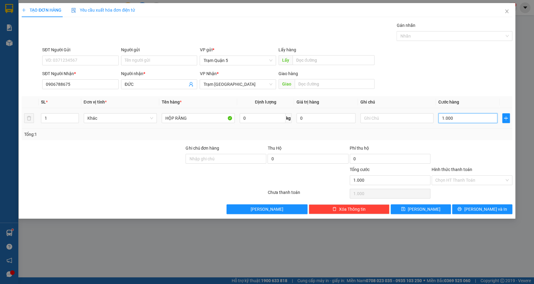
click at [464, 119] on input "1.000" at bounding box center [467, 118] width 59 height 10
drag, startPoint x: 453, startPoint y: 88, endPoint x: 487, endPoint y: 167, distance: 86.2
click at [453, 89] on div "SĐT Người Nhận * 0906788675 Người nhận * ĐỨC VP Nhận * Trạm Phú Tân Giao hàng G…" at bounding box center [277, 80] width 472 height 21
click at [508, 179] on div "Chọn HT Thanh Toán" at bounding box center [472, 180] width 81 height 10
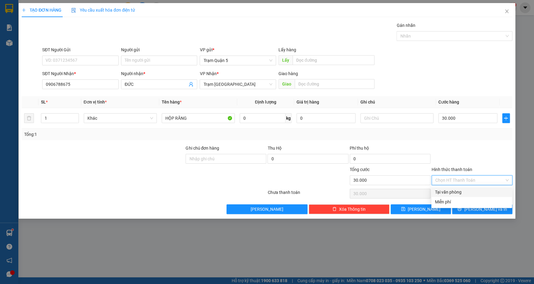
click at [479, 193] on div "Tại văn phòng" at bounding box center [471, 192] width 73 height 7
click at [477, 210] on span "[PERSON_NAME] và In" at bounding box center [485, 209] width 43 height 7
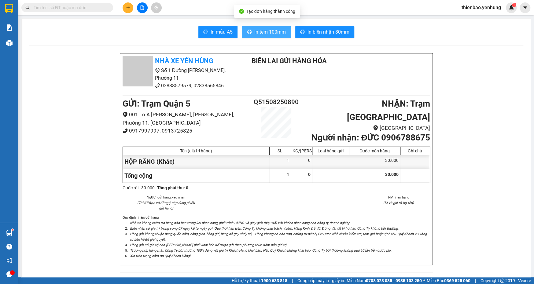
click at [270, 27] on button "In tem 100mm" at bounding box center [266, 32] width 49 height 12
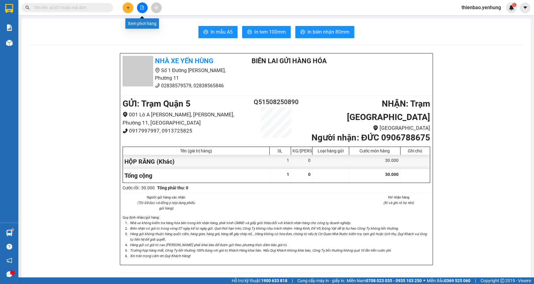
click at [144, 5] on button at bounding box center [142, 7] width 11 height 11
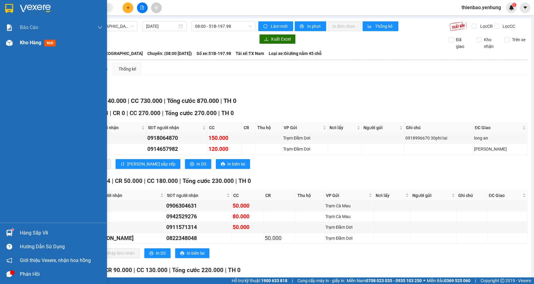
click at [9, 41] on img at bounding box center [9, 43] width 6 height 6
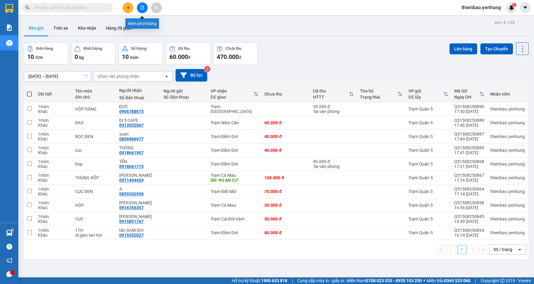
click at [141, 8] on icon "file-add" at bounding box center [142, 8] width 4 height 4
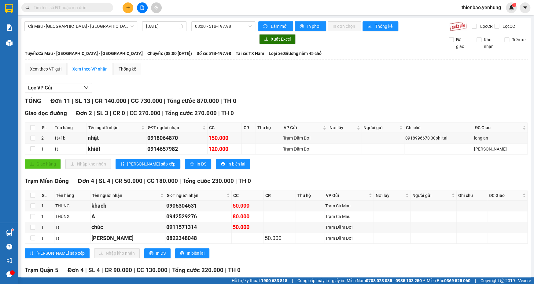
drag, startPoint x: 514, startPoint y: 59, endPoint x: 527, endPoint y: 69, distance: 16.8
click at [515, 177] on div "Trạm Miền Đông Đơn 4 | SL 4 | CR 50.000 | CC 180.000 | Tổng cước 230.000 | TH 0…" at bounding box center [276, 220] width 503 height 86
click at [126, 8] on icon "plus" at bounding box center [128, 8] width 4 height 4
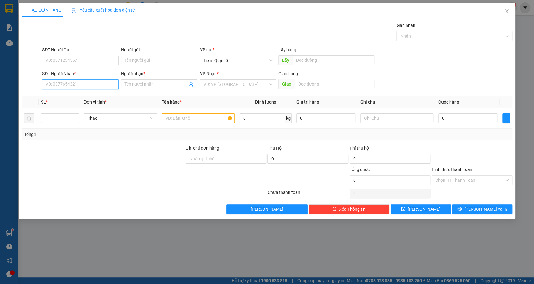
click at [101, 83] on input "SĐT Người Nhận *" at bounding box center [80, 84] width 76 height 10
click at [100, 95] on div "0945933605 - TRƯỜNG HẬN" at bounding box center [80, 96] width 69 height 7
click at [57, 119] on input "3" at bounding box center [59, 118] width 37 height 9
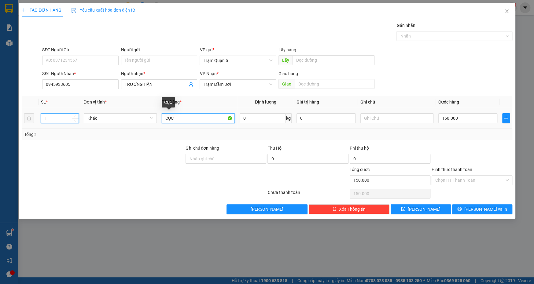
click at [185, 121] on input "CỤC" at bounding box center [198, 118] width 73 height 10
click at [466, 120] on input "150.000" at bounding box center [467, 118] width 59 height 10
click at [470, 54] on div "SĐT Người Gửi VD: 0371234567 Người gửi Tên người gửi VP gửi * Trạm Quận 5 Lấy h…" at bounding box center [277, 56] width 472 height 21
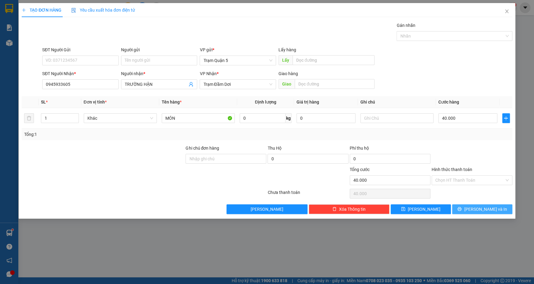
click at [484, 212] on span "[PERSON_NAME] và In" at bounding box center [485, 209] width 43 height 7
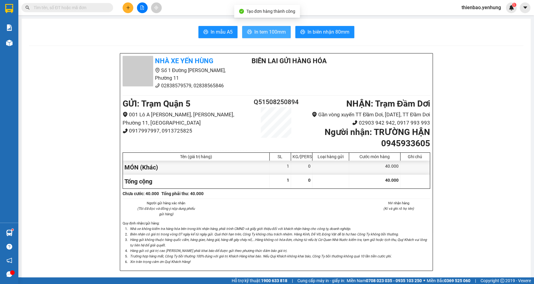
click at [274, 32] on span "In tem 100mm" at bounding box center [269, 32] width 31 height 8
click at [127, 8] on icon "plus" at bounding box center [128, 8] width 4 height 4
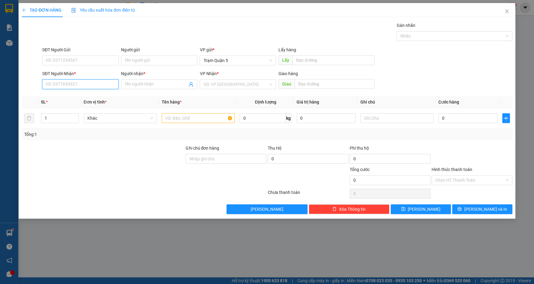
drag, startPoint x: 97, startPoint y: 88, endPoint x: 83, endPoint y: 80, distance: 16.8
click at [90, 85] on input "SĐT Người Nhận *" at bounding box center [80, 84] width 76 height 10
click at [87, 96] on div "0974953665 - chi" at bounding box center [80, 96] width 69 height 7
click at [461, 117] on input "60.000" at bounding box center [467, 118] width 59 height 10
drag, startPoint x: 481, startPoint y: 76, endPoint x: 481, endPoint y: 88, distance: 11.6
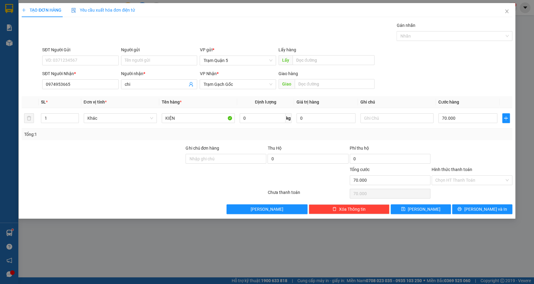
click at [481, 83] on div "SĐT Người Nhận * 0974953665 Người nhận * chi VP Nhận * Trạm Gạch Gốc Giao hàng …" at bounding box center [277, 80] width 472 height 21
click at [485, 210] on span "[PERSON_NAME] và In" at bounding box center [485, 209] width 43 height 7
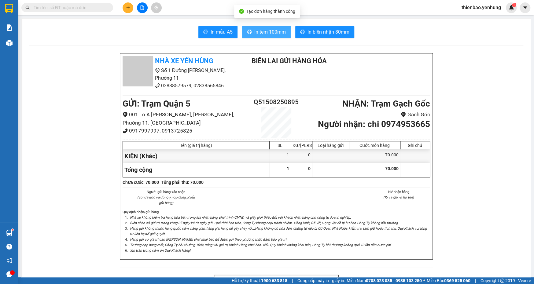
click at [269, 31] on span "In tem 100mm" at bounding box center [269, 32] width 31 height 8
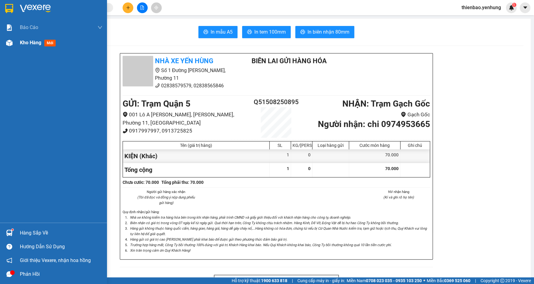
click at [12, 44] on img at bounding box center [9, 43] width 6 height 6
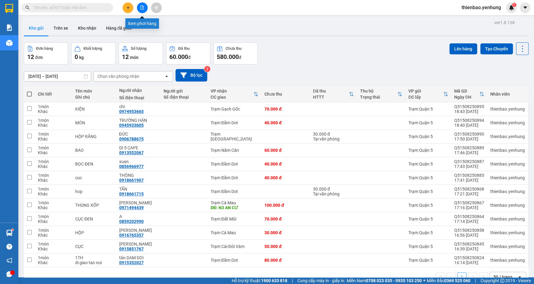
click at [139, 7] on button at bounding box center [142, 7] width 11 height 11
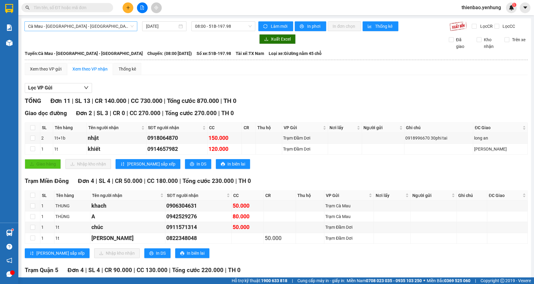
click at [132, 26] on span "Cà Mau - [GEOGRAPHIC_DATA] - [GEOGRAPHIC_DATA]" at bounding box center [80, 26] width 105 height 9
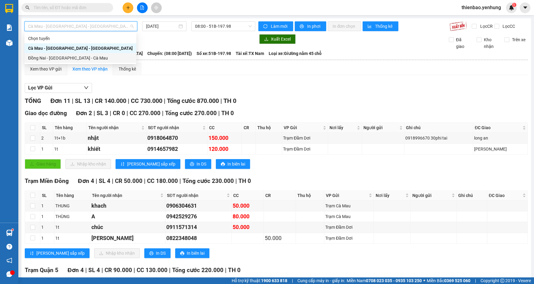
drag, startPoint x: 110, startPoint y: 60, endPoint x: 129, endPoint y: 45, distance: 24.3
click at [110, 60] on div "Đồng Nai - [GEOGRAPHIC_DATA] - Cà Mau" at bounding box center [80, 58] width 105 height 7
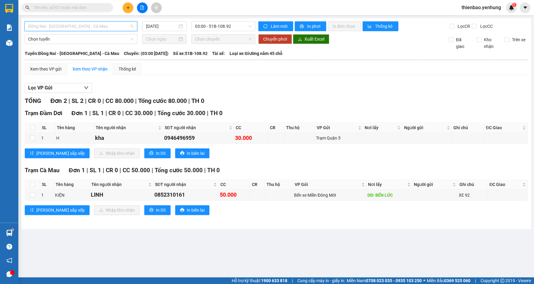
click at [131, 27] on span "Đồng Nai - [GEOGRAPHIC_DATA] - Cà Mau" at bounding box center [80, 26] width 105 height 9
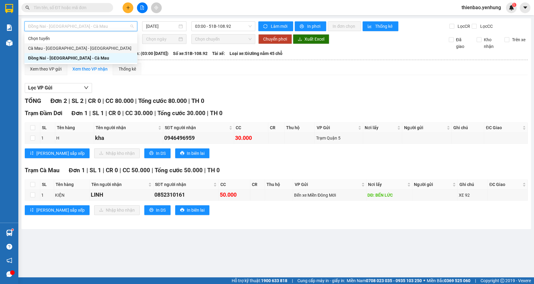
click at [123, 46] on div "Cà Mau - [GEOGRAPHIC_DATA] - [GEOGRAPHIC_DATA]" at bounding box center [80, 48] width 105 height 7
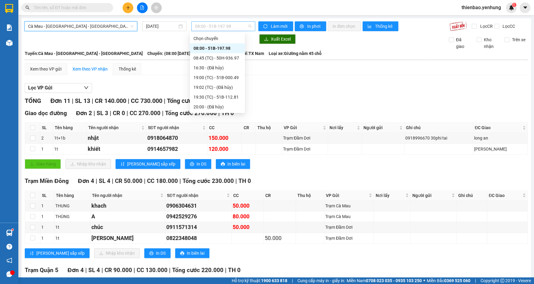
click at [248, 24] on span "08:00 - 51B-197.98" at bounding box center [223, 26] width 57 height 9
click at [229, 77] on div "19:00 (TC) - 51B-000.49" at bounding box center [217, 77] width 48 height 7
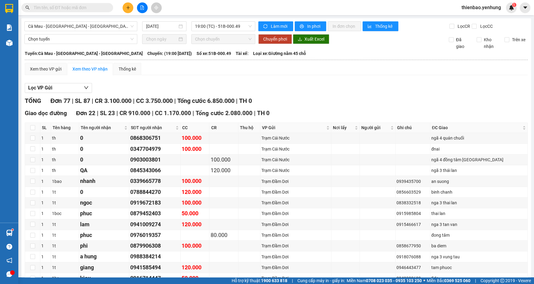
drag, startPoint x: 528, startPoint y: 52, endPoint x: 531, endPoint y: 61, distance: 10.1
click at [531, 61] on main "Cà Mau - Sài Gòn - Đồng Nai 15/08/2025 19:00 (TC) - 51B-000.49 Làm mới In phơi …" at bounding box center [267, 138] width 534 height 277
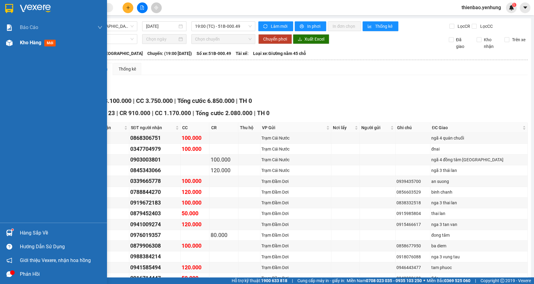
click at [7, 45] on img at bounding box center [9, 43] width 6 height 6
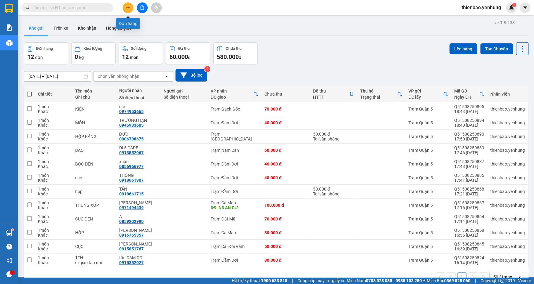
click at [129, 8] on icon "plus" at bounding box center [128, 8] width 4 height 4
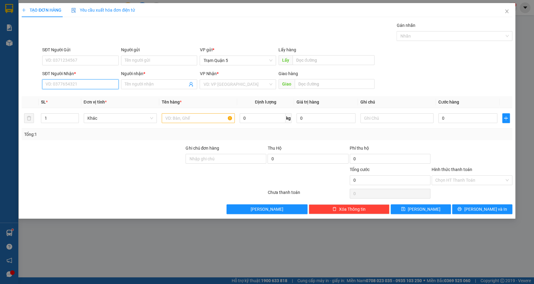
click at [75, 85] on input "SĐT Người Nhận *" at bounding box center [80, 84] width 76 height 10
click at [100, 94] on div "0919621884 - NIỀM" at bounding box center [80, 96] width 69 height 7
drag, startPoint x: 505, startPoint y: 179, endPoint x: 500, endPoint y: 182, distance: 5.9
click at [505, 179] on div "Chọn HT Thanh Toán" at bounding box center [472, 180] width 81 height 10
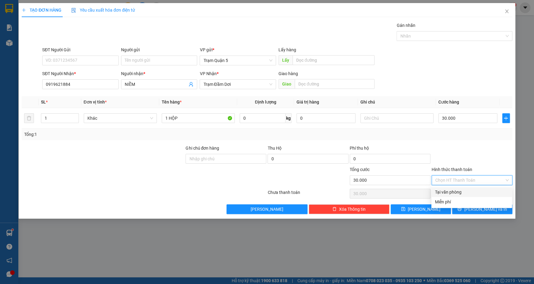
click at [481, 192] on div "Tại văn phòng" at bounding box center [471, 192] width 73 height 7
click at [490, 211] on span "[PERSON_NAME] và In" at bounding box center [485, 209] width 43 height 7
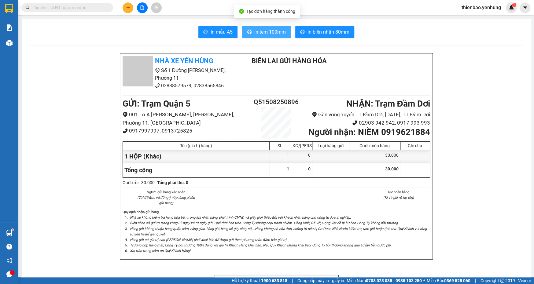
click at [271, 32] on span "In tem 100mm" at bounding box center [269, 32] width 31 height 8
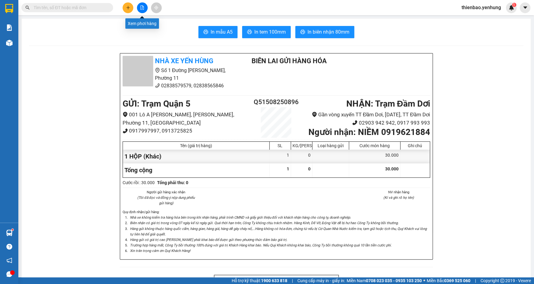
click at [141, 7] on icon "file-add" at bounding box center [142, 8] width 4 height 4
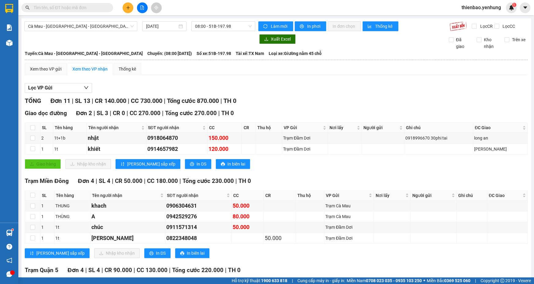
click at [127, 7] on icon "plus" at bounding box center [128, 8] width 4 height 4
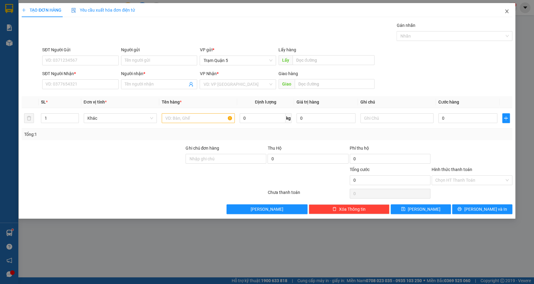
click at [506, 12] on icon "close" at bounding box center [506, 11] width 5 height 5
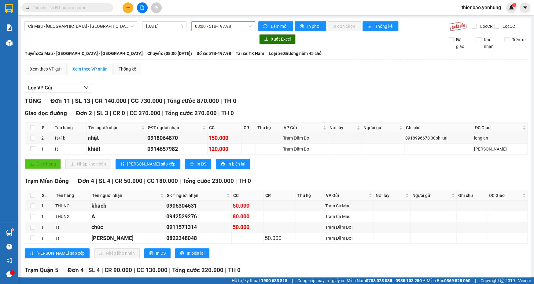
click at [247, 27] on span "08:00 - 51B-197.98" at bounding box center [223, 26] width 57 height 9
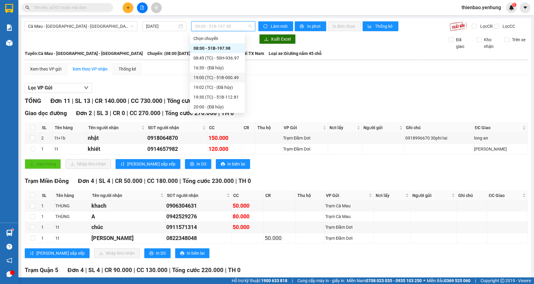
click at [233, 77] on div "19:00 (TC) - 51B-000.49" at bounding box center [217, 77] width 48 height 7
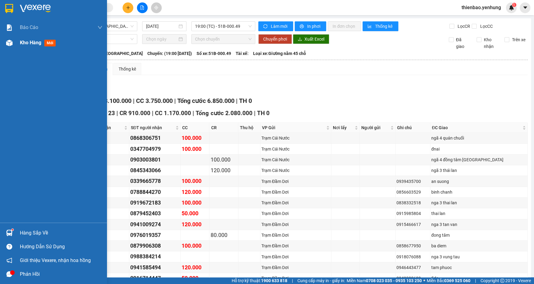
click at [7, 41] on img at bounding box center [9, 43] width 6 height 6
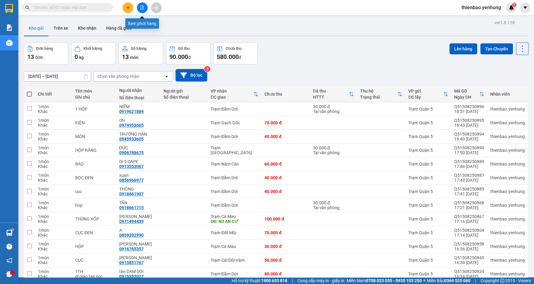
click at [143, 6] on icon "file-add" at bounding box center [142, 8] width 4 height 4
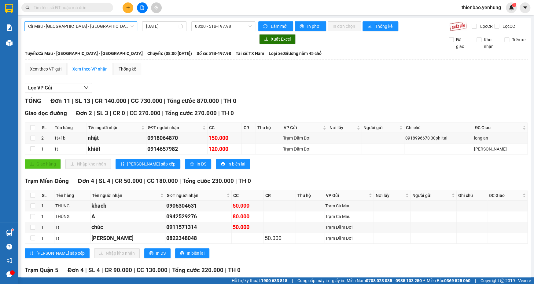
click at [128, 25] on span "Cà Mau - [GEOGRAPHIC_DATA] - [GEOGRAPHIC_DATA]" at bounding box center [80, 26] width 105 height 9
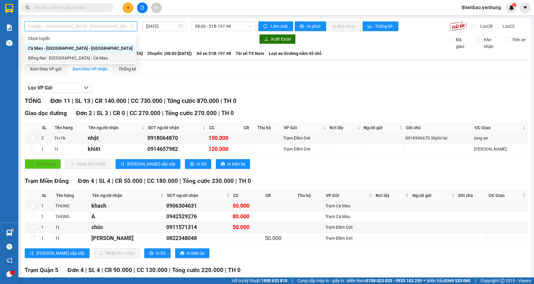
click at [105, 58] on div "Đồng Nai - [GEOGRAPHIC_DATA] - Cà Mau" at bounding box center [80, 58] width 105 height 7
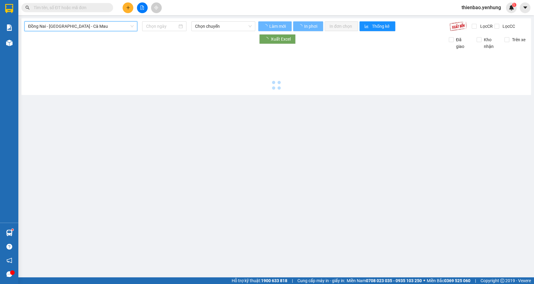
type input "[DATE]"
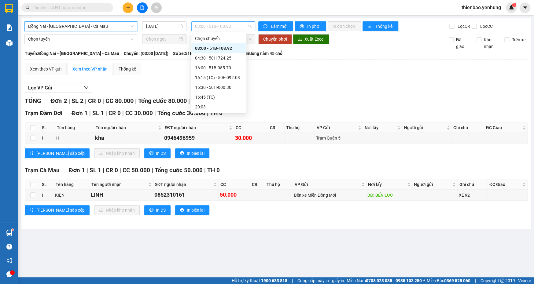
click at [250, 26] on span "03:00 - 51B-108.92" at bounding box center [223, 26] width 57 height 9
click at [230, 67] on div "16:00 - 51B-085.70" at bounding box center [219, 67] width 48 height 7
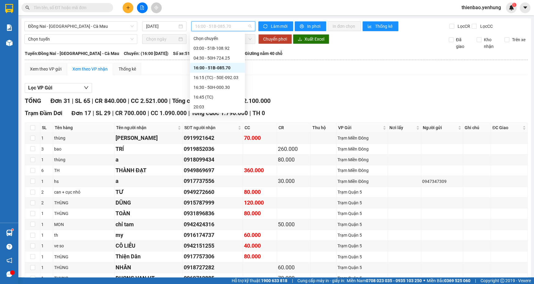
click at [247, 27] on span "16:00 - 51B-085.70" at bounding box center [223, 26] width 57 height 9
click at [230, 47] on div "03:00 - 51B-108.92" at bounding box center [217, 48] width 48 height 7
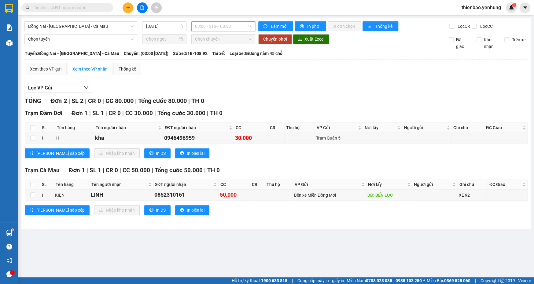
click at [250, 26] on span "03:00 - 51B-108.92" at bounding box center [223, 26] width 57 height 9
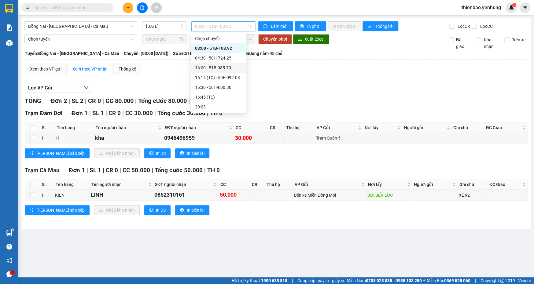
click at [232, 65] on div "16:00 - 51B-085.70" at bounding box center [219, 67] width 48 height 7
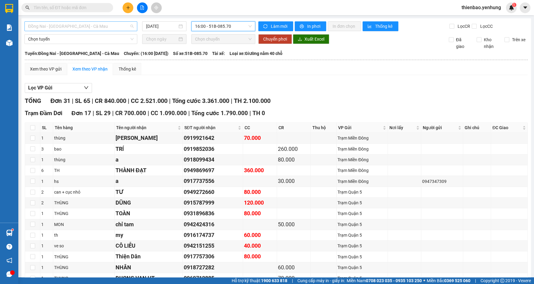
click at [132, 25] on span "Đồng Nai - [GEOGRAPHIC_DATA] - Cà Mau" at bounding box center [80, 26] width 105 height 9
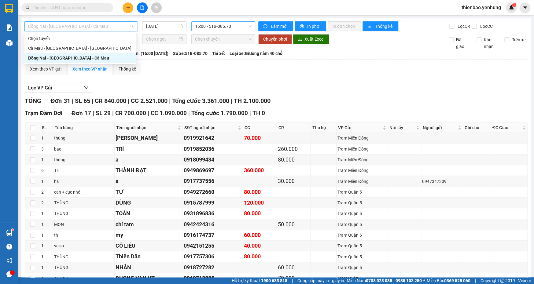
click at [248, 28] on span "16:00 - 51B-085.70" at bounding box center [223, 26] width 57 height 9
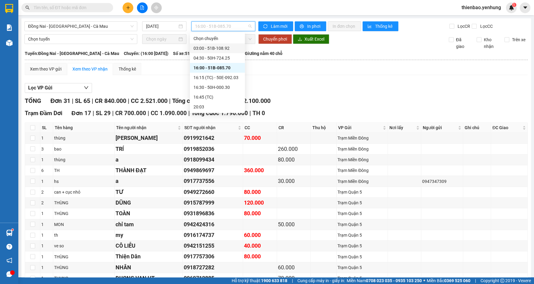
click at [232, 45] on div "03:00 - 51B-108.92" at bounding box center [217, 48] width 48 height 7
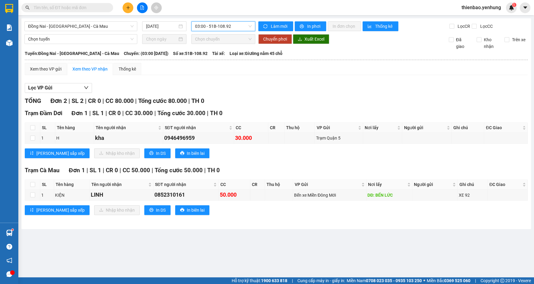
click at [252, 27] on div "03:00 - 51B-108.92" at bounding box center [223, 26] width 64 height 10
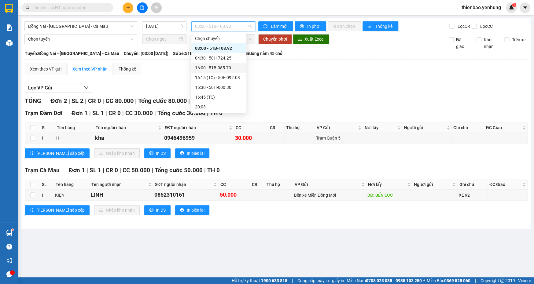
click at [234, 68] on div "16:00 - 51B-085.70" at bounding box center [219, 67] width 48 height 7
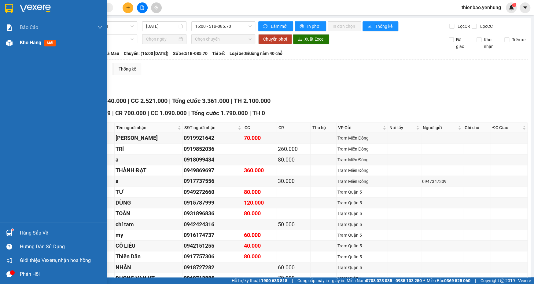
click at [9, 42] on img at bounding box center [9, 43] width 6 height 6
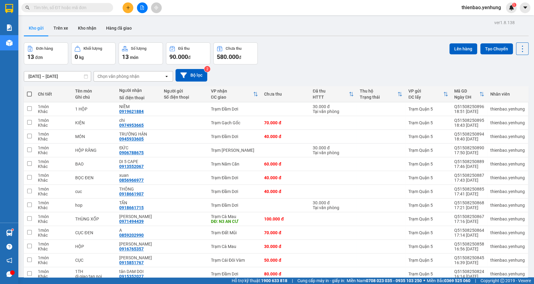
click at [139, 7] on button at bounding box center [142, 7] width 11 height 11
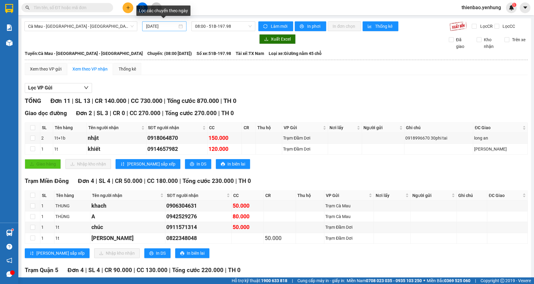
click at [178, 26] on div "[DATE]" at bounding box center [164, 26] width 37 height 7
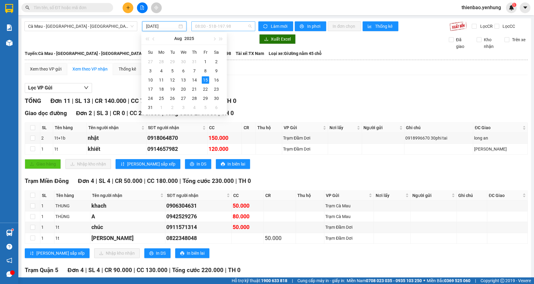
click at [248, 25] on span "08:00 - 51B-197.98" at bounding box center [223, 26] width 57 height 9
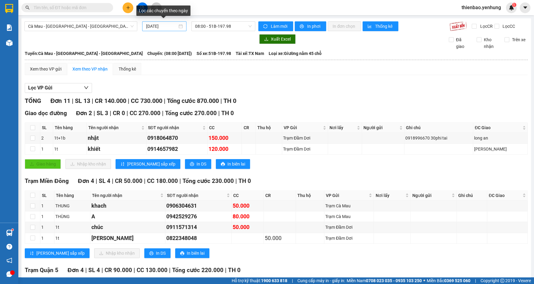
click at [179, 25] on div "[DATE]" at bounding box center [164, 26] width 37 height 7
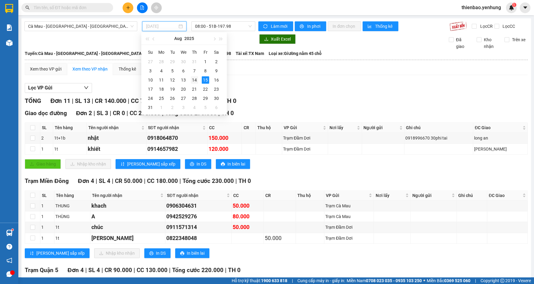
click at [194, 81] on div "14" at bounding box center [194, 79] width 7 height 7
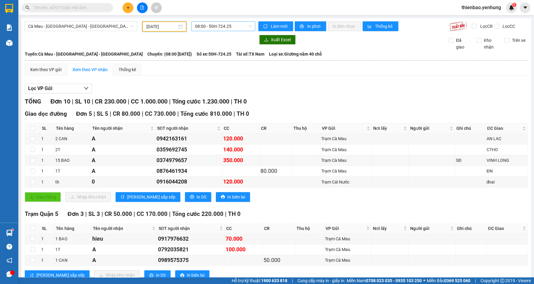
click at [248, 25] on span "08:00 - 50H-724.25" at bounding box center [223, 26] width 57 height 9
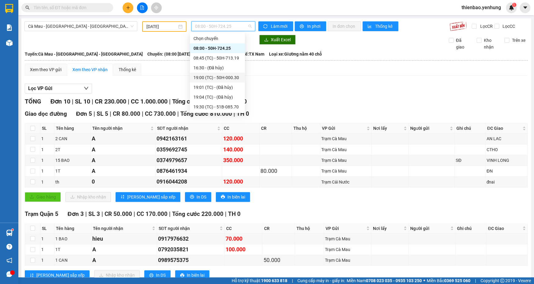
click at [229, 79] on div "19:00 (TC) - 50H-000.30" at bounding box center [217, 77] width 48 height 7
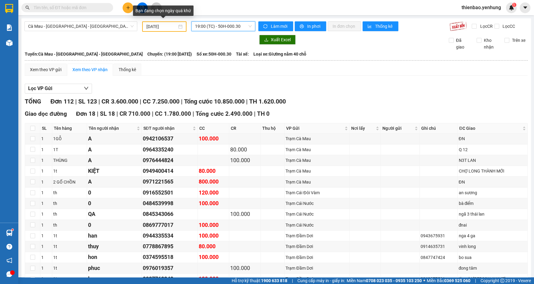
click at [178, 25] on div "14/08/2025" at bounding box center [164, 26] width 36 height 7
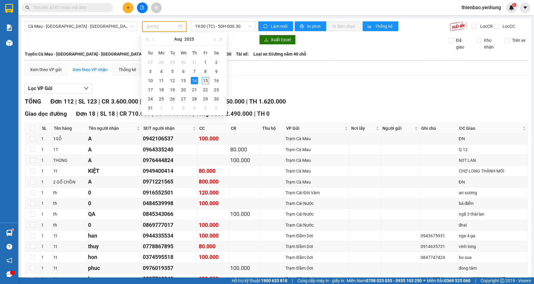
click at [202, 80] on div "15" at bounding box center [205, 80] width 7 height 7
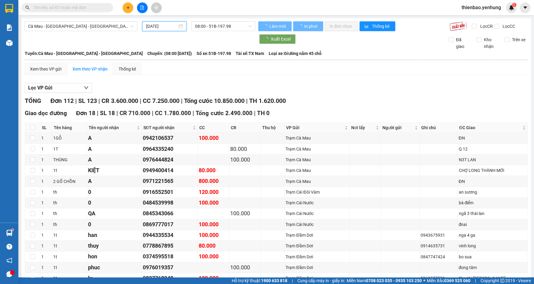
type input "[DATE]"
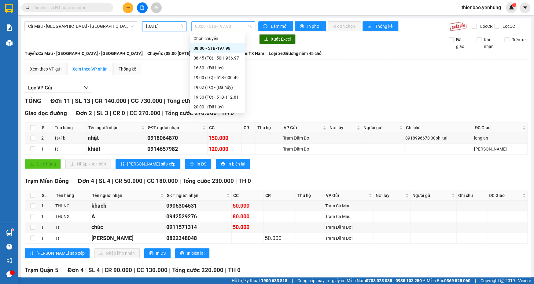
click at [247, 26] on span "08:00 - 51B-197.98" at bounding box center [223, 26] width 57 height 9
click at [229, 80] on div "19:00 (TC) - 51B-000.49" at bounding box center [217, 77] width 48 height 7
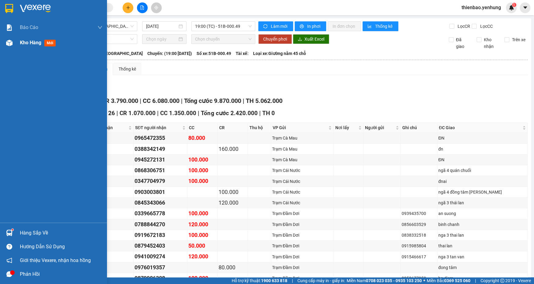
click at [8, 42] on img at bounding box center [9, 43] width 6 height 6
